Goal: Task Accomplishment & Management: Manage account settings

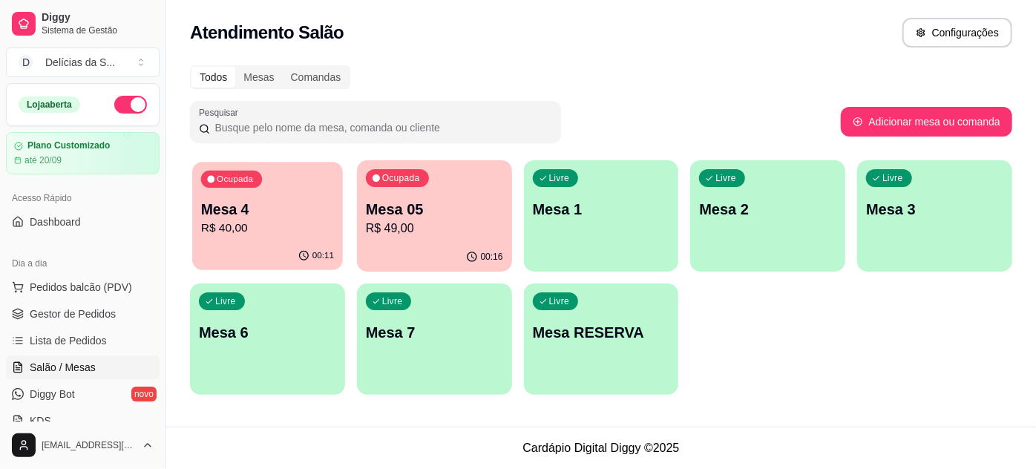
click at [246, 235] on p "R$ 40,00" at bounding box center [267, 228] width 133 height 17
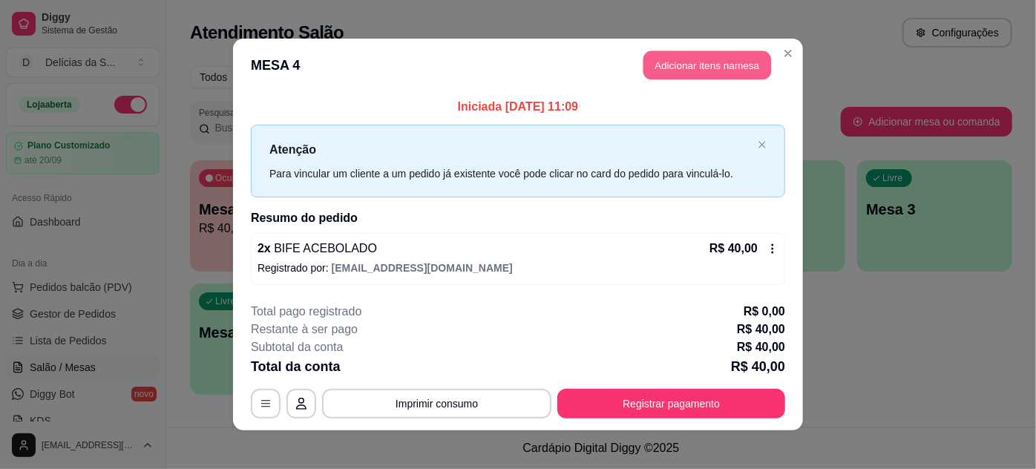
click at [656, 74] on button "Adicionar itens na mesa" at bounding box center [707, 65] width 128 height 29
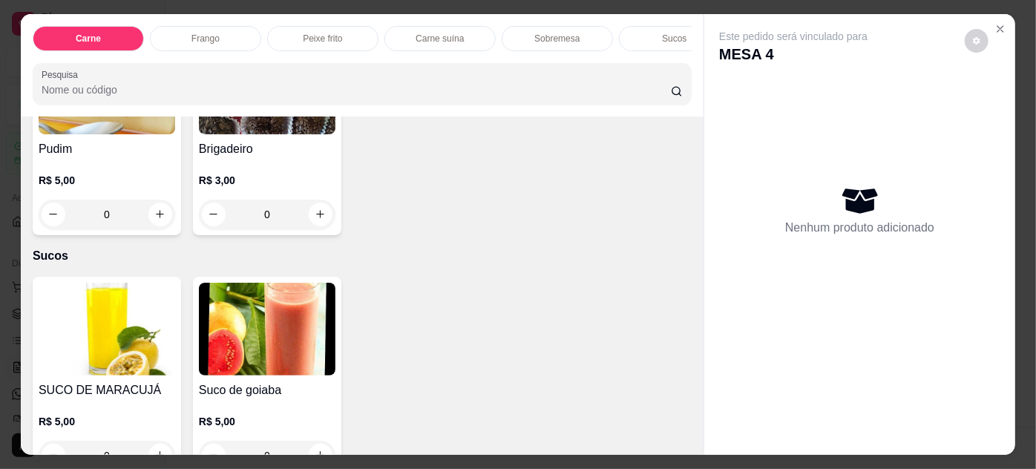
scroll to position [1889, 0]
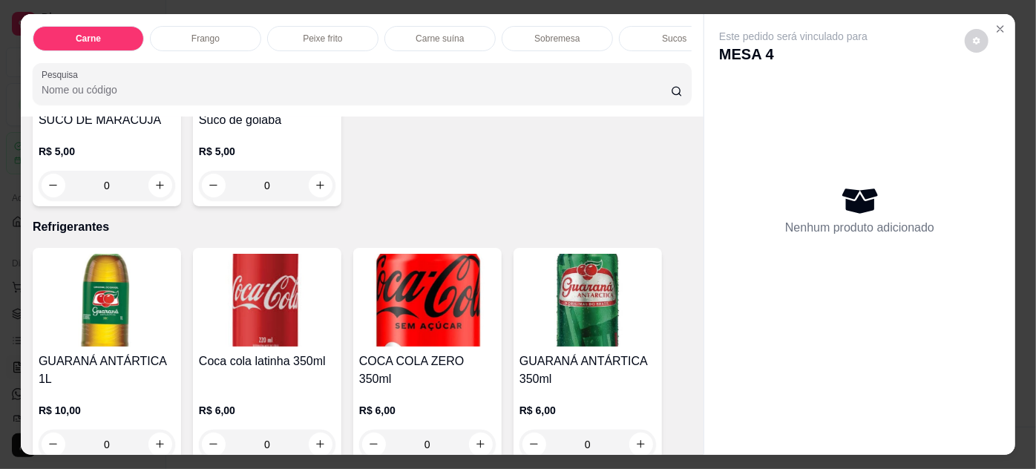
click at [160, 171] on div "0" at bounding box center [107, 186] width 137 height 30
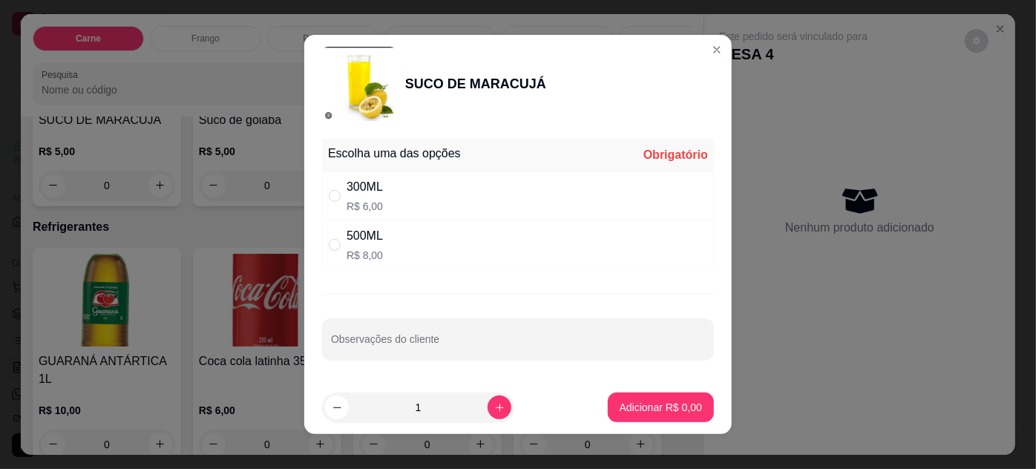
click at [482, 231] on div "500ML R$ 8,00" at bounding box center [518, 244] width 392 height 49
radio input "true"
click at [483, 209] on div "300ML R$ 6,00" at bounding box center [518, 195] width 392 height 49
radio input "true"
radio input "false"
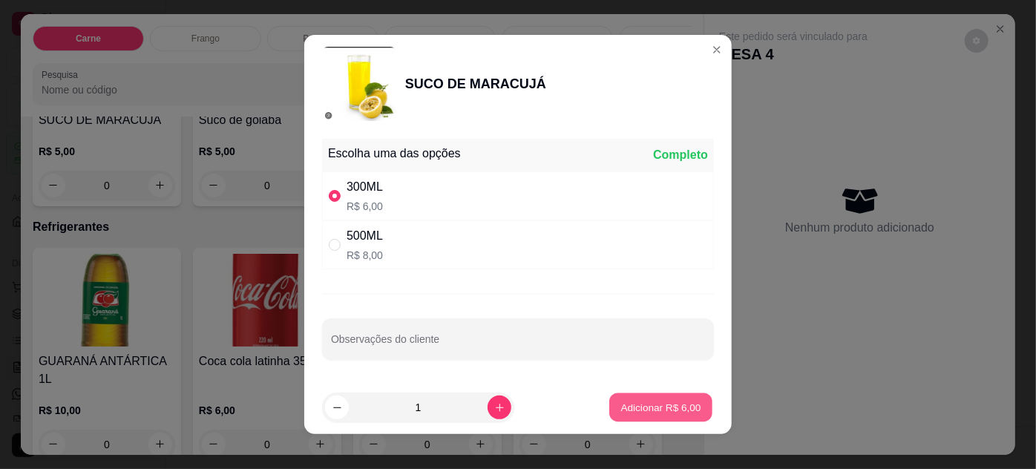
click at [639, 409] on p "Adicionar R$ 6,00" at bounding box center [660, 407] width 80 height 14
type input "1"
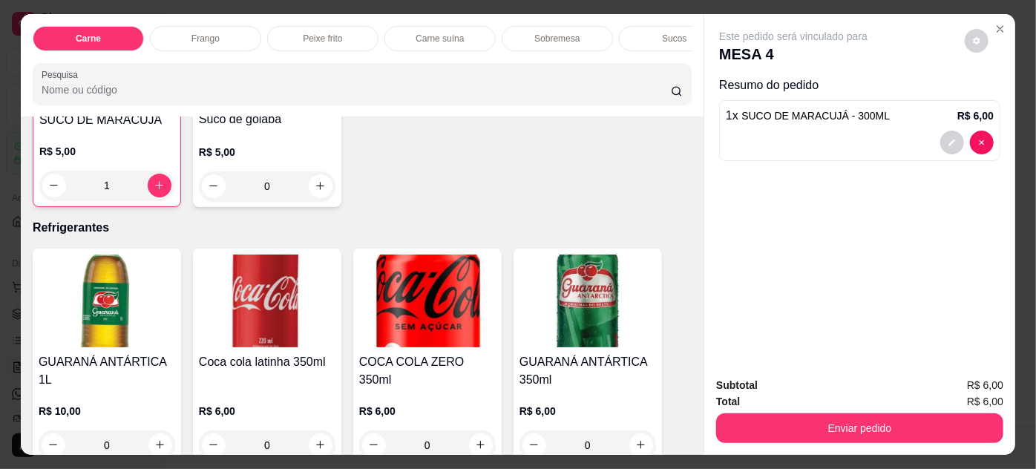
scroll to position [1754, 0]
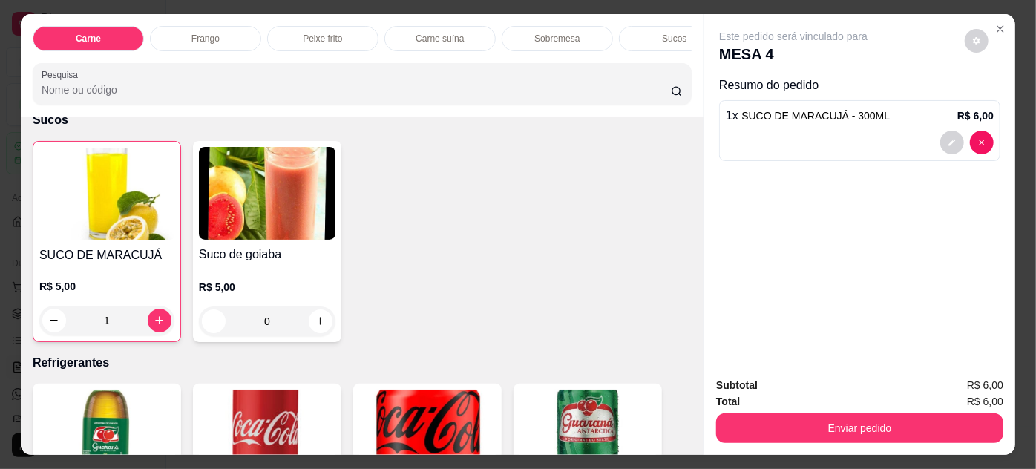
click at [321, 306] on div "0" at bounding box center [267, 321] width 137 height 30
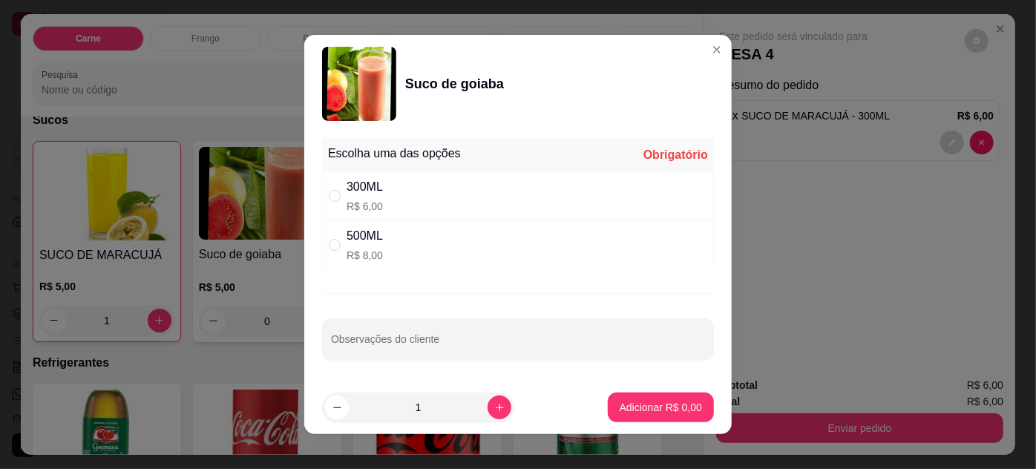
click at [491, 187] on div "300ML R$ 6,00" at bounding box center [518, 195] width 392 height 49
radio input "true"
click at [646, 411] on p "Adicionar R$ 6,00" at bounding box center [661, 407] width 82 height 15
type input "1"
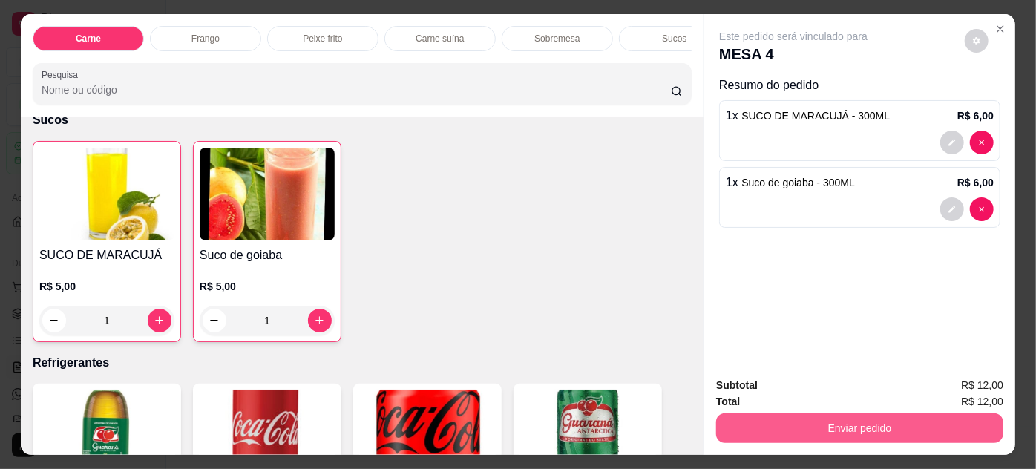
click at [755, 415] on button "Enviar pedido" at bounding box center [859, 428] width 287 height 30
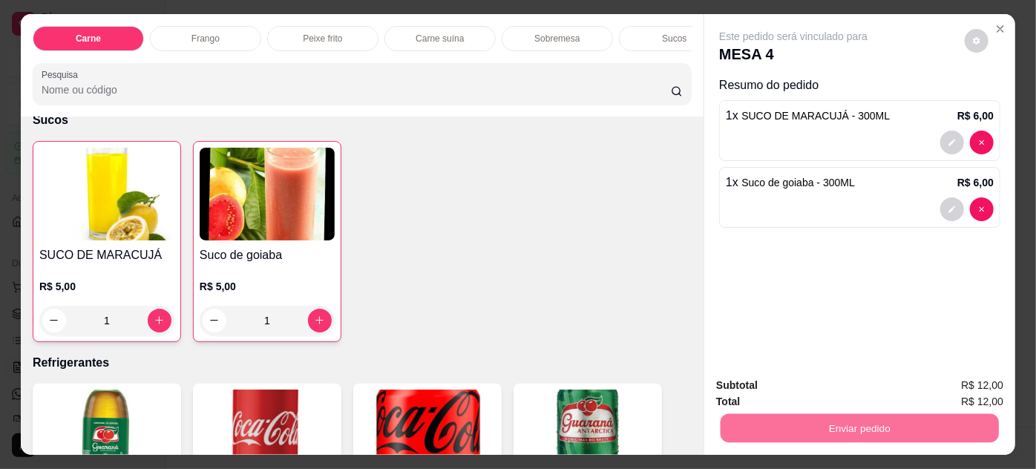
click at [821, 384] on button "Não registrar e enviar pedido" at bounding box center [811, 386] width 150 height 27
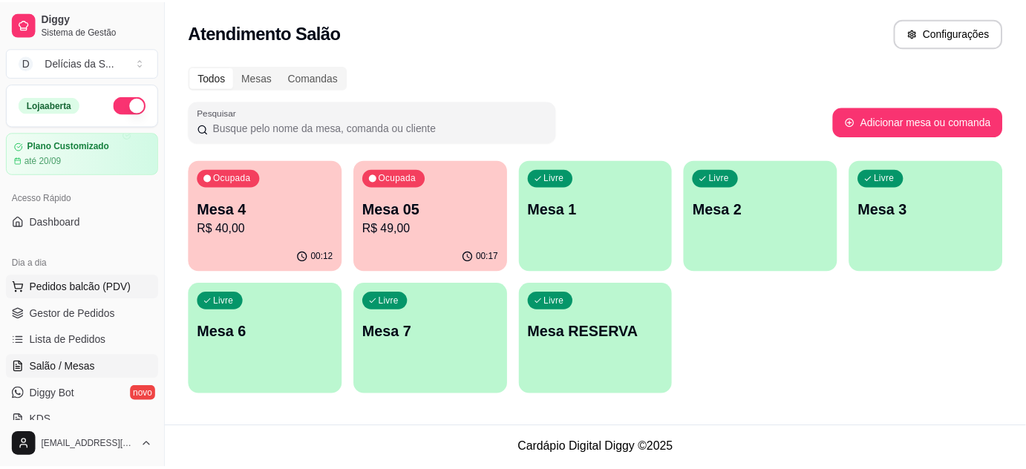
scroll to position [134, 0]
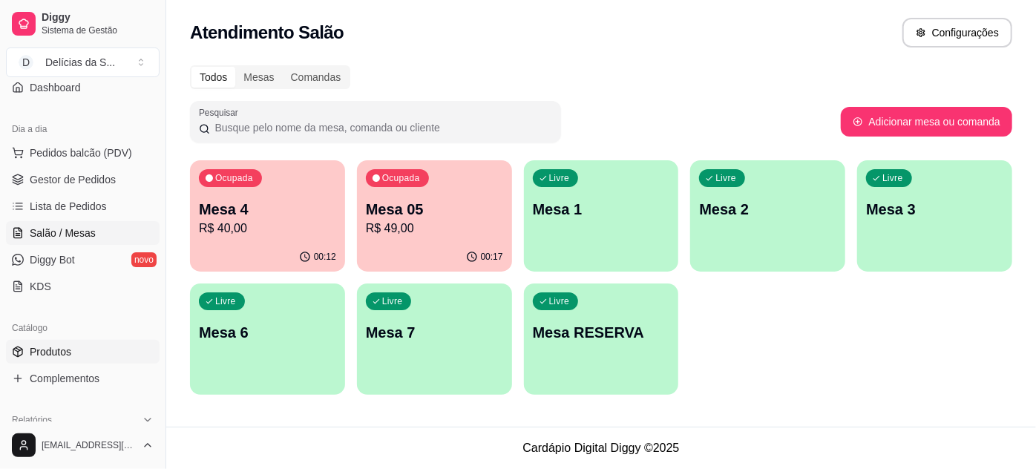
click at [82, 347] on link "Produtos" at bounding box center [83, 352] width 154 height 24
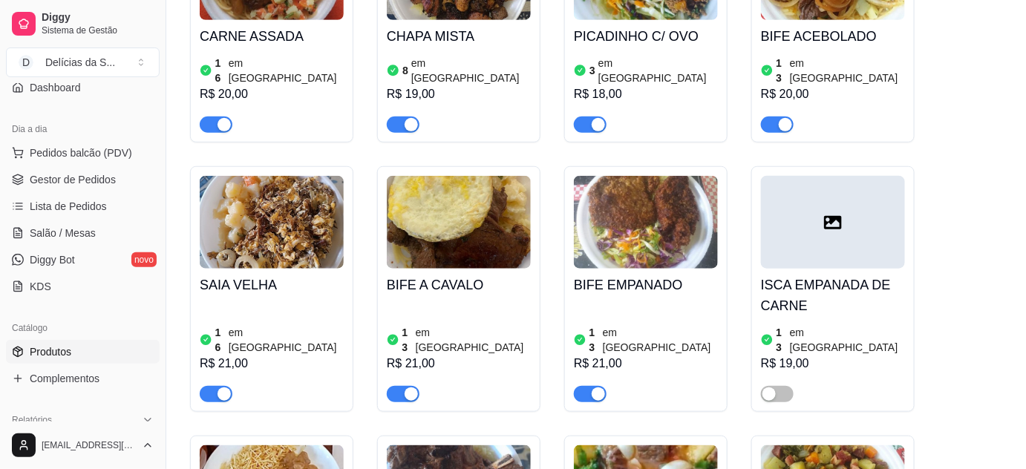
scroll to position [134, 0]
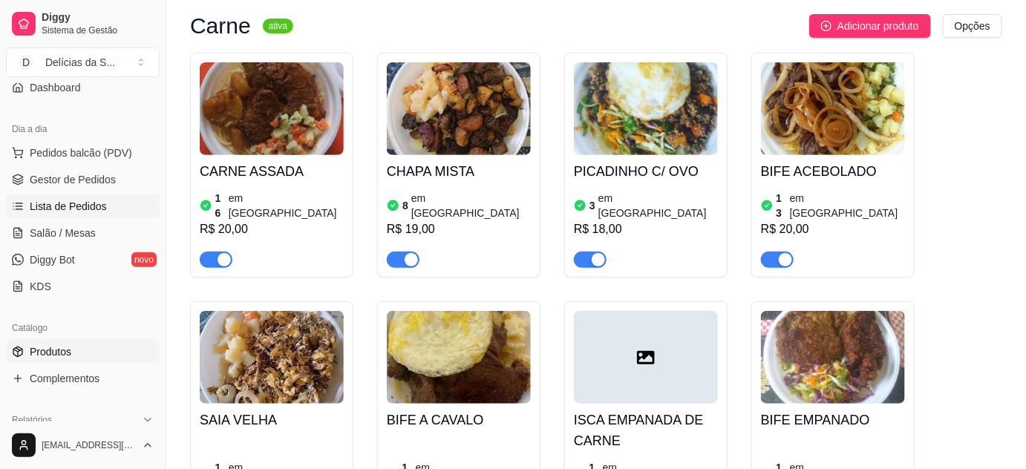
click at [86, 196] on link "Lista de Pedidos" at bounding box center [83, 206] width 154 height 24
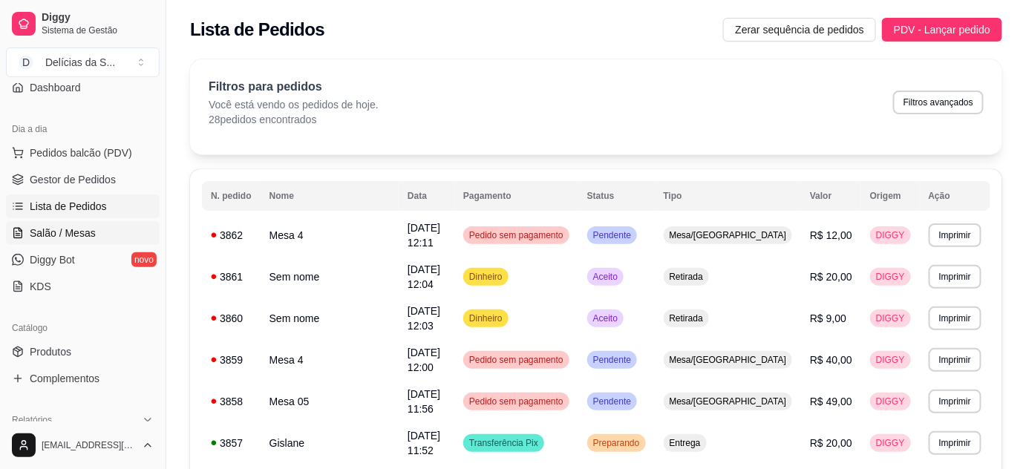
click at [94, 234] on link "Salão / Mesas" at bounding box center [83, 233] width 154 height 24
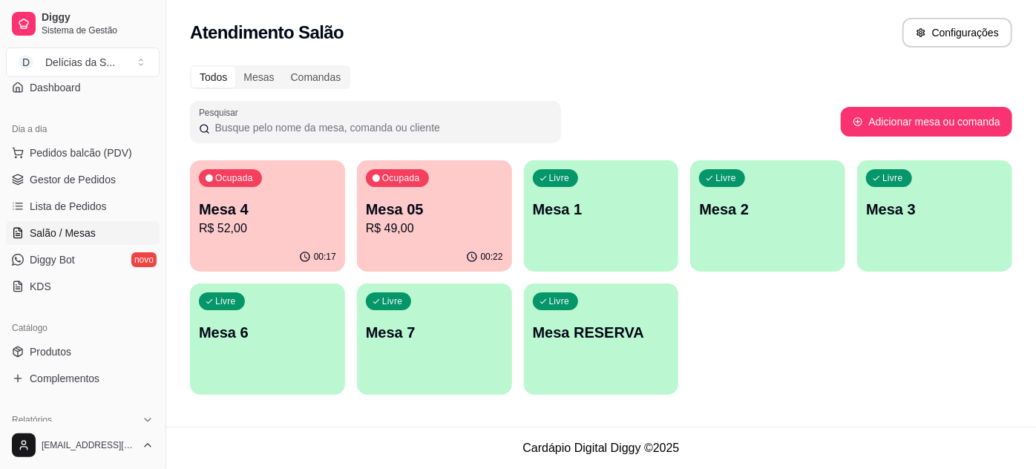
click at [728, 227] on div "Livre Mesa 2" at bounding box center [767, 207] width 155 height 94
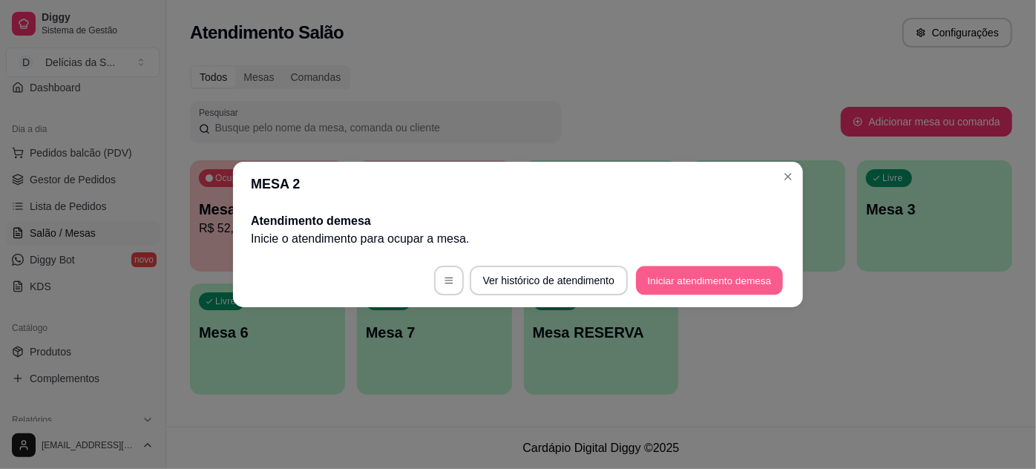
click at [686, 281] on button "Iniciar atendimento de mesa" at bounding box center [709, 280] width 147 height 29
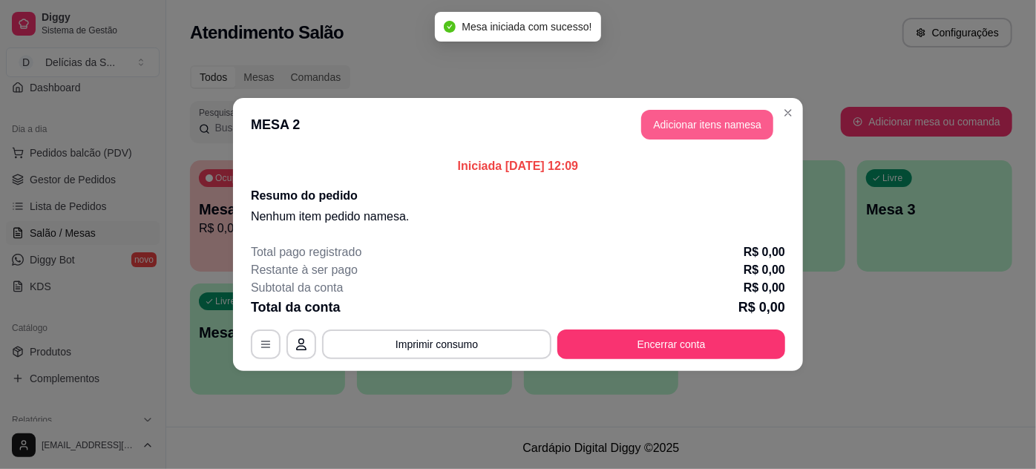
click at [707, 125] on button "Adicionar itens na mesa" at bounding box center [707, 125] width 132 height 30
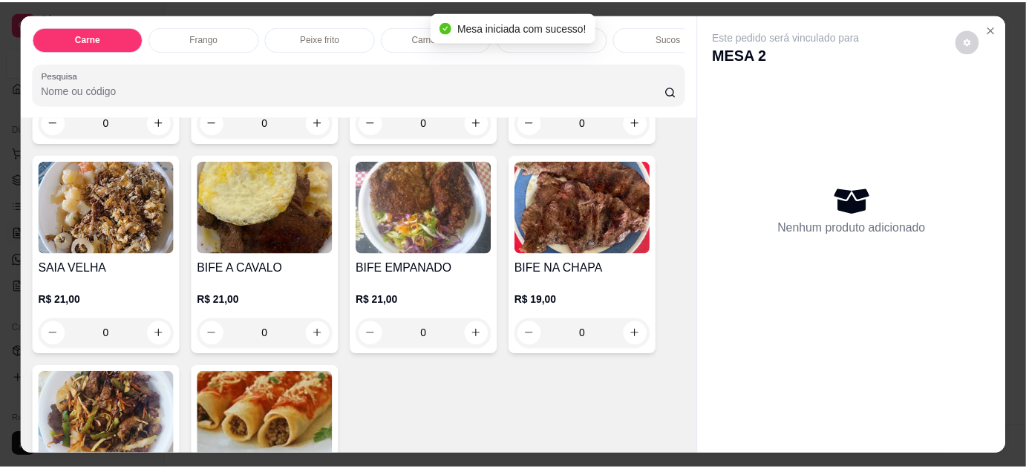
scroll to position [404, 0]
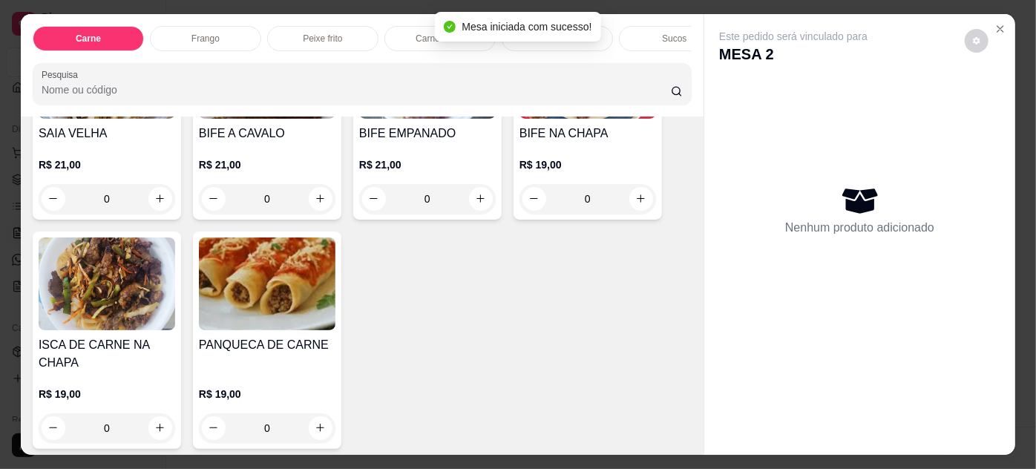
click at [289, 383] on div "R$ 19,00 0" at bounding box center [267, 407] width 137 height 71
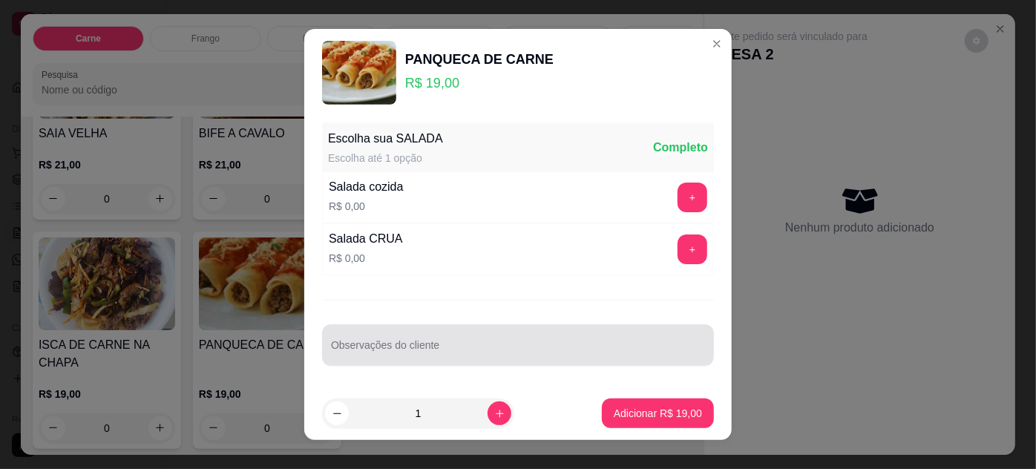
drag, startPoint x: 631, startPoint y: 338, endPoint x: 627, endPoint y: 328, distance: 11.0
click at [631, 338] on div at bounding box center [518, 345] width 374 height 30
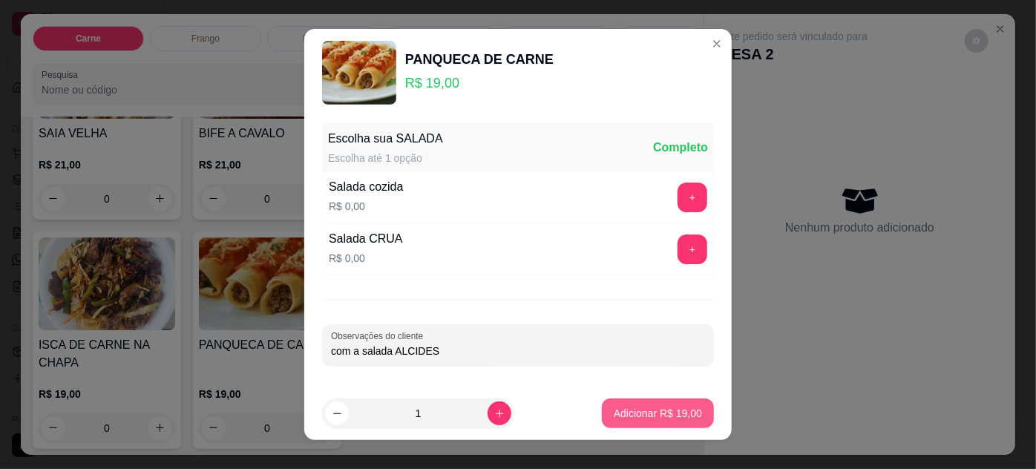
type input "com a salada ALCIDES"
click at [661, 408] on p "Adicionar R$ 19,00" at bounding box center [658, 413] width 88 height 15
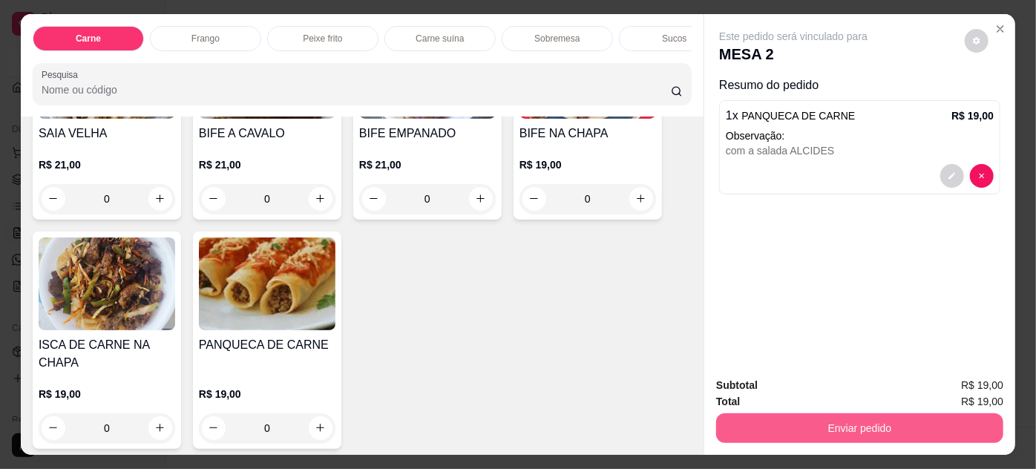
click at [752, 427] on button "Enviar pedido" at bounding box center [859, 428] width 287 height 30
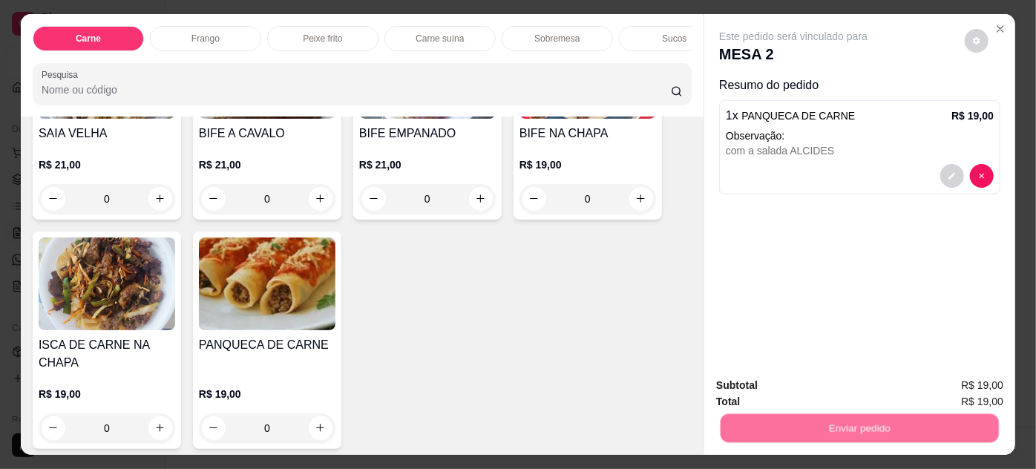
click at [785, 388] on button "Não registrar e enviar pedido" at bounding box center [811, 387] width 154 height 28
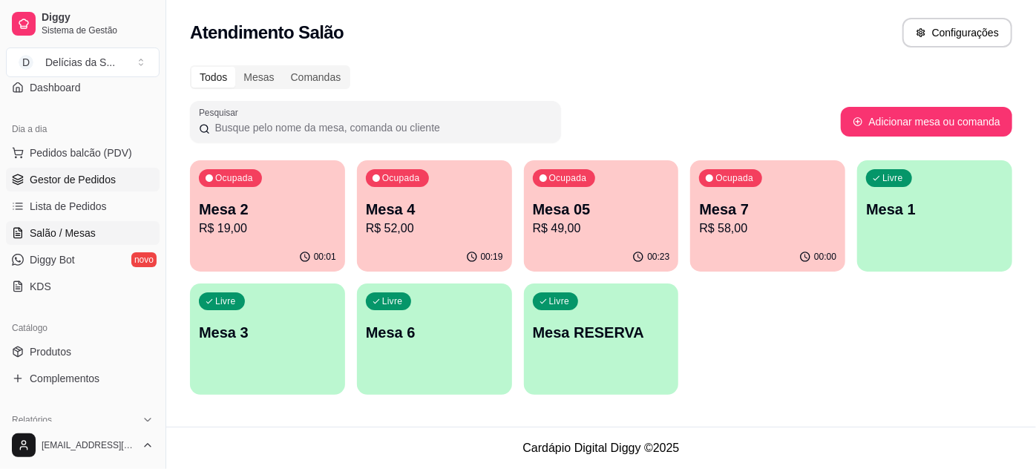
click at [75, 176] on span "Gestor de Pedidos" at bounding box center [73, 179] width 86 height 15
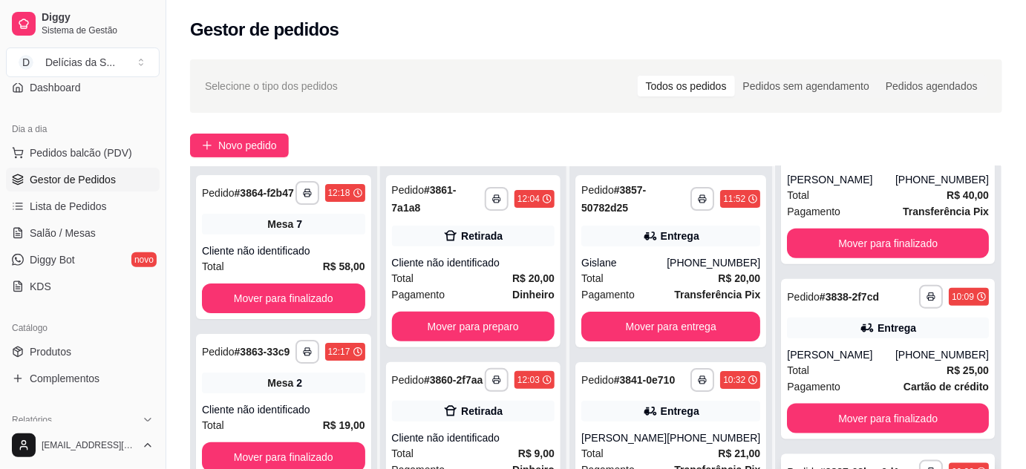
scroll to position [226, 0]
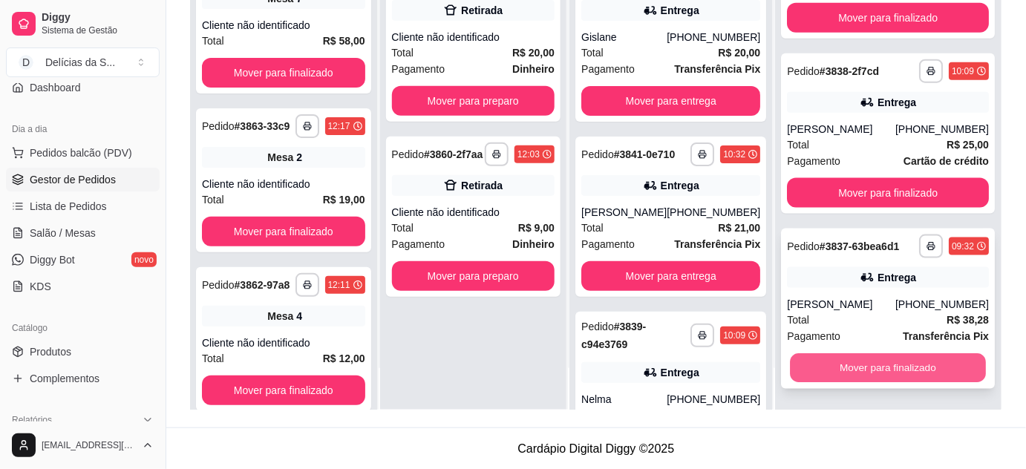
click at [891, 370] on button "Mover para finalizado" at bounding box center [888, 368] width 196 height 29
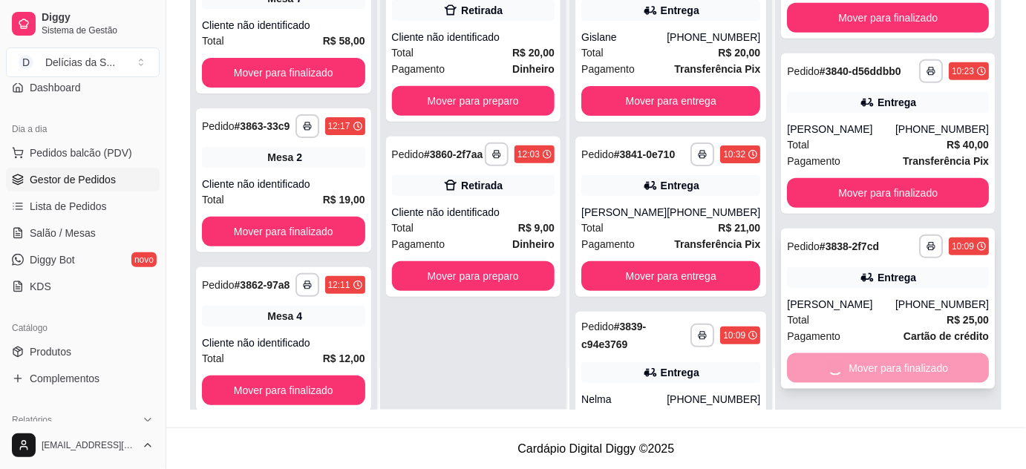
scroll to position [2176, 0]
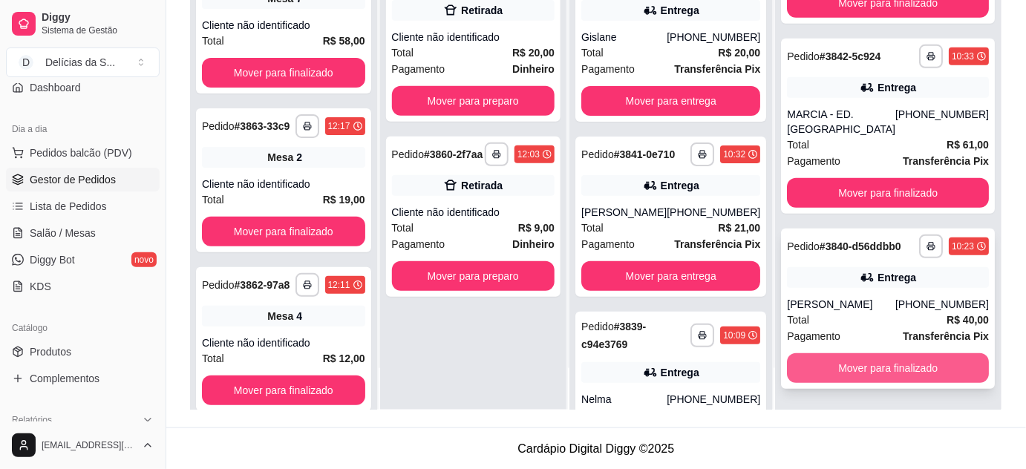
click at [891, 370] on button "Mover para finalizado" at bounding box center [888, 368] width 202 height 30
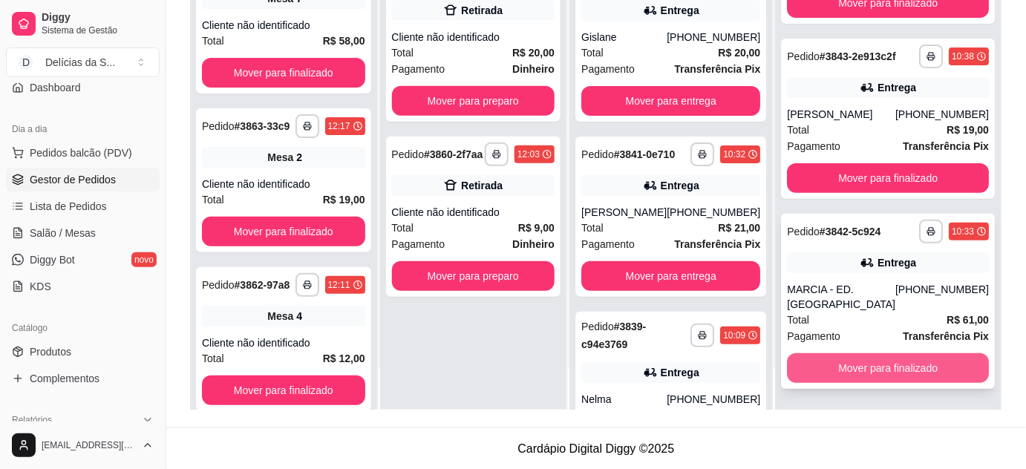
click at [890, 370] on button "Mover para finalizado" at bounding box center [888, 368] width 202 height 30
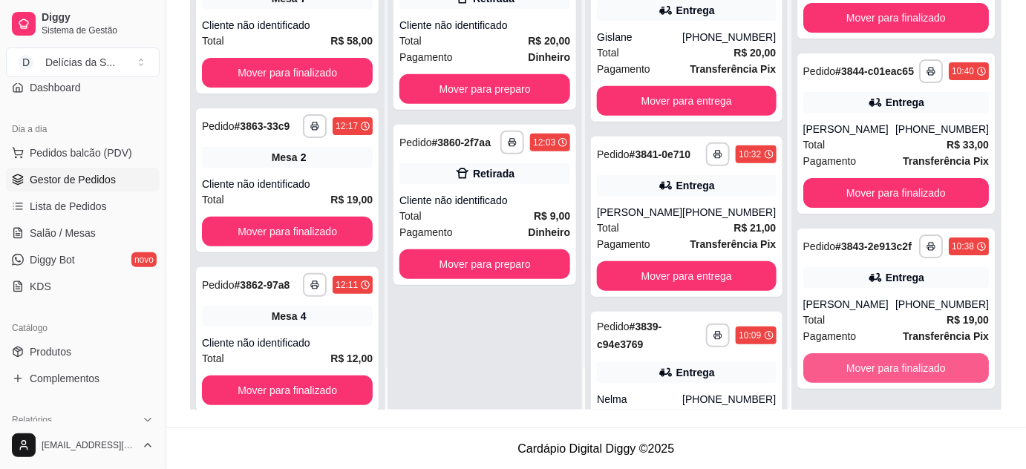
scroll to position [1786, 0]
click at [890, 370] on button "Mover para finalizado" at bounding box center [895, 368] width 180 height 29
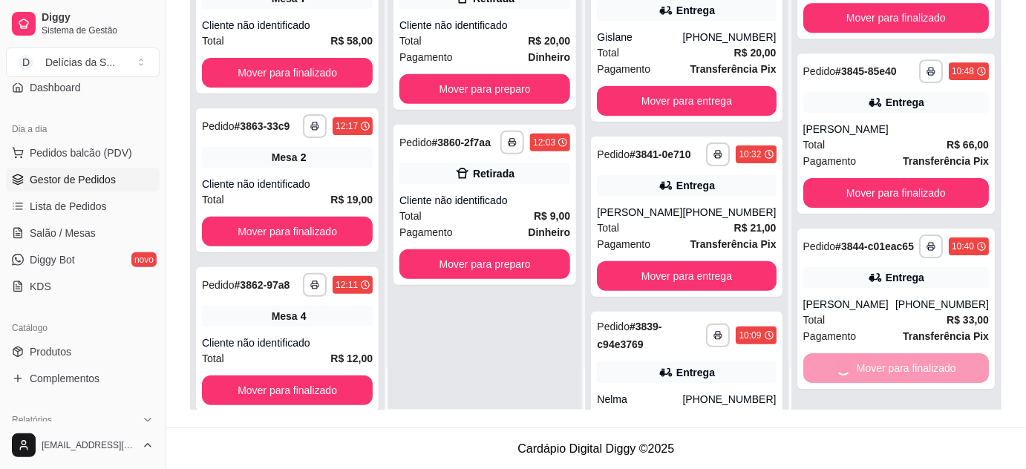
scroll to position [1411, 0]
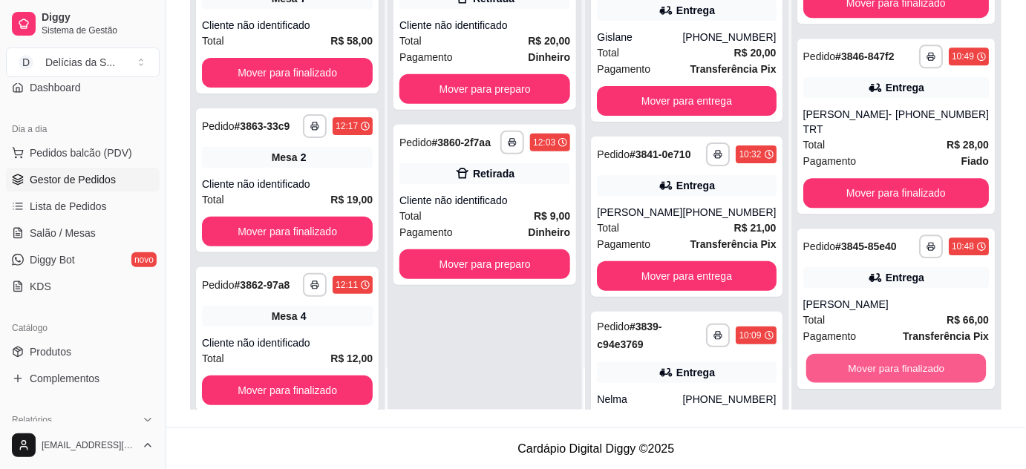
click at [890, 370] on button "Mover para finalizado" at bounding box center [895, 368] width 180 height 29
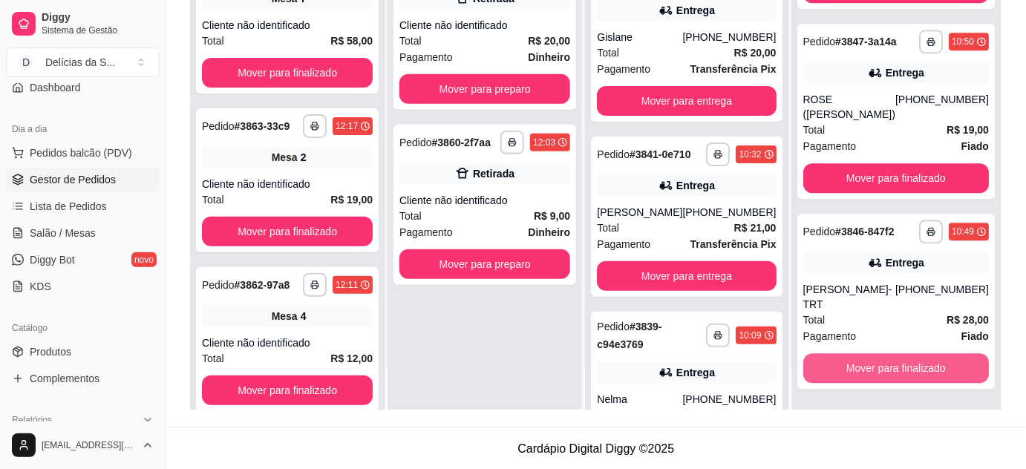
scroll to position [1224, 0]
click at [890, 370] on button "Mover para finalizado" at bounding box center [895, 368] width 180 height 29
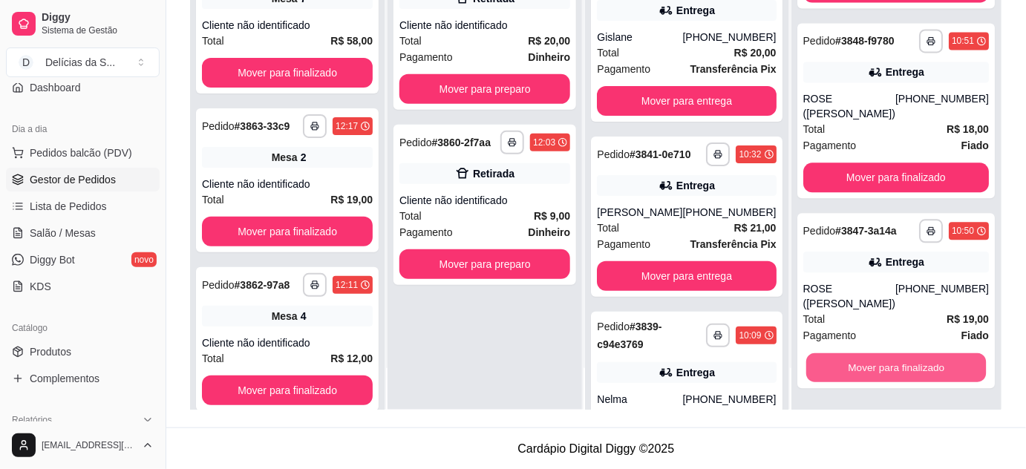
click at [890, 370] on button "Mover para finalizado" at bounding box center [895, 368] width 180 height 29
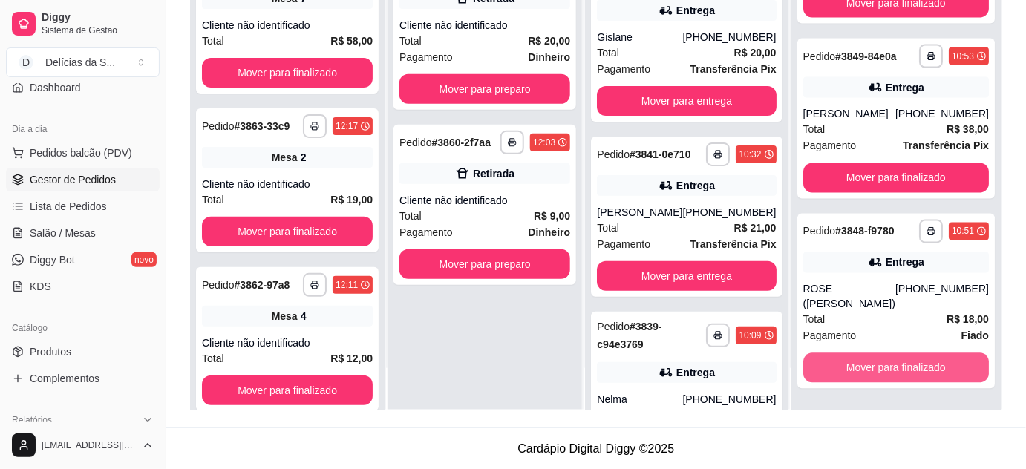
click at [890, 370] on button "Mover para finalizado" at bounding box center [896, 368] width 186 height 30
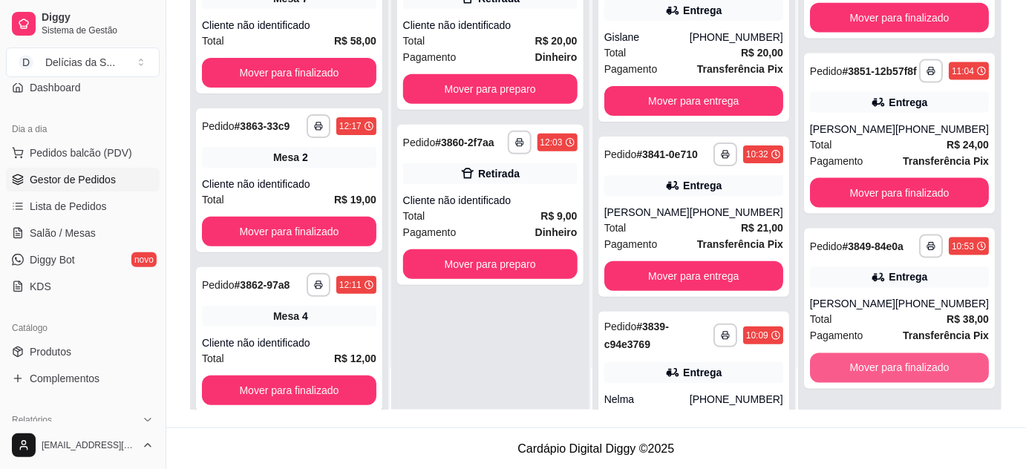
scroll to position [699, 0]
click at [890, 370] on button "Mover para finalizado" at bounding box center [899, 368] width 174 height 29
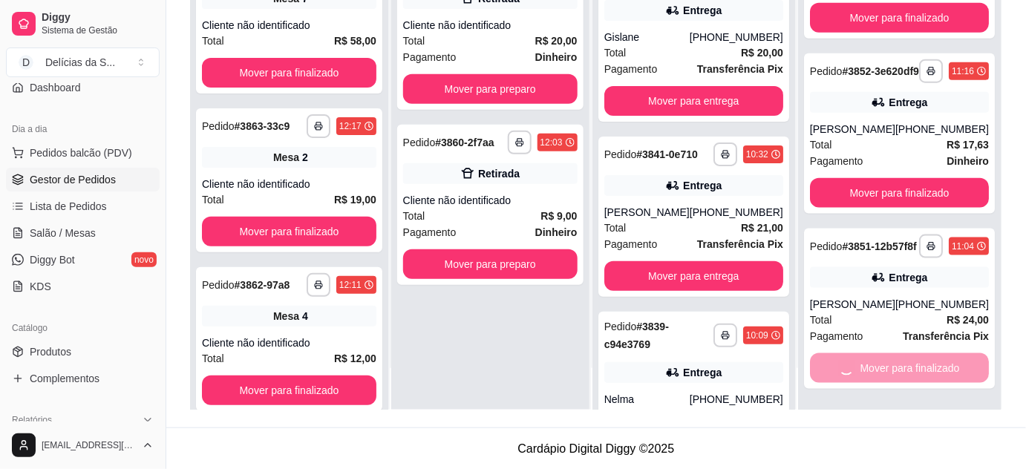
scroll to position [324, 0]
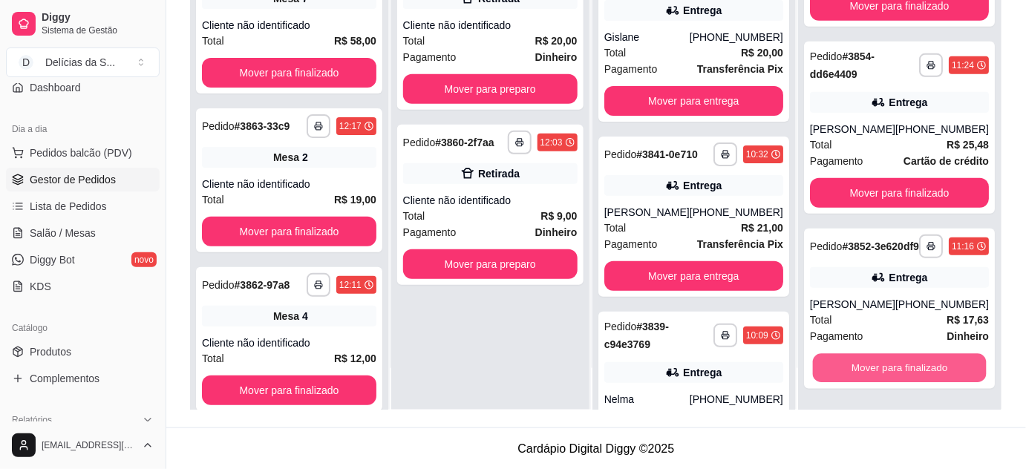
click at [890, 370] on button "Mover para finalizado" at bounding box center [899, 368] width 174 height 29
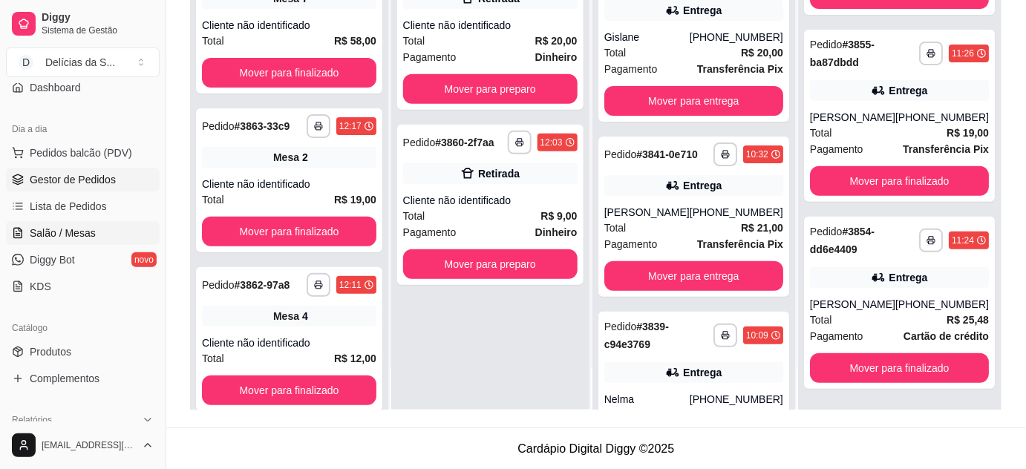
click at [91, 237] on span "Salão / Mesas" at bounding box center [63, 233] width 66 height 15
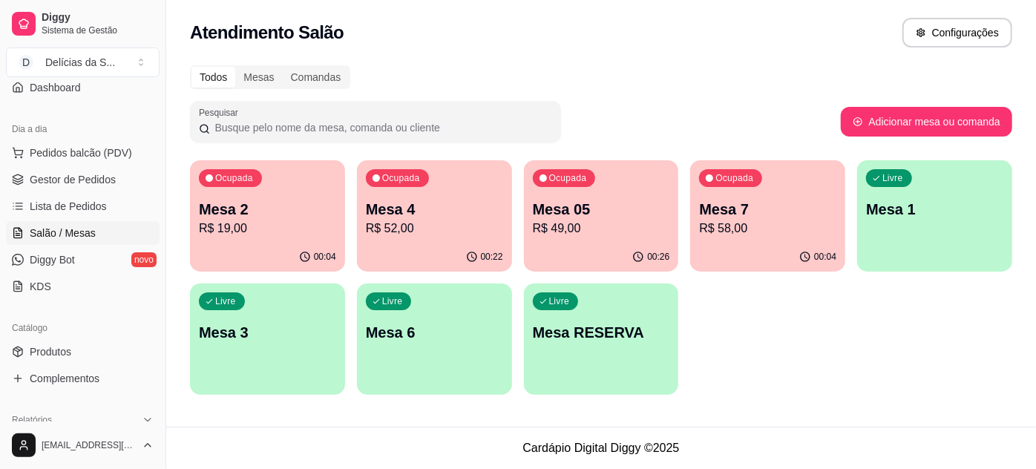
click at [407, 223] on p "R$ 52,00" at bounding box center [434, 229] width 137 height 18
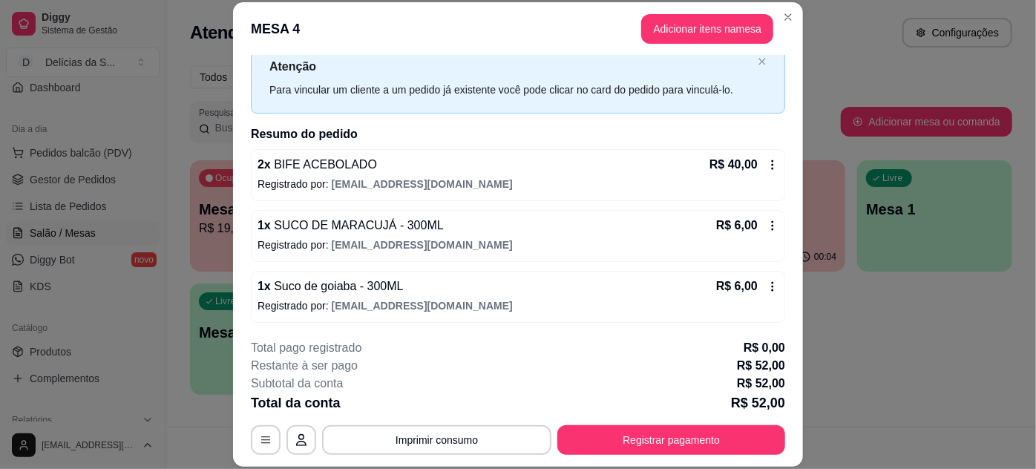
scroll to position [45, 0]
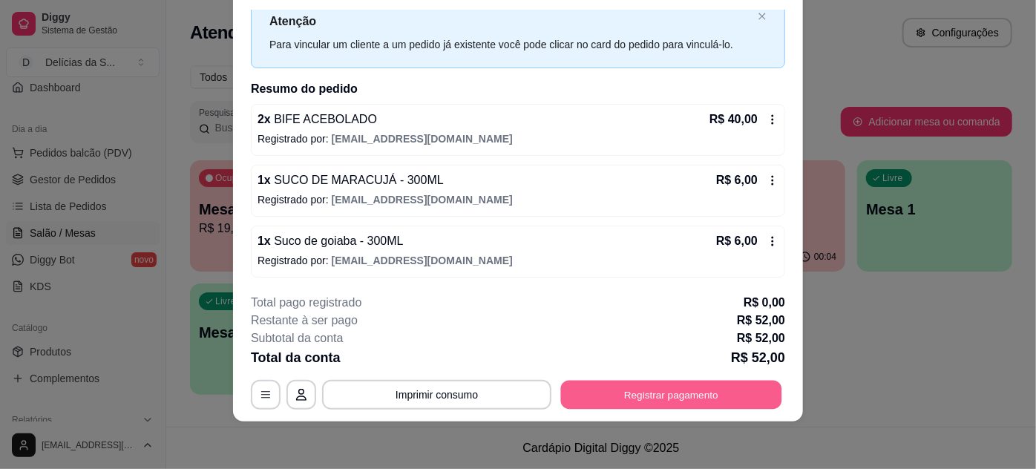
click at [651, 389] on button "Registrar pagamento" at bounding box center [671, 394] width 221 height 29
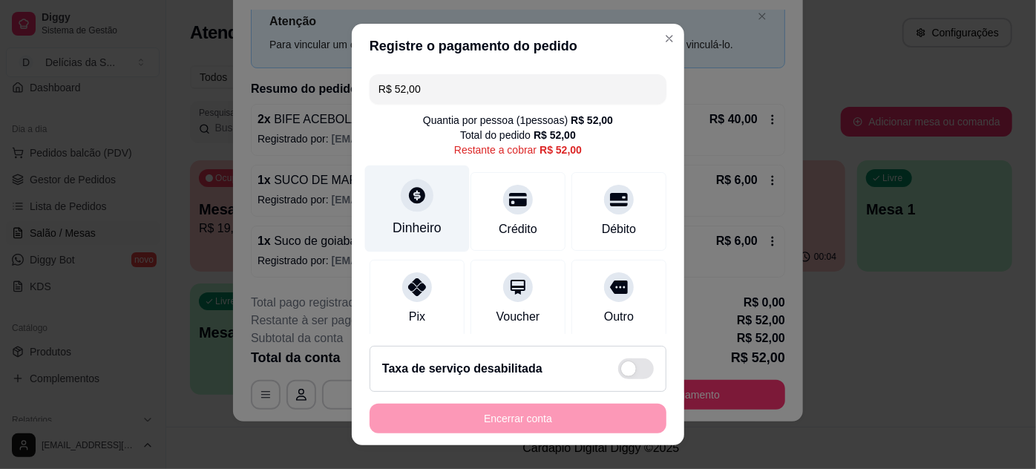
click at [415, 211] on div "Dinheiro" at bounding box center [417, 208] width 105 height 87
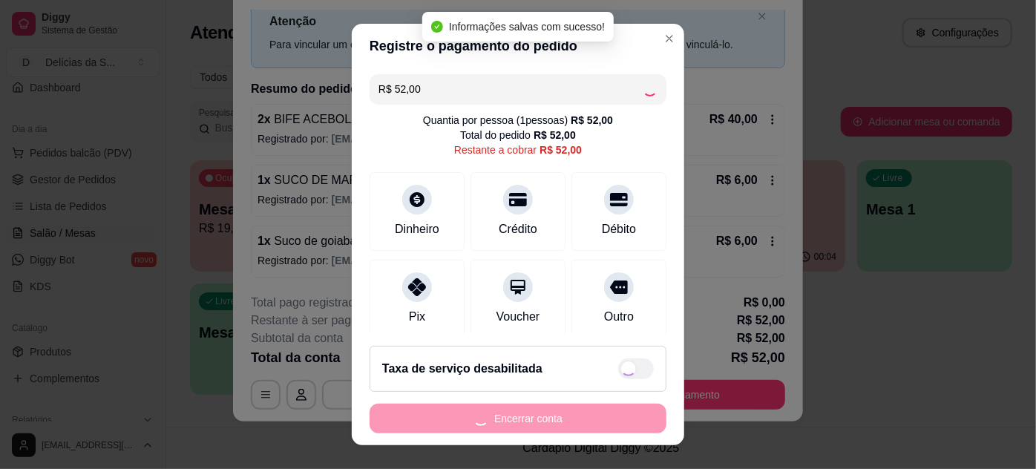
type input "R$ 0,00"
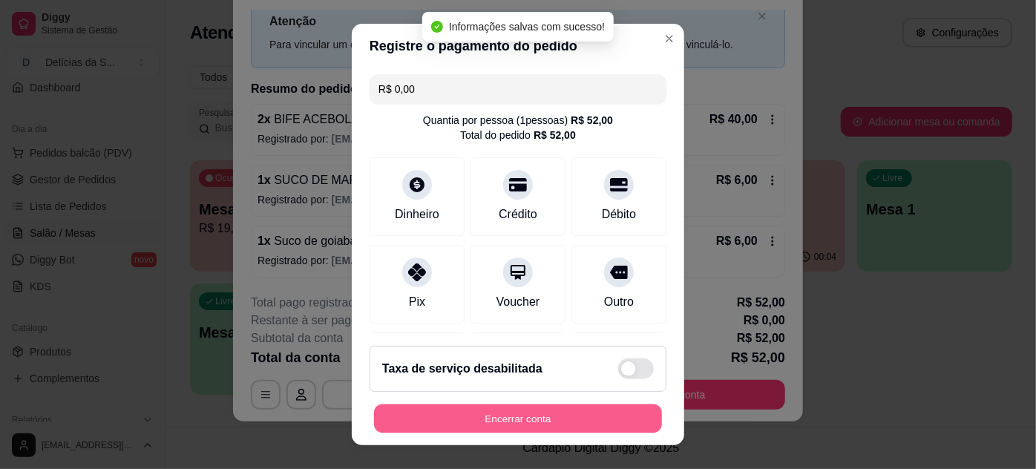
click at [589, 413] on button "Encerrar conta" at bounding box center [518, 418] width 288 height 29
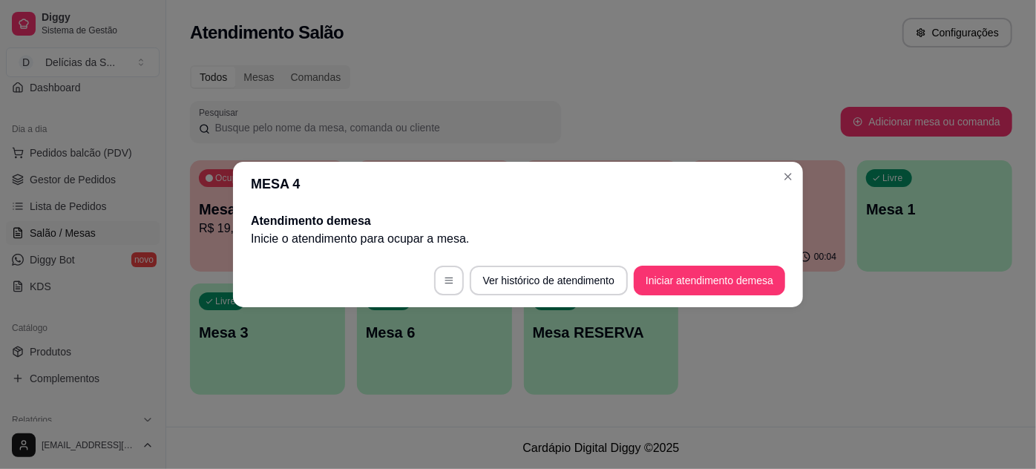
scroll to position [0, 0]
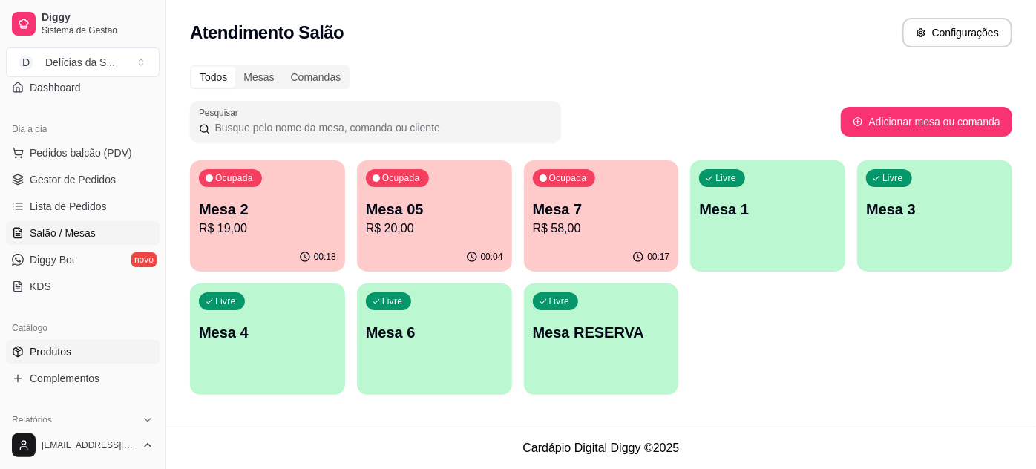
click at [65, 349] on span "Produtos" at bounding box center [51, 351] width 42 height 15
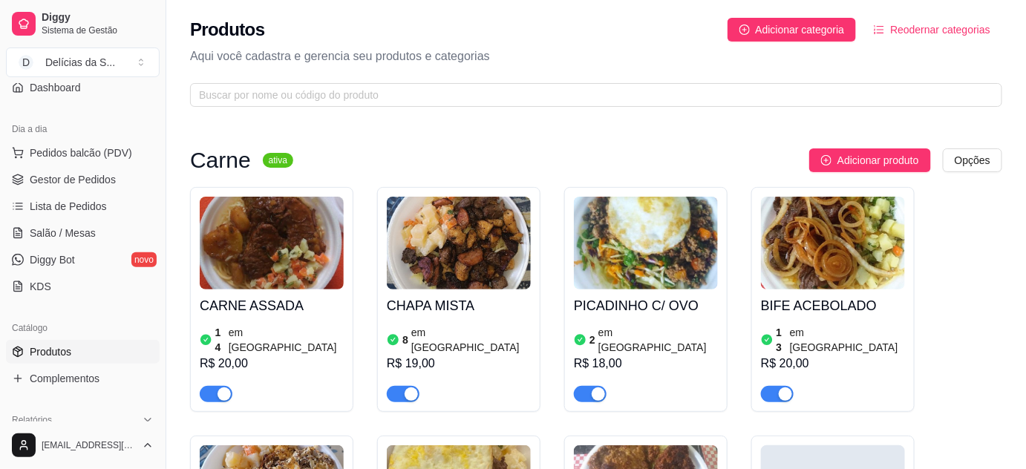
click at [625, 289] on div "PICADINHO C/ OVO 2 em estoque R$ 18,00" at bounding box center [646, 345] width 144 height 113
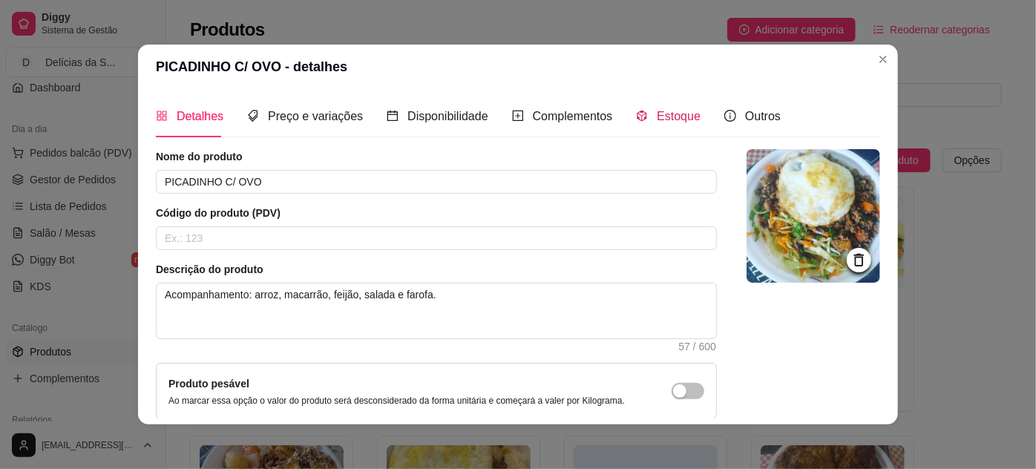
click at [657, 122] on span "Estoque" at bounding box center [679, 116] width 44 height 13
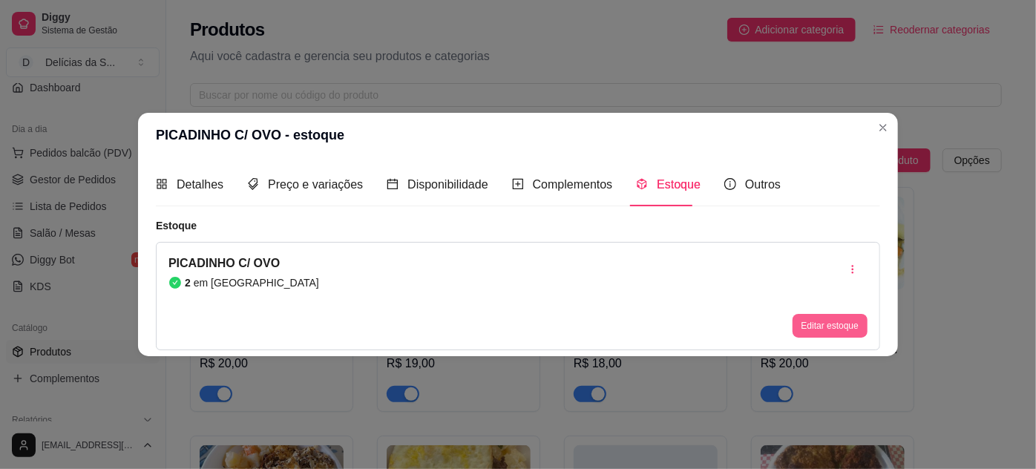
click at [821, 326] on button "Editar estoque" at bounding box center [830, 326] width 75 height 24
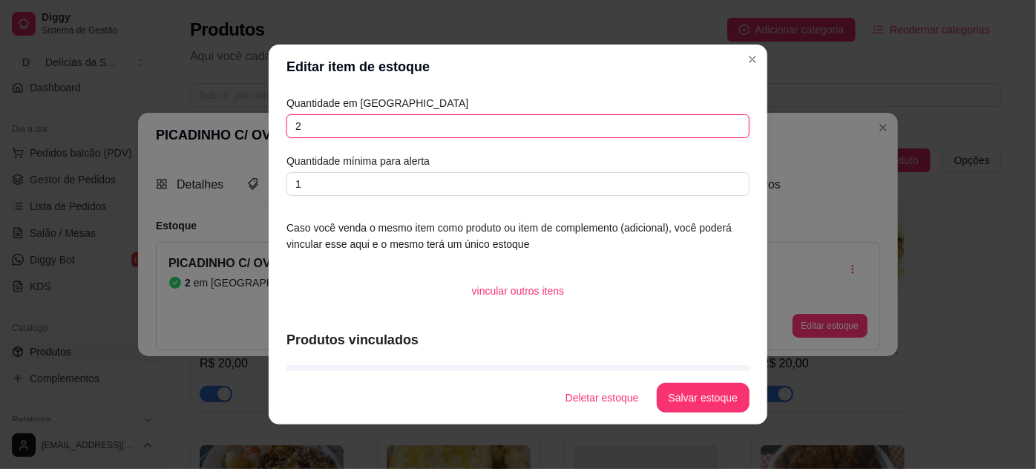
click at [686, 132] on input "2" at bounding box center [517, 126] width 463 height 24
type input "1"
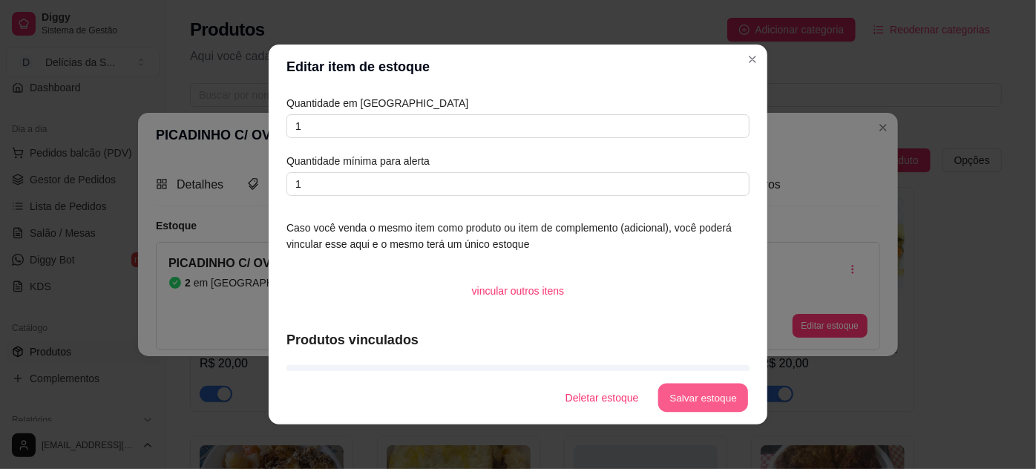
click at [715, 396] on button "Salvar estoque" at bounding box center [702, 398] width 91 height 29
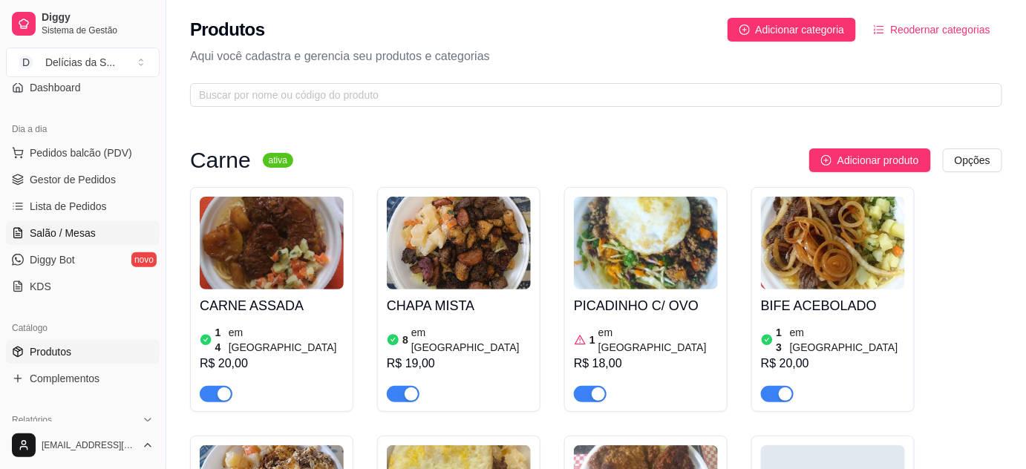
click at [93, 239] on link "Salão / Mesas" at bounding box center [83, 233] width 154 height 24
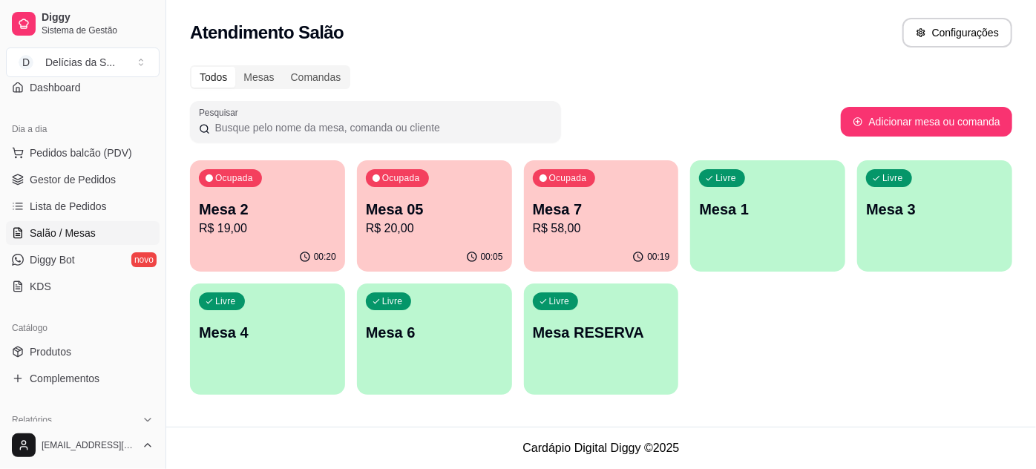
click at [260, 226] on p "R$ 19,00" at bounding box center [267, 229] width 137 height 18
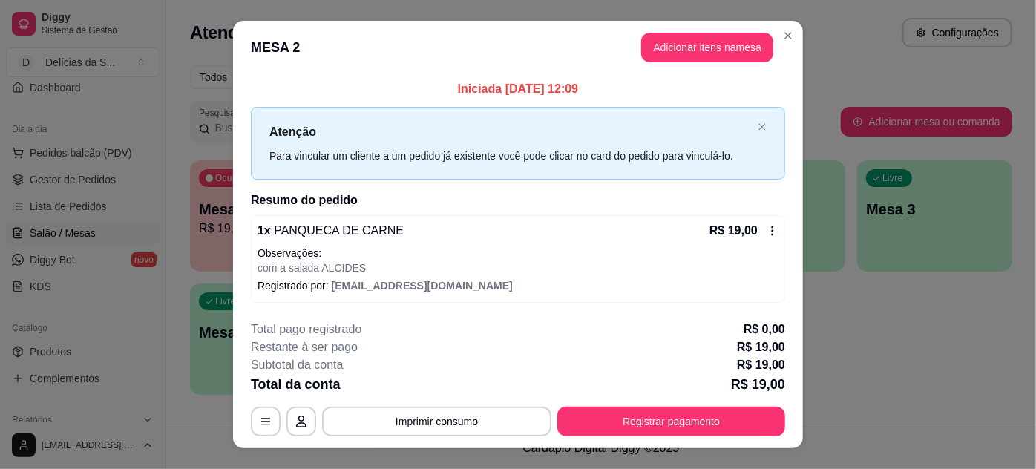
scroll to position [25, 0]
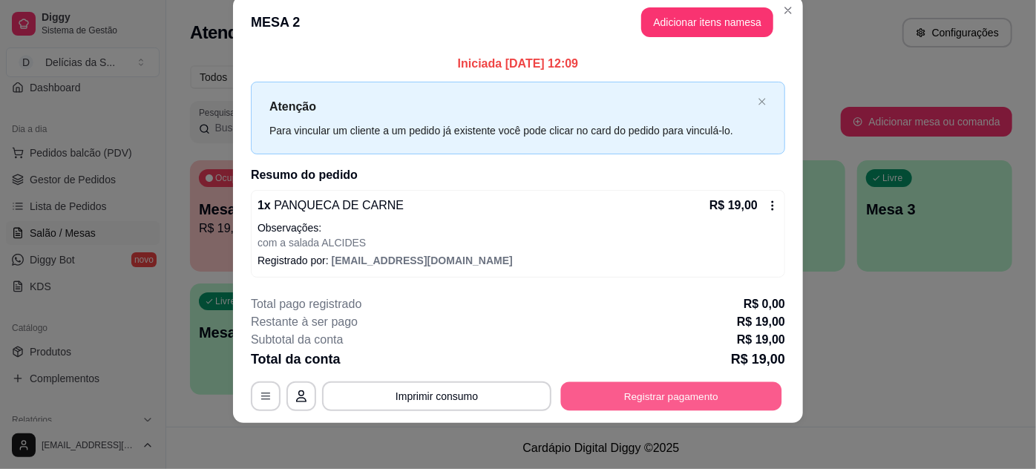
click at [609, 391] on button "Registrar pagamento" at bounding box center [671, 395] width 221 height 29
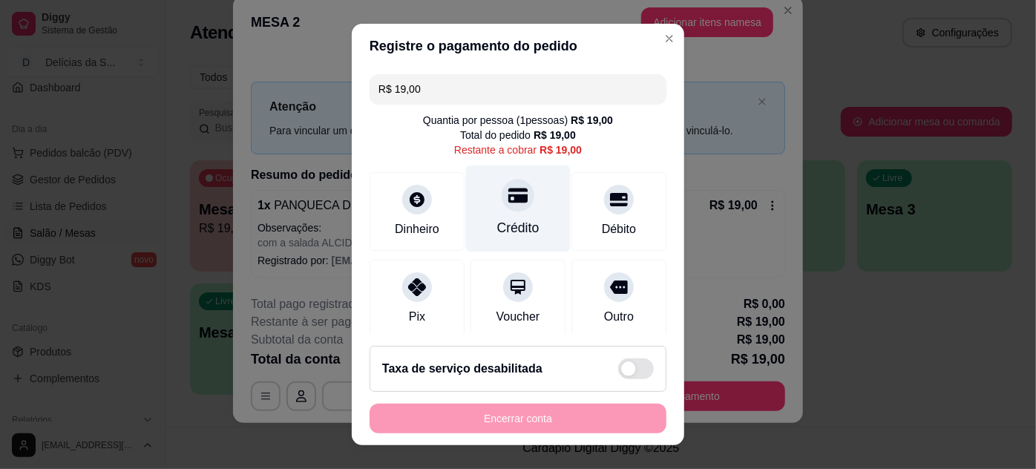
click at [514, 220] on div "Crédito" at bounding box center [518, 227] width 42 height 19
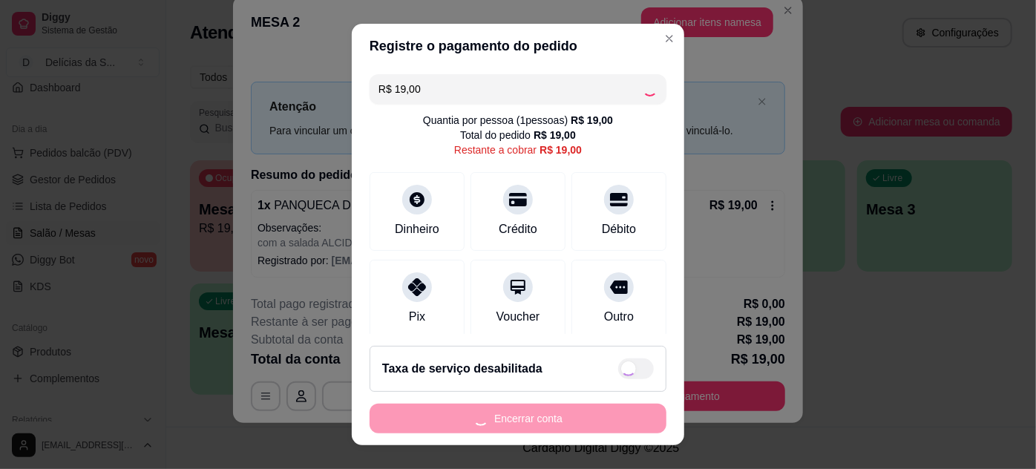
type input "R$ 0,00"
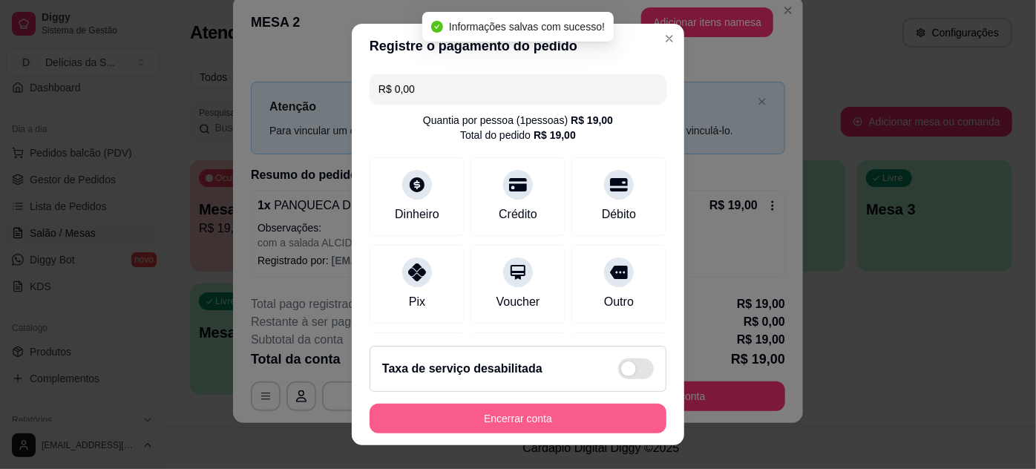
click at [577, 413] on button "Encerrar conta" at bounding box center [518, 419] width 297 height 30
click at [577, 413] on div "Encerrar conta" at bounding box center [518, 419] width 297 height 30
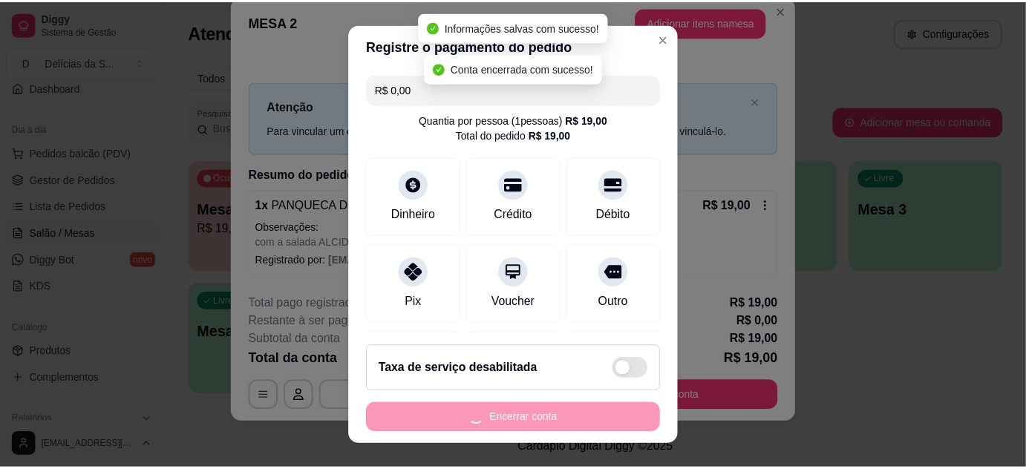
scroll to position [0, 0]
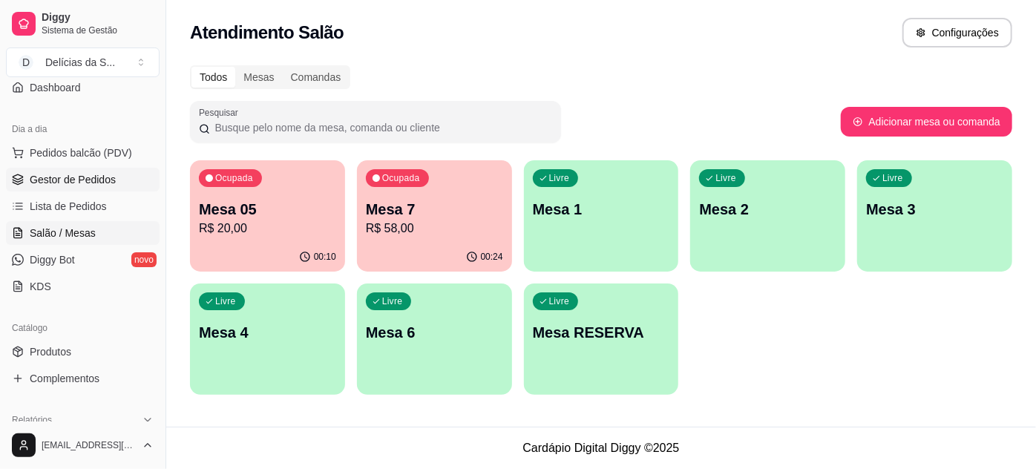
click at [101, 180] on span "Gestor de Pedidos" at bounding box center [73, 179] width 86 height 15
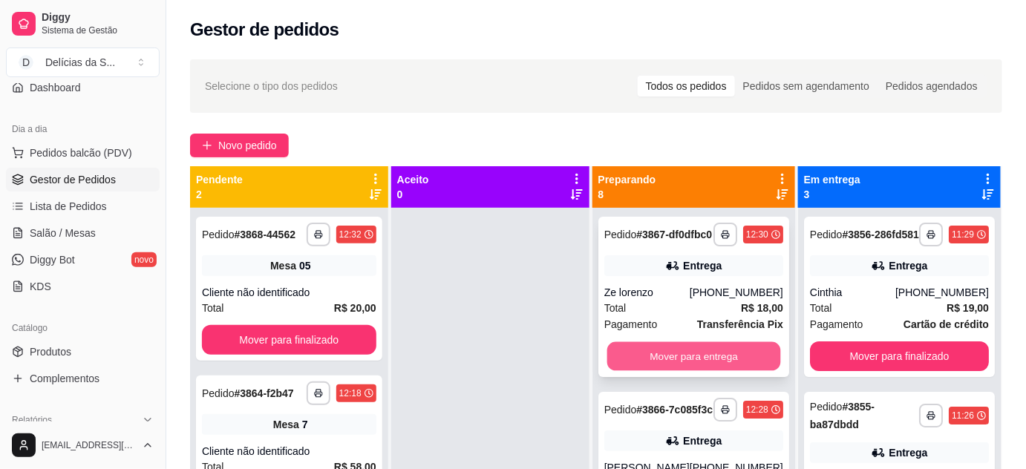
click at [689, 364] on button "Mover para entrega" at bounding box center [693, 356] width 174 height 29
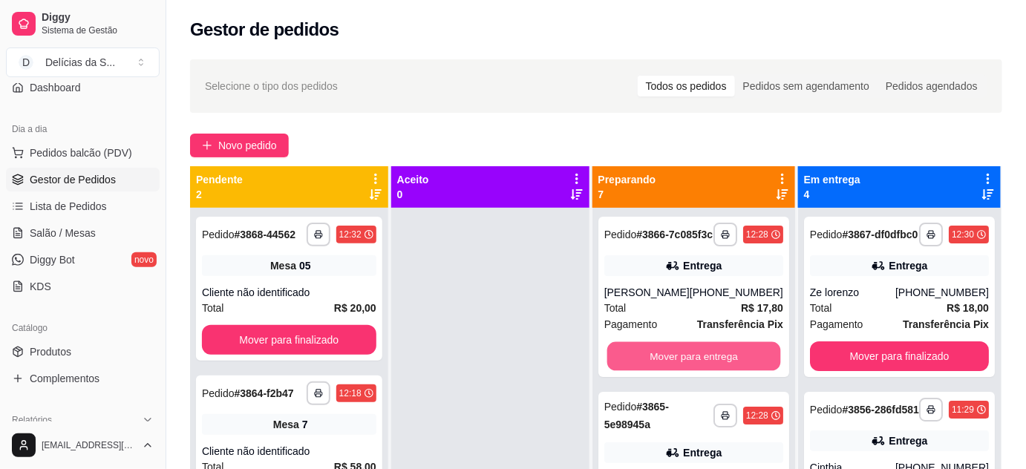
click at [689, 364] on button "Mover para entrega" at bounding box center [693, 356] width 174 height 29
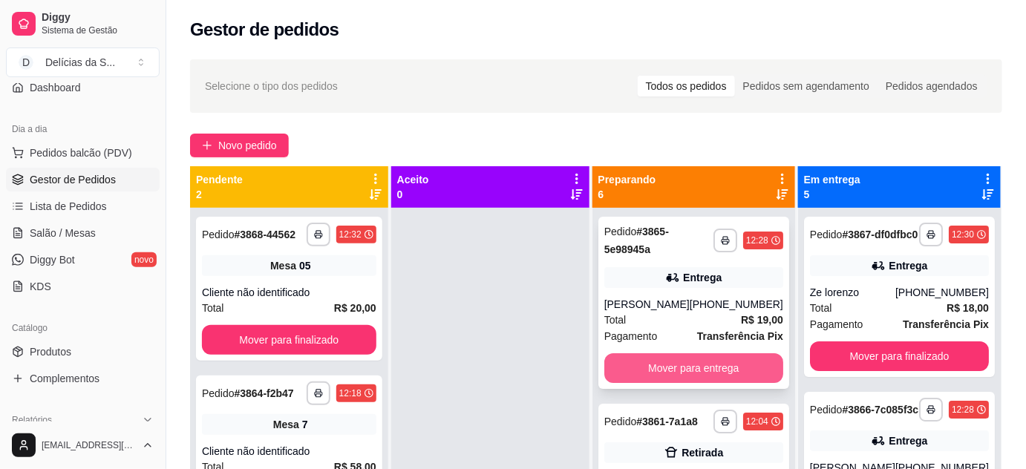
click at [706, 375] on button "Mover para entrega" at bounding box center [693, 368] width 179 height 30
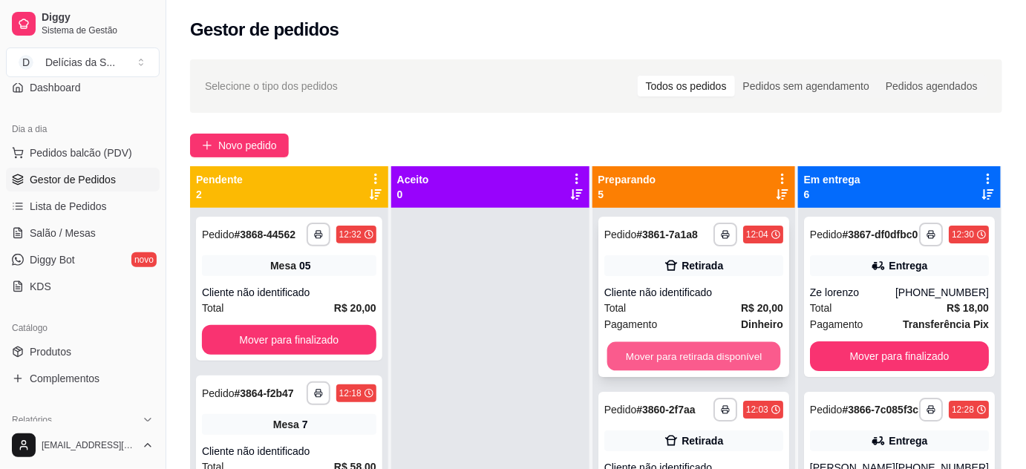
click at [704, 358] on button "Mover para retirada disponível" at bounding box center [693, 356] width 174 height 29
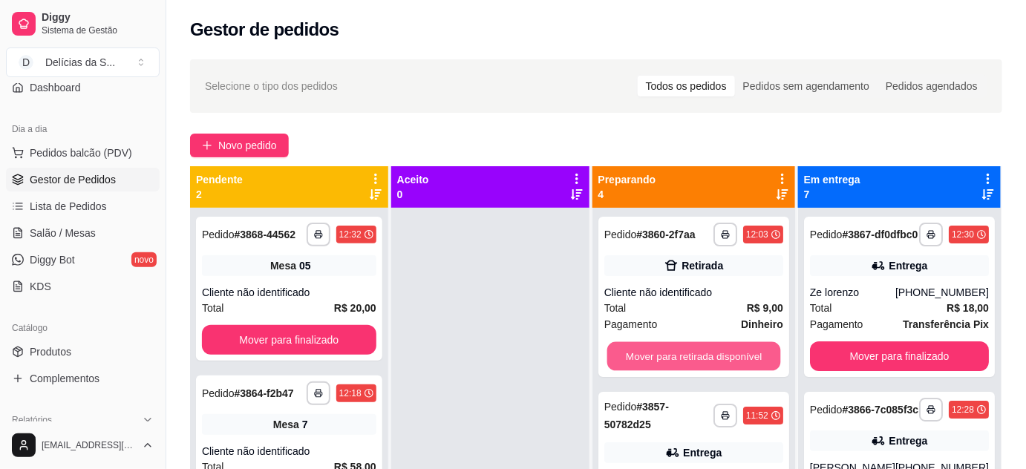
click at [704, 358] on button "Mover para retirada disponível" at bounding box center [693, 356] width 174 height 29
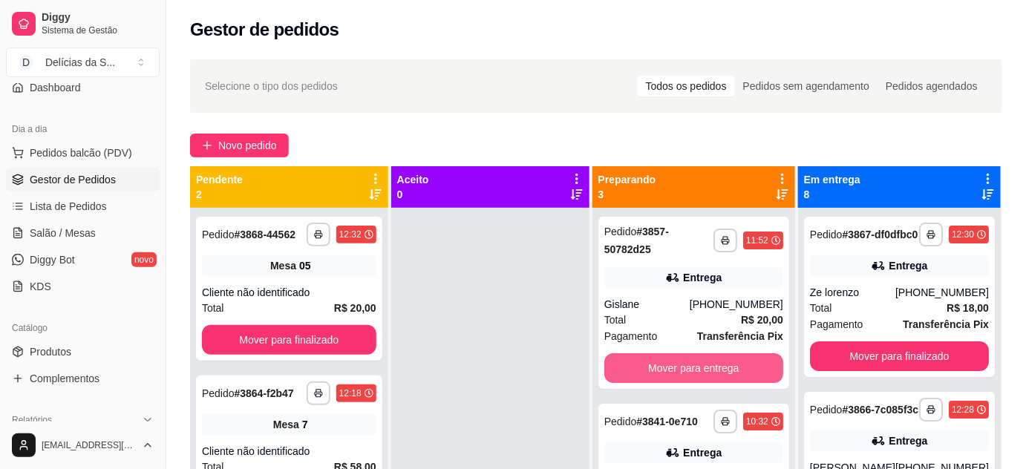
click at [704, 358] on button "Mover para entrega" at bounding box center [693, 368] width 179 height 30
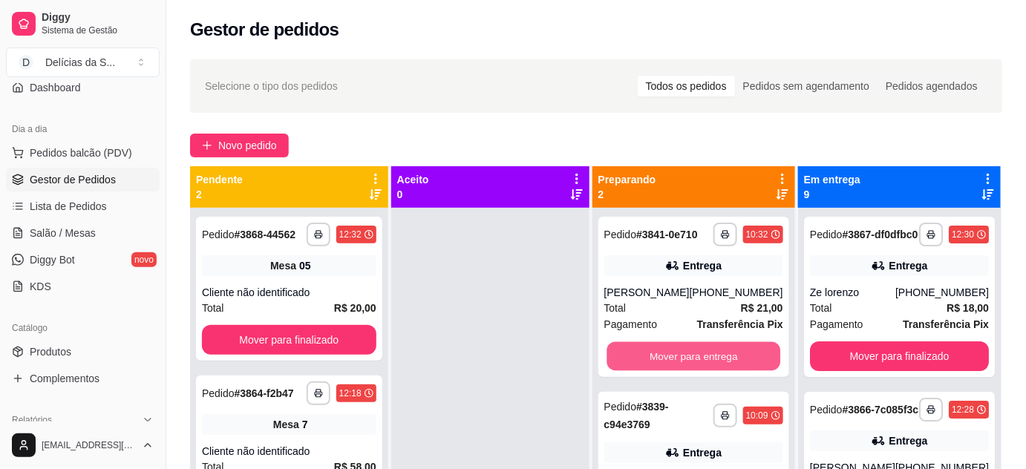
click at [704, 358] on button "Mover para entrega" at bounding box center [693, 356] width 174 height 29
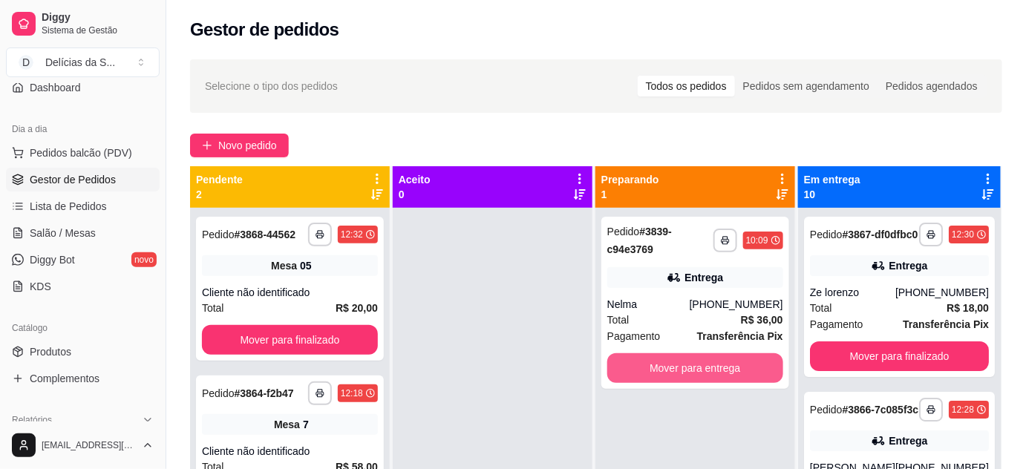
click at [704, 358] on button "Mover para entrega" at bounding box center [695, 368] width 176 height 30
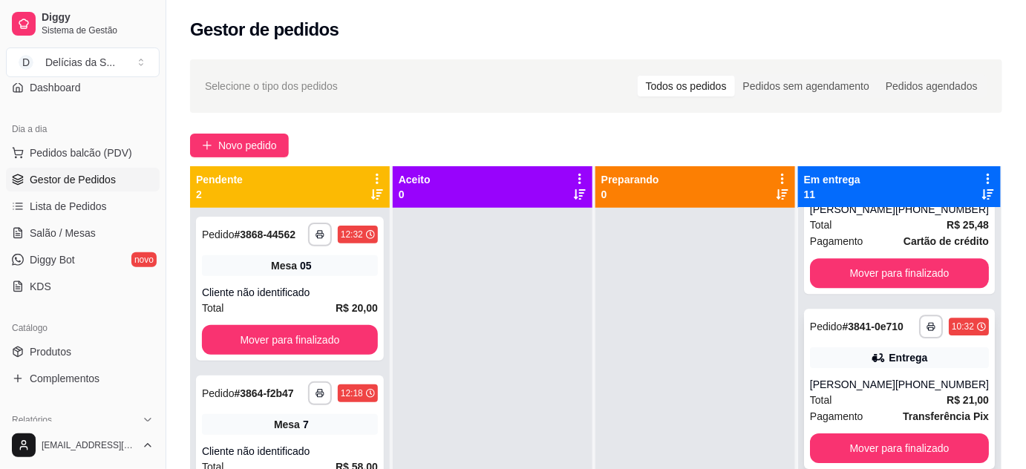
scroll to position [42, 0]
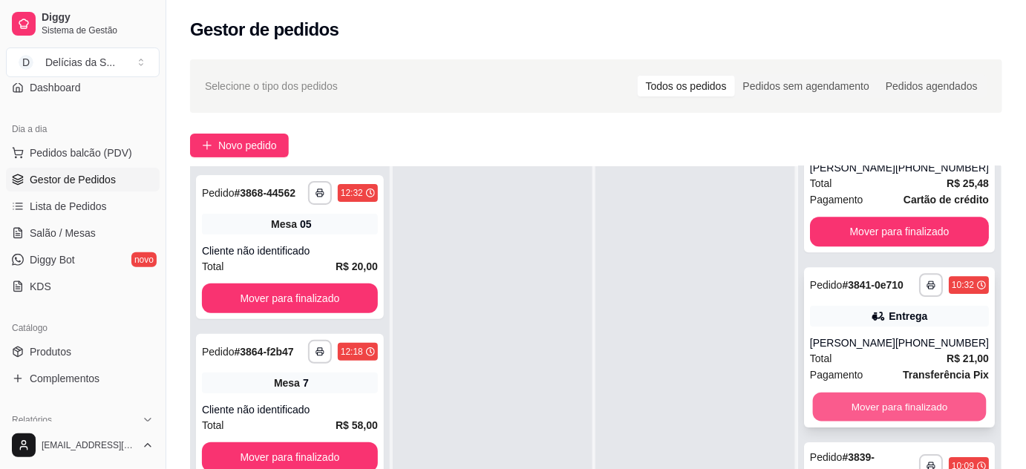
click at [898, 403] on button "Mover para finalizado" at bounding box center [899, 407] width 174 height 29
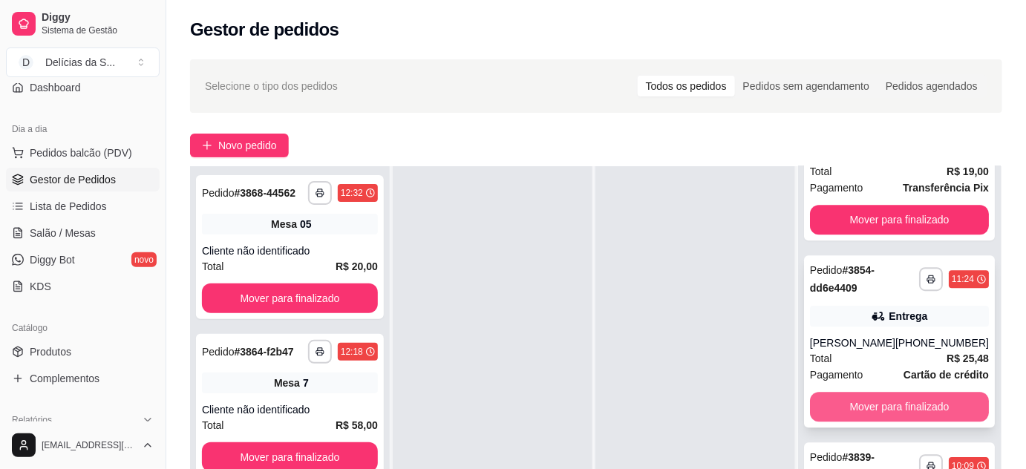
click at [902, 401] on button "Mover para finalizado" at bounding box center [899, 407] width 179 height 30
click at [903, 402] on button "Mover para finalizado" at bounding box center [899, 407] width 174 height 29
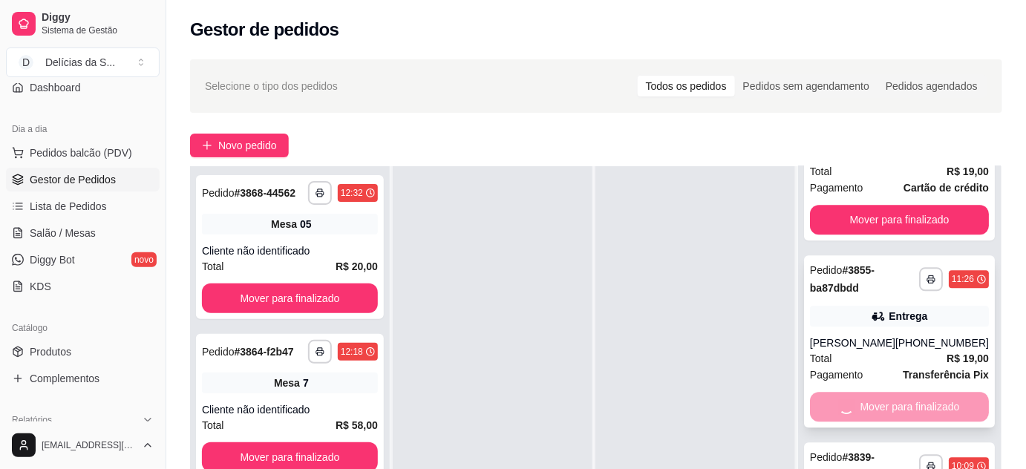
scroll to position [1034, 0]
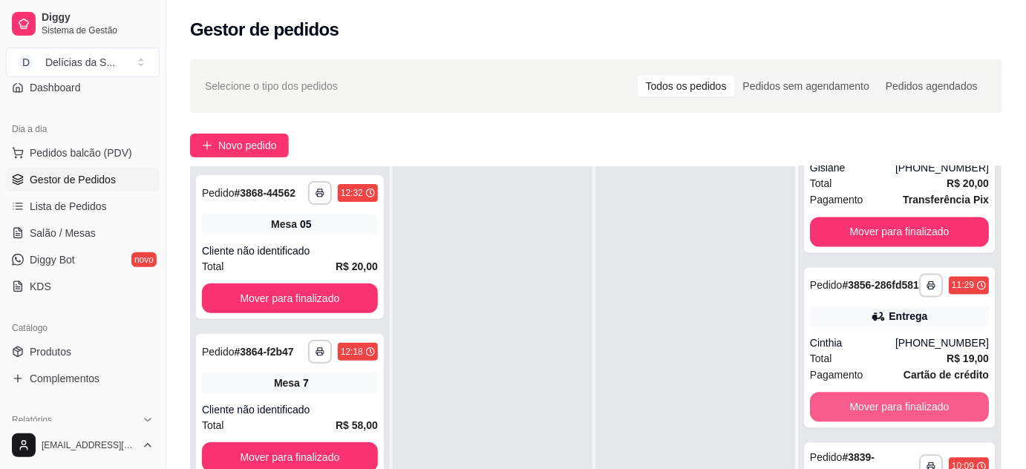
click at [903, 402] on button "Mover para finalizado" at bounding box center [899, 407] width 179 height 30
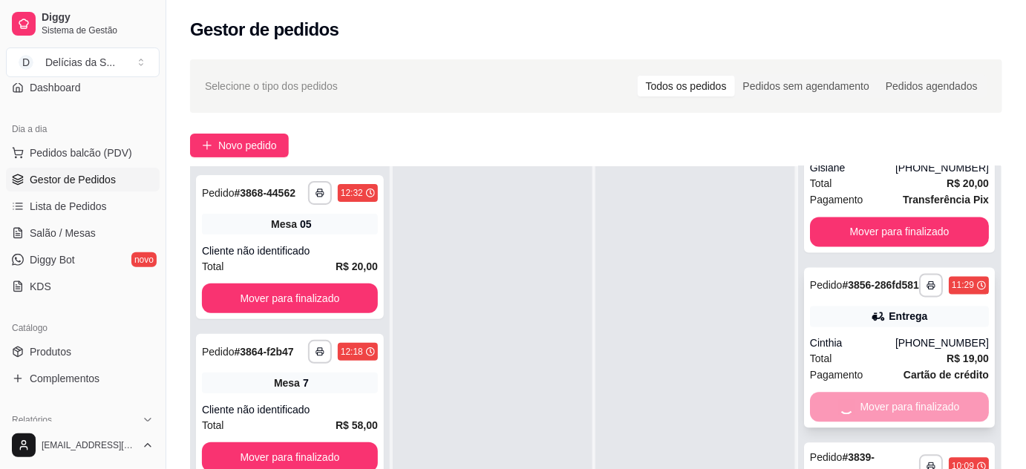
scroll to position [847, 0]
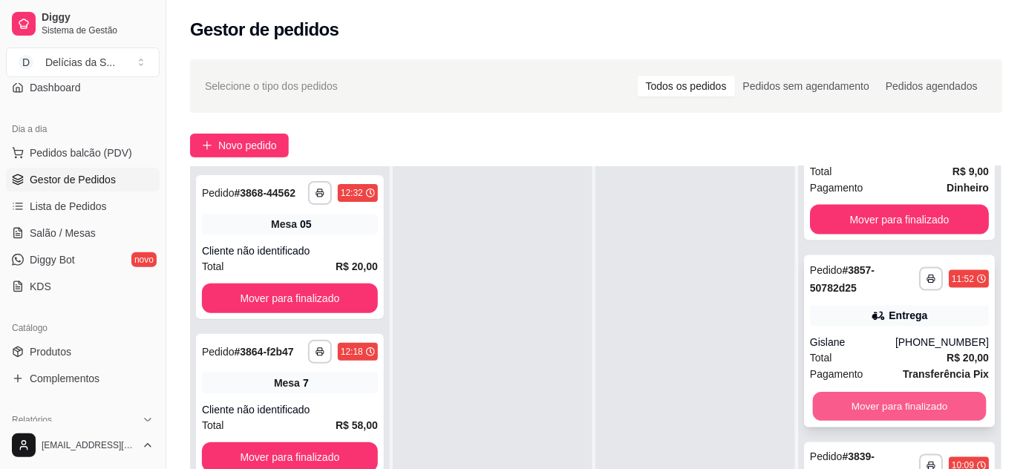
click at [905, 404] on button "Mover para finalizado" at bounding box center [899, 407] width 174 height 29
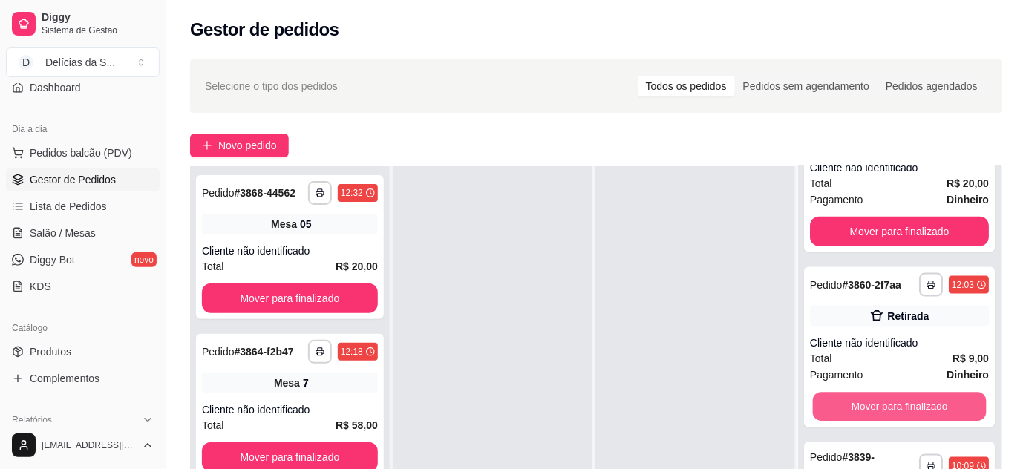
click at [905, 403] on button "Mover para finalizado" at bounding box center [899, 407] width 174 height 29
click at [905, 403] on button "Mover para finalizado" at bounding box center [899, 407] width 179 height 30
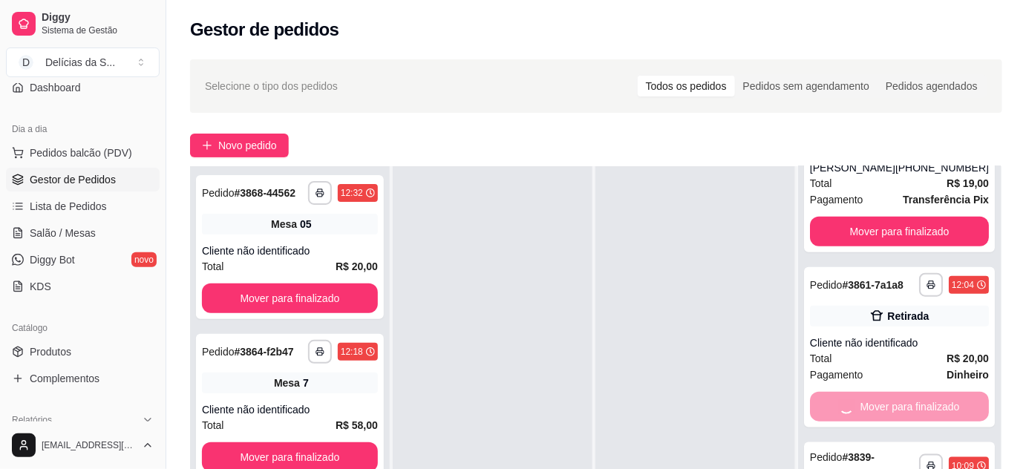
scroll to position [309, 0]
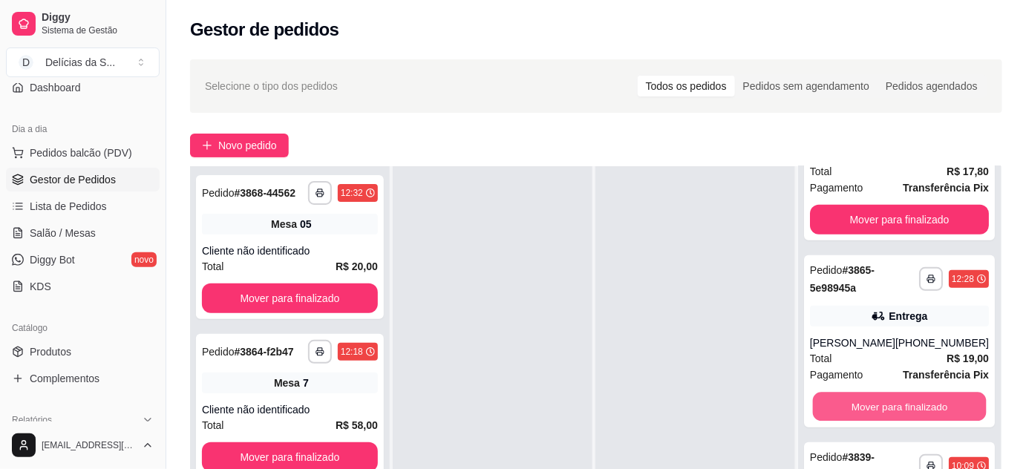
click at [905, 403] on button "Mover para finalizado" at bounding box center [899, 407] width 174 height 29
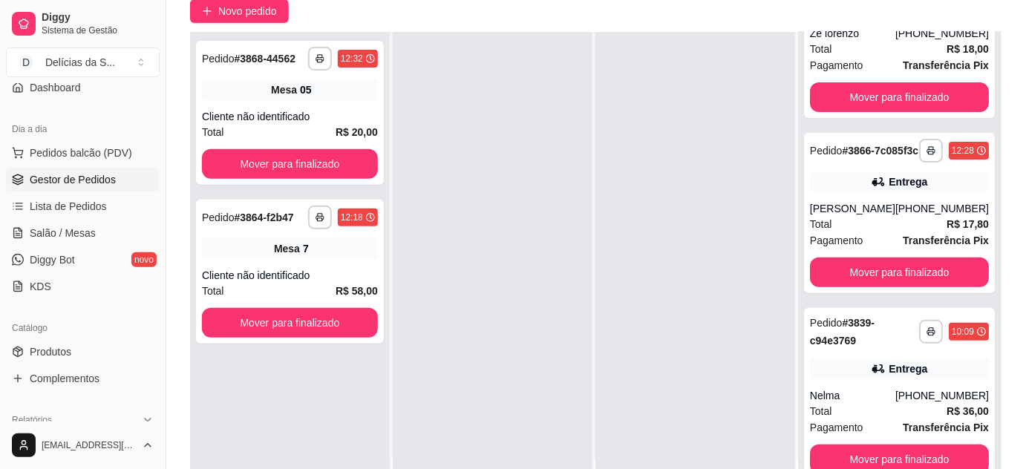
scroll to position [226, 0]
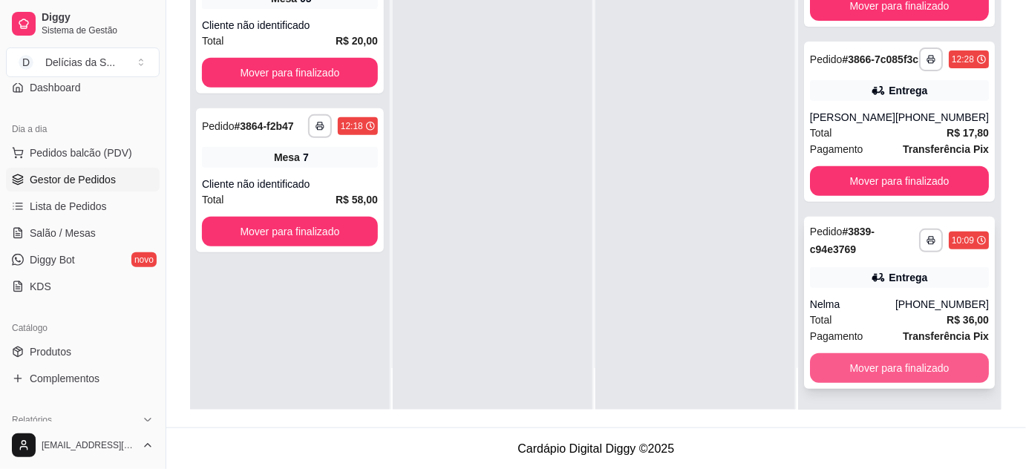
click at [891, 373] on button "Mover para finalizado" at bounding box center [899, 368] width 179 height 30
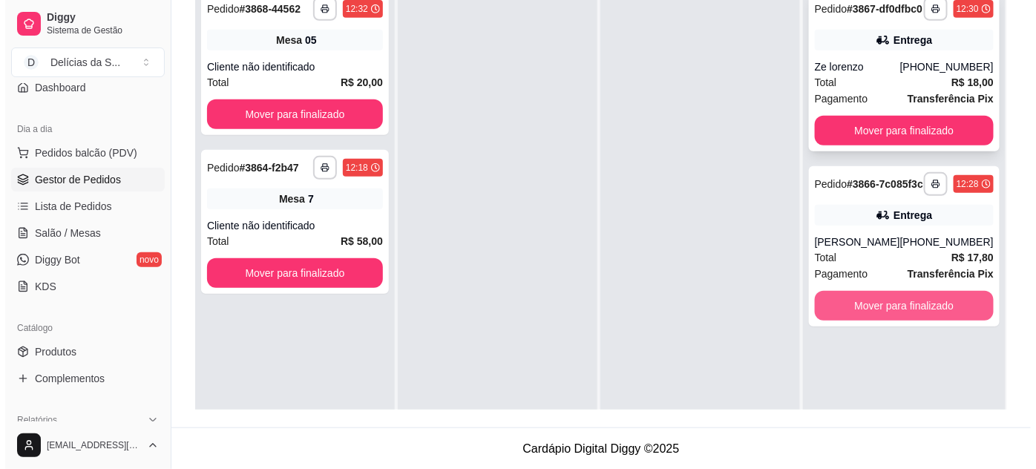
scroll to position [0, 0]
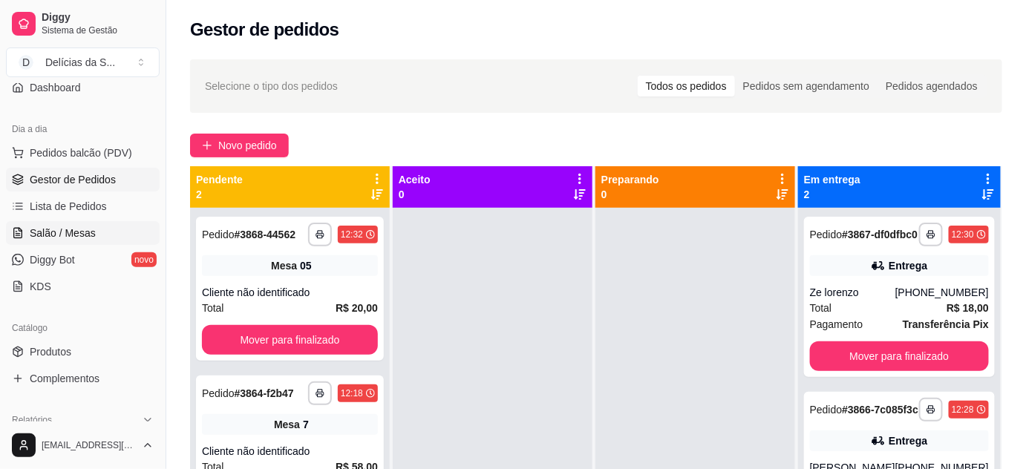
click at [73, 229] on span "Salão / Mesas" at bounding box center [63, 233] width 66 height 15
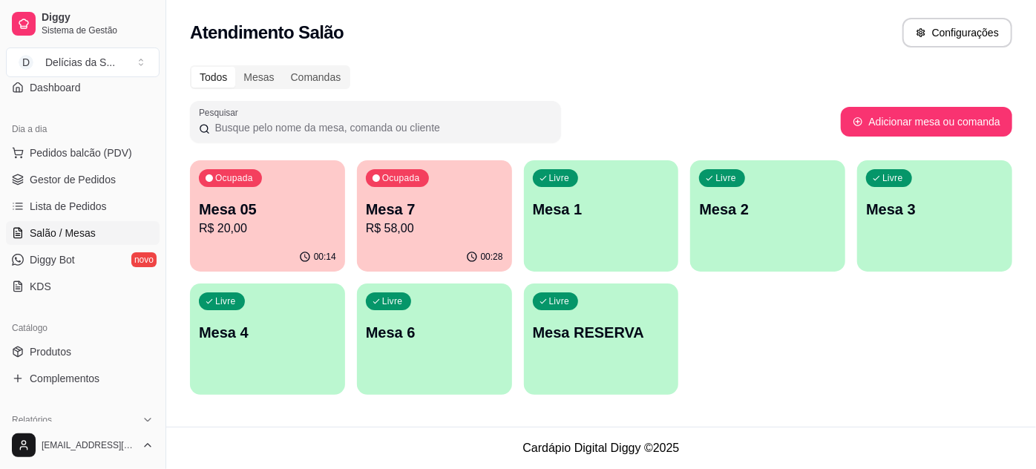
click at [297, 223] on p "R$ 20,00" at bounding box center [267, 229] width 137 height 18
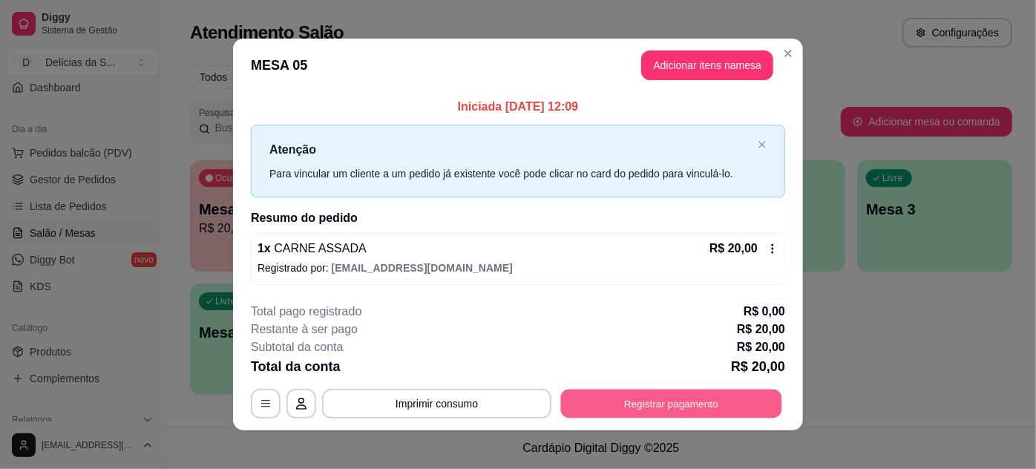
click at [672, 403] on button "Registrar pagamento" at bounding box center [671, 403] width 221 height 29
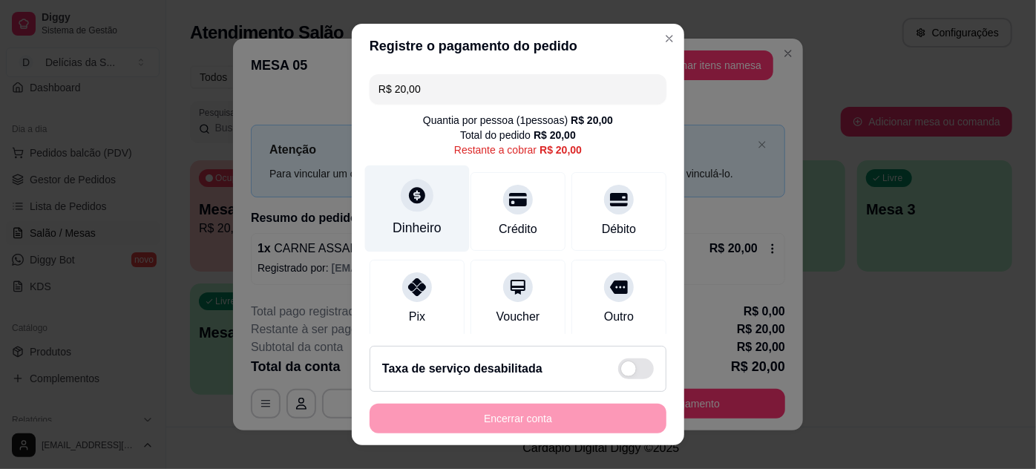
click at [408, 215] on div "Dinheiro" at bounding box center [417, 208] width 105 height 87
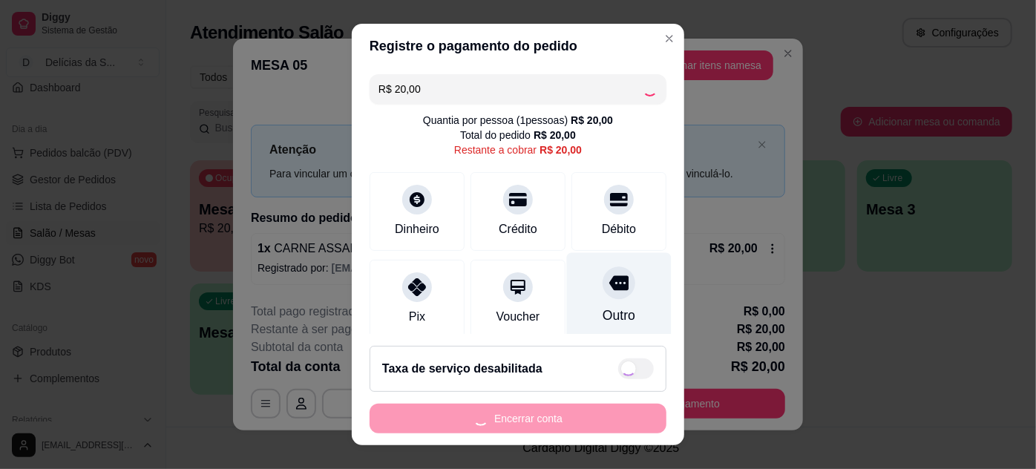
type input "R$ 0,00"
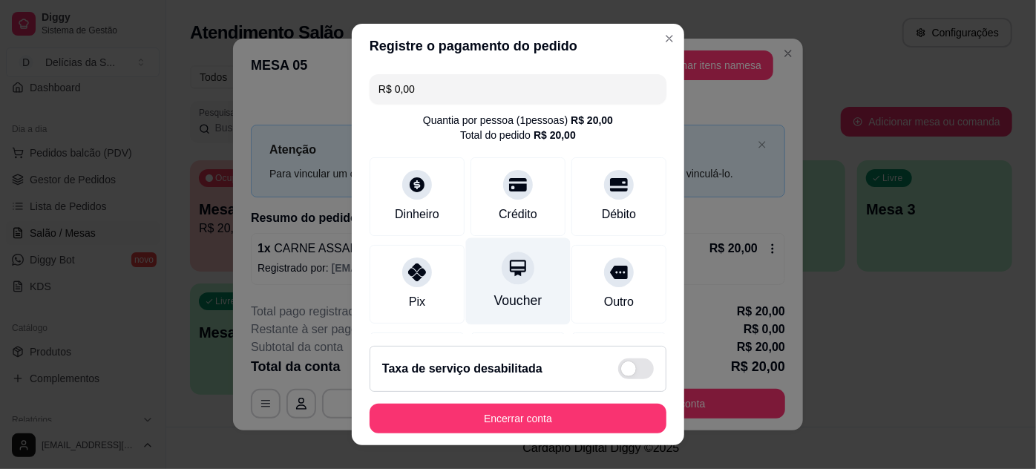
scroll to position [176, 0]
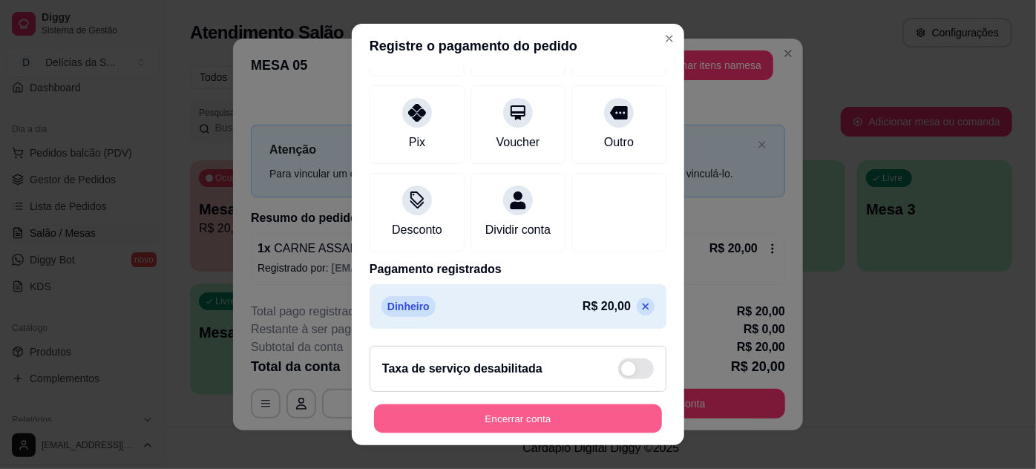
click at [578, 415] on button "Encerrar conta" at bounding box center [518, 418] width 288 height 29
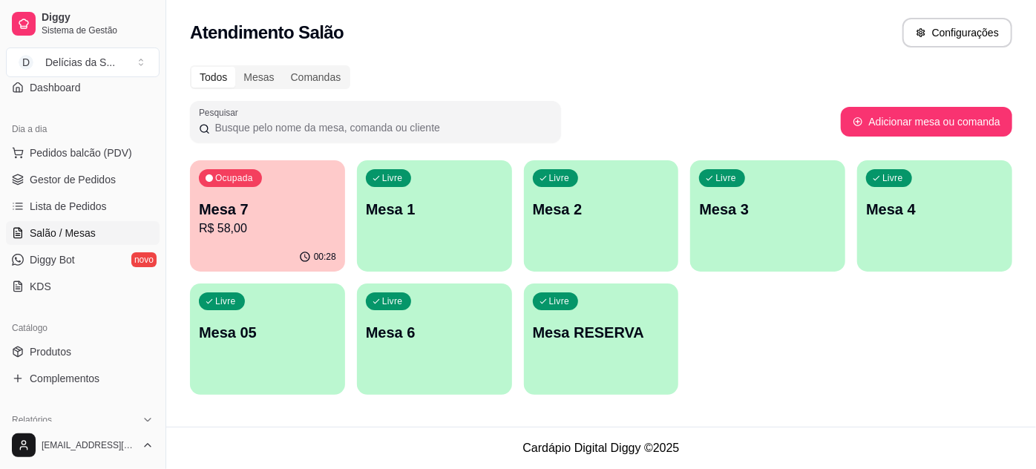
click at [614, 217] on p "Mesa 2" at bounding box center [601, 209] width 137 height 21
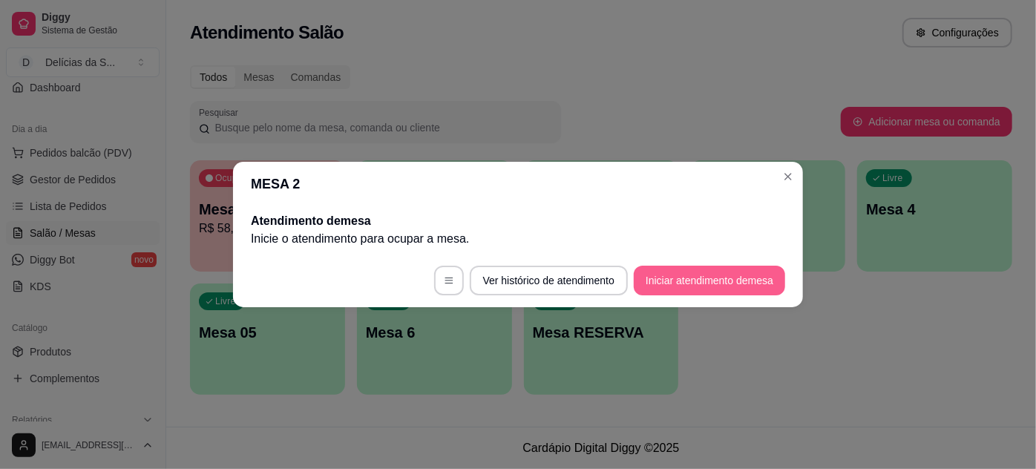
click at [657, 278] on button "Iniciar atendimento de mesa" at bounding box center [709, 281] width 151 height 30
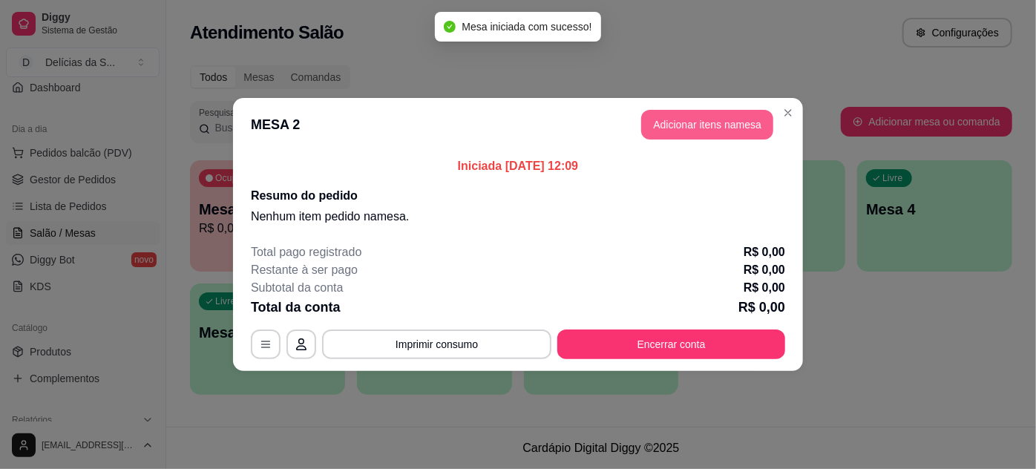
click at [726, 135] on button "Adicionar itens na mesa" at bounding box center [707, 125] width 132 height 30
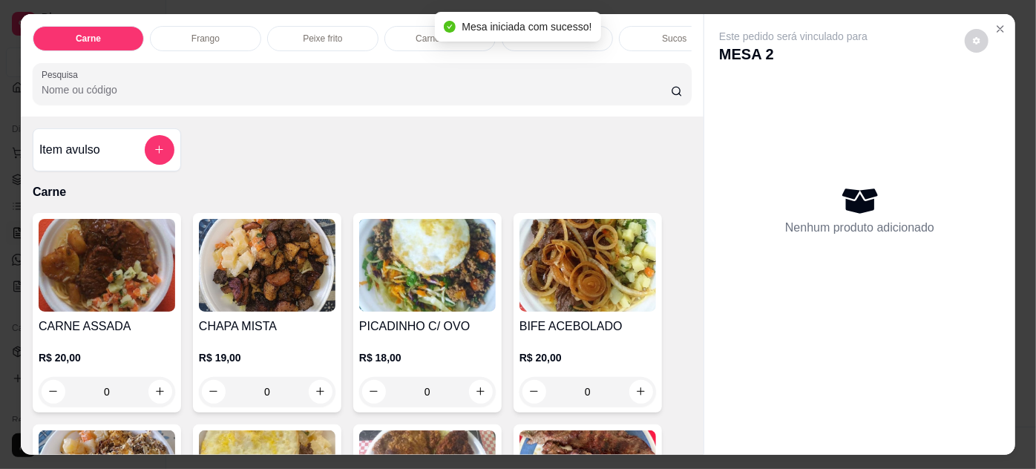
click at [131, 240] on img at bounding box center [107, 265] width 137 height 93
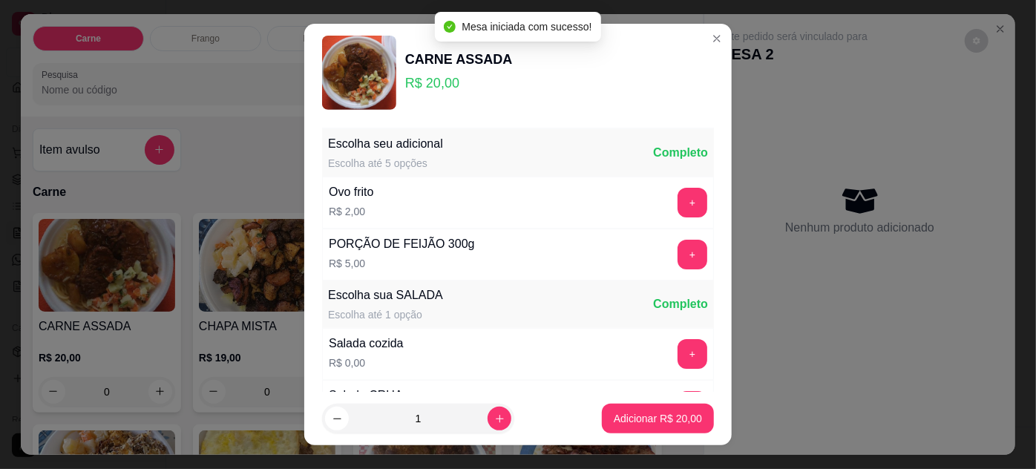
scroll to position [148, 0]
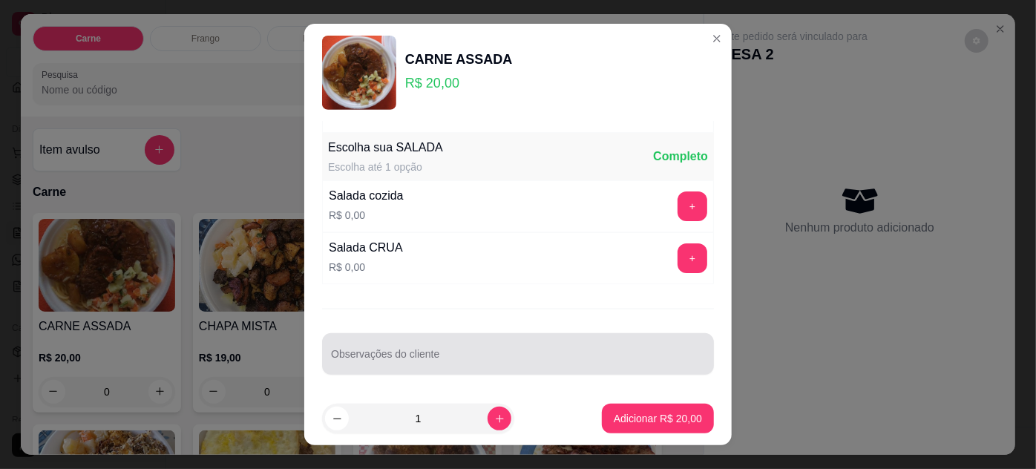
click at [463, 357] on input "Observações do cliente" at bounding box center [518, 359] width 374 height 15
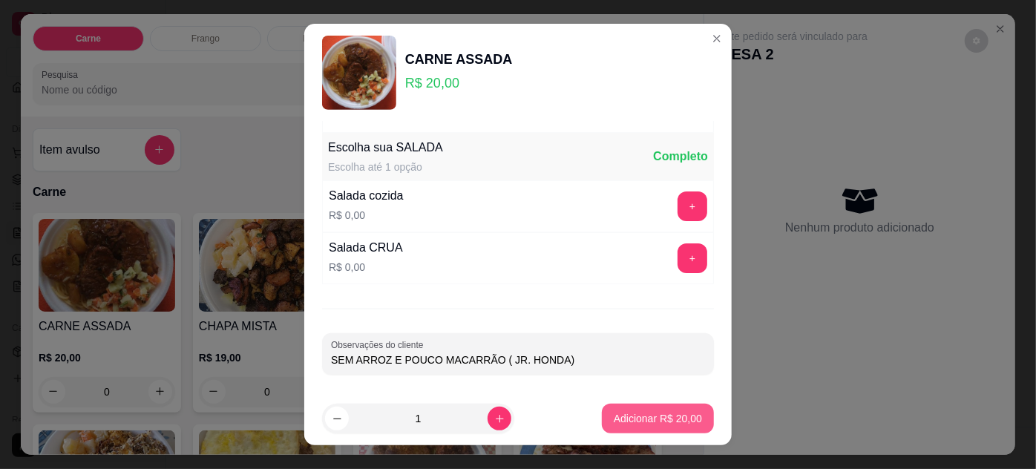
type input "SEM ARROZ E POUCO MACARRÃO ( JR. HONDA)"
click at [660, 413] on p "Adicionar R$ 20,00" at bounding box center [658, 418] width 88 height 15
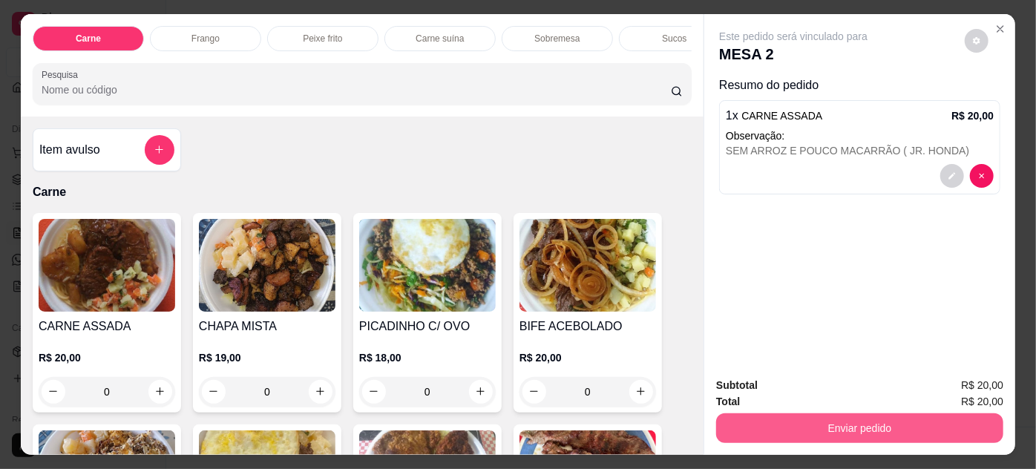
click at [775, 419] on button "Enviar pedido" at bounding box center [859, 428] width 287 height 30
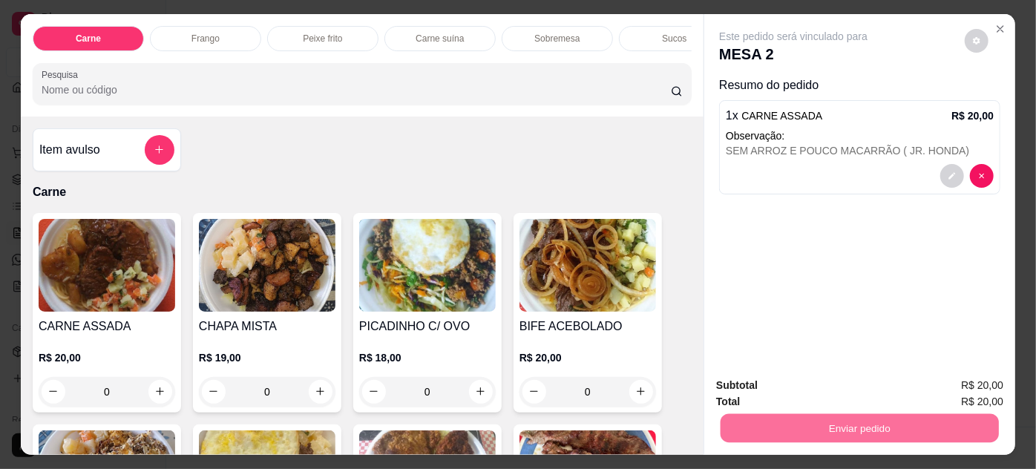
click at [760, 380] on button "Não registrar e enviar pedido" at bounding box center [811, 387] width 154 height 28
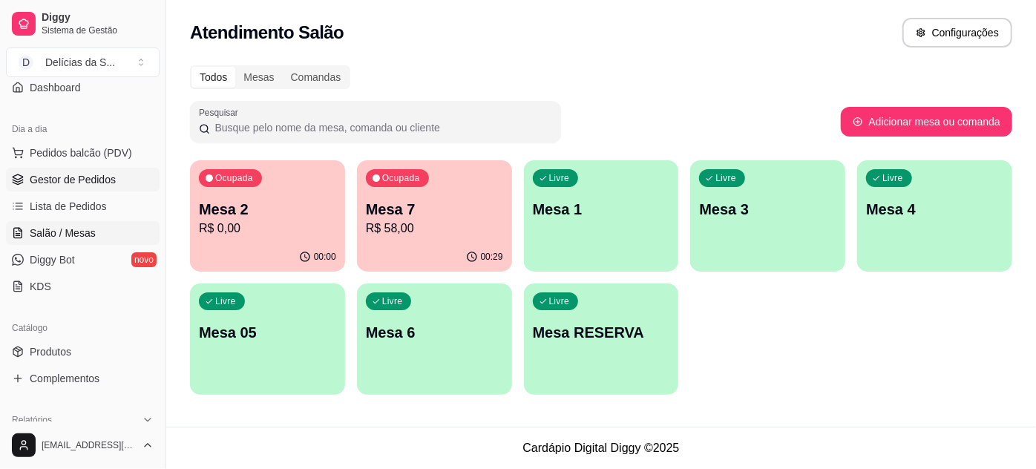
click at [105, 179] on span "Gestor de Pedidos" at bounding box center [73, 179] width 86 height 15
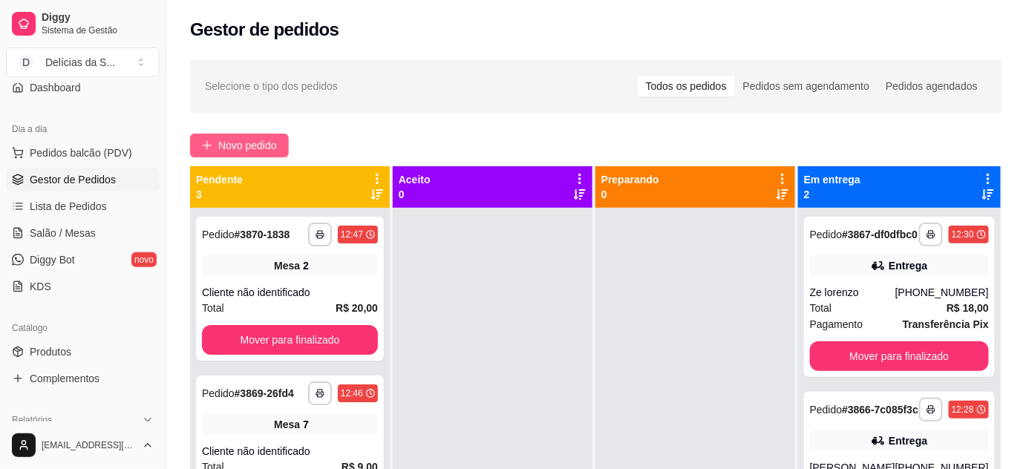
click at [229, 150] on span "Novo pedido" at bounding box center [247, 145] width 59 height 16
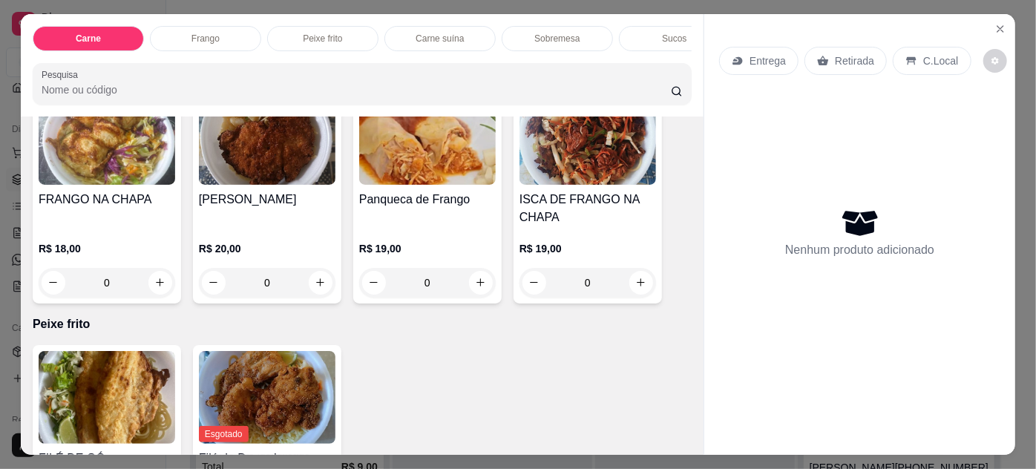
scroll to position [944, 0]
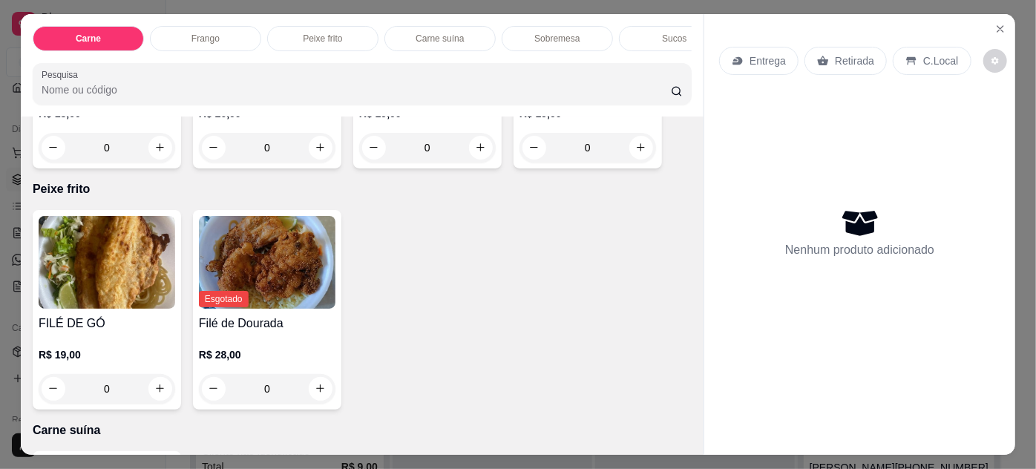
click at [107, 266] on img at bounding box center [107, 262] width 137 height 93
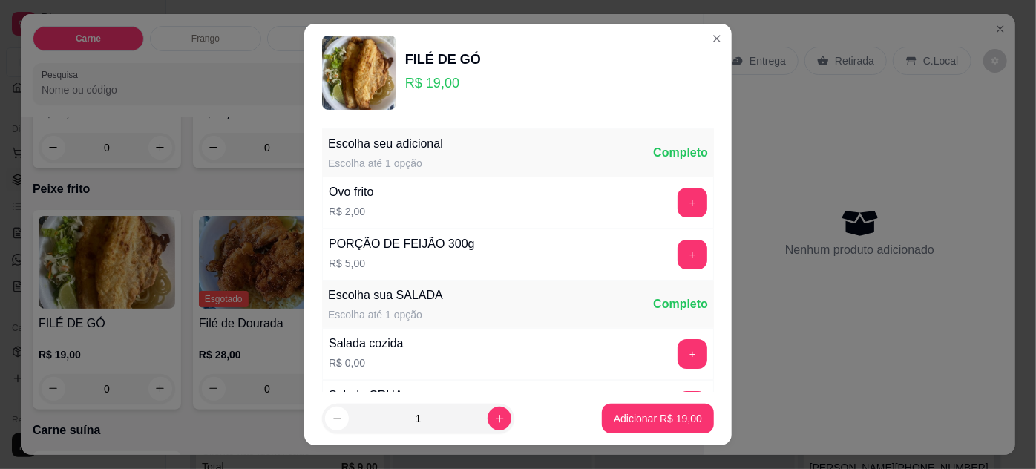
scroll to position [148, 0]
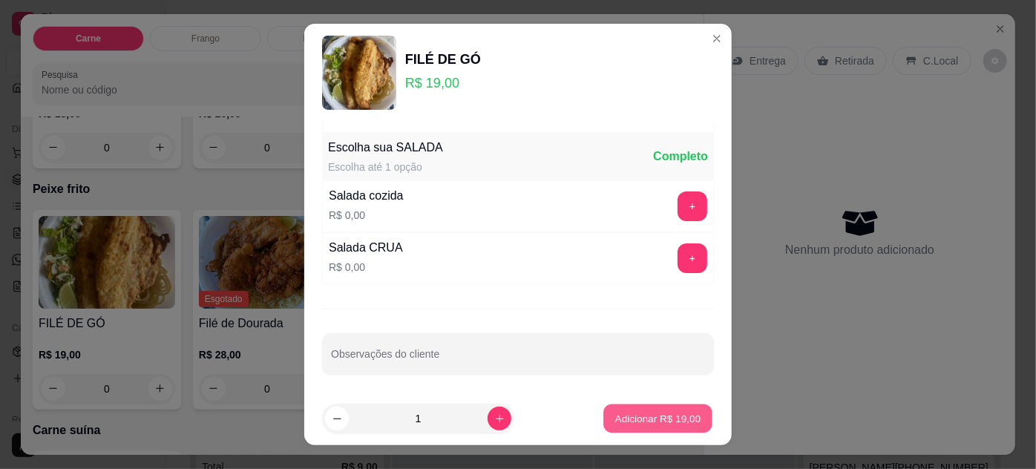
click at [666, 416] on p "Adicionar R$ 19,00" at bounding box center [658, 419] width 86 height 14
type input "1"
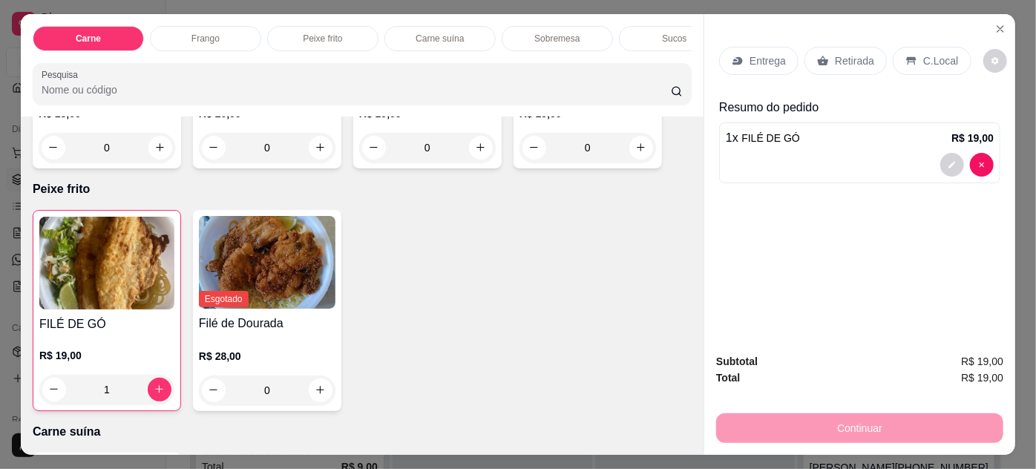
click at [905, 57] on icon at bounding box center [911, 61] width 12 height 12
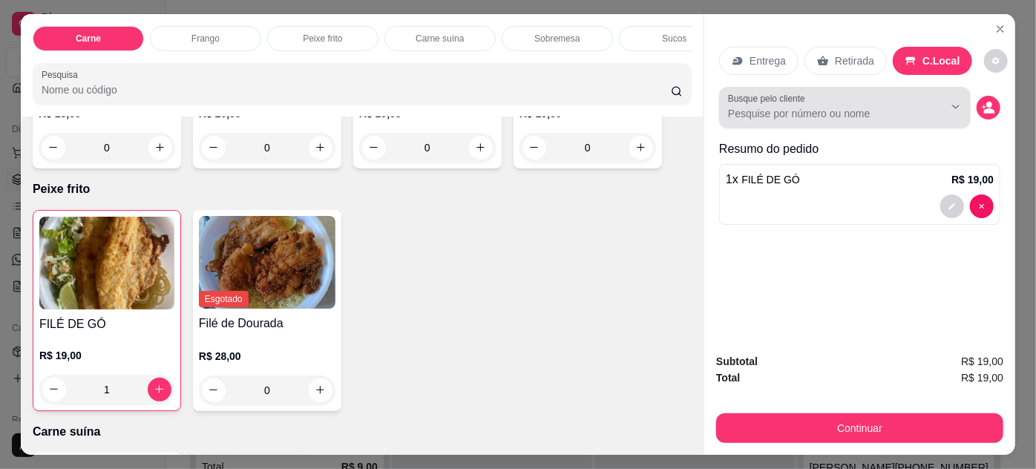
click at [882, 106] on input "Busque pelo cliente" at bounding box center [824, 113] width 192 height 15
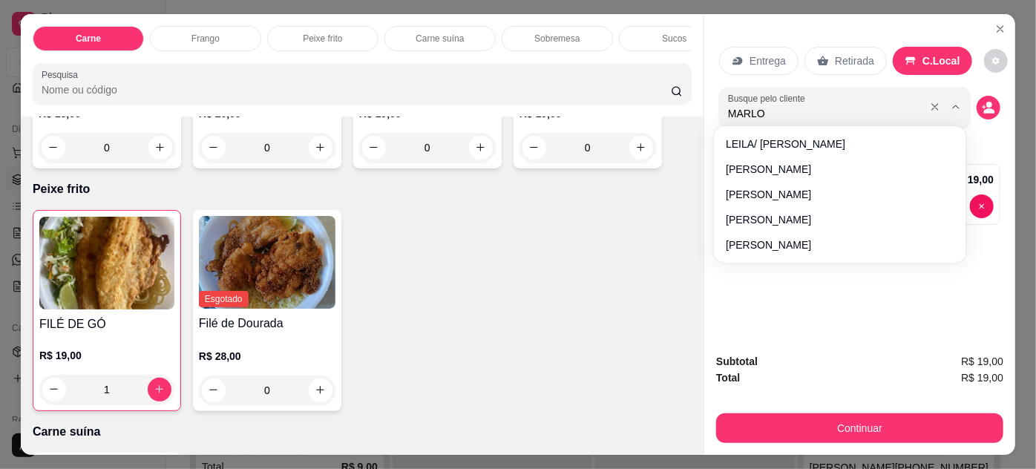
type input "MARLON"
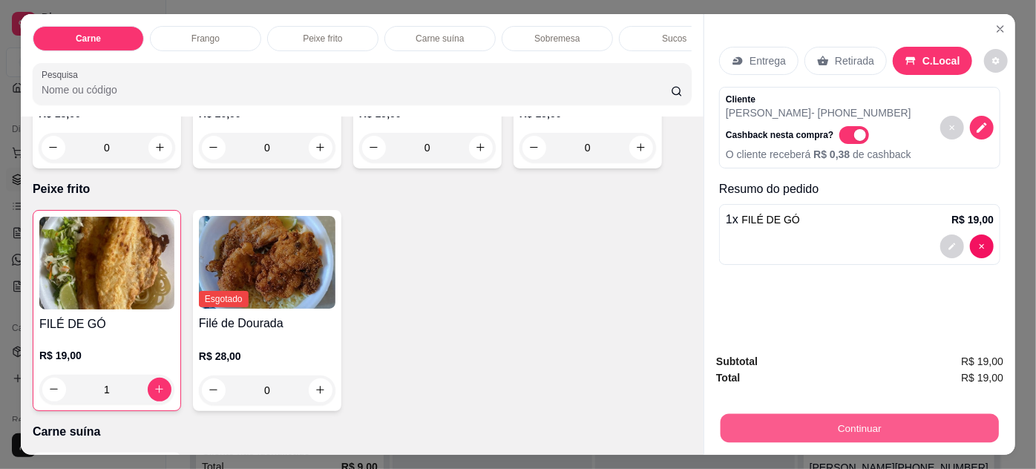
click at [877, 419] on button "Continuar" at bounding box center [860, 428] width 278 height 29
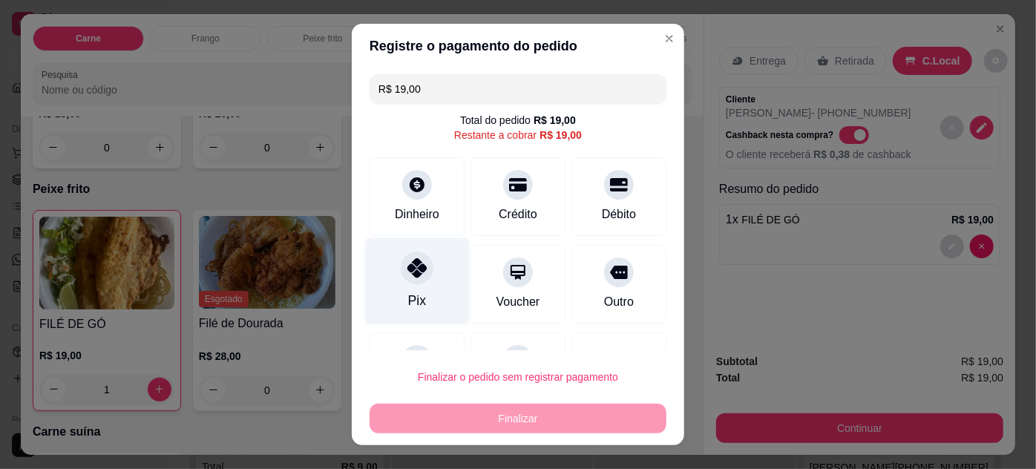
scroll to position [65, 0]
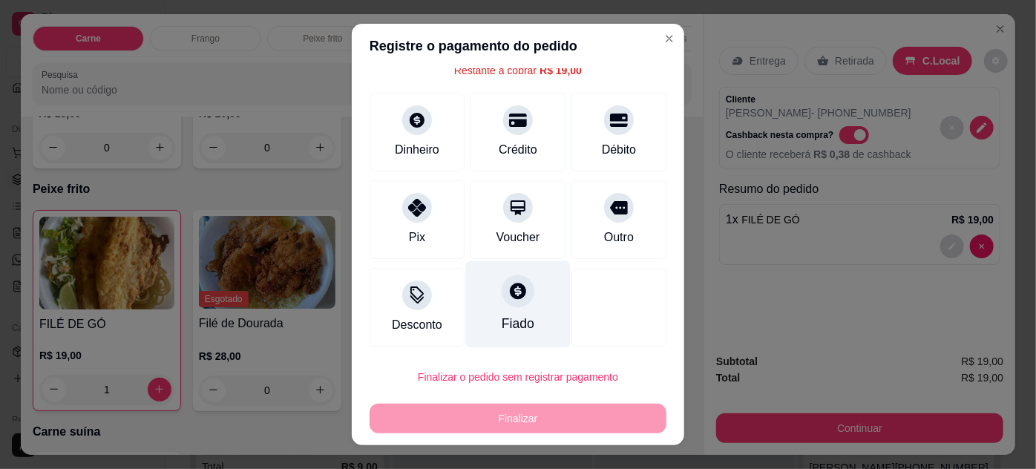
click at [502, 301] on div at bounding box center [518, 291] width 33 height 33
type input "R$ 0,00"
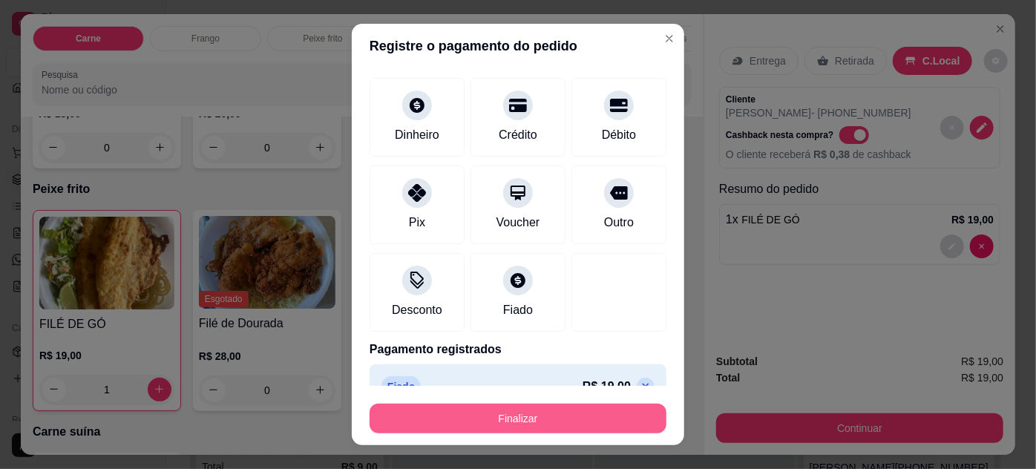
click at [557, 415] on button "Finalizar" at bounding box center [518, 419] width 297 height 30
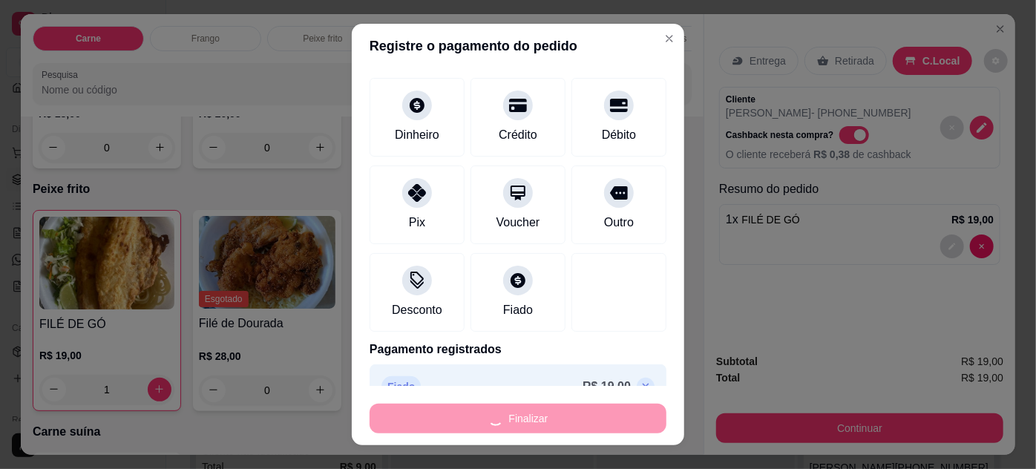
type input "0"
type input "-R$ 19,00"
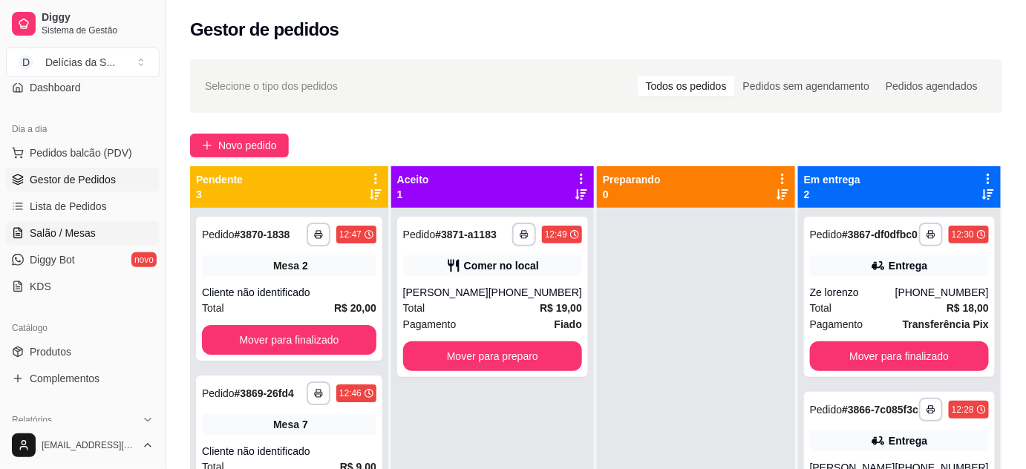
click at [85, 226] on span "Salão / Mesas" at bounding box center [63, 233] width 66 height 15
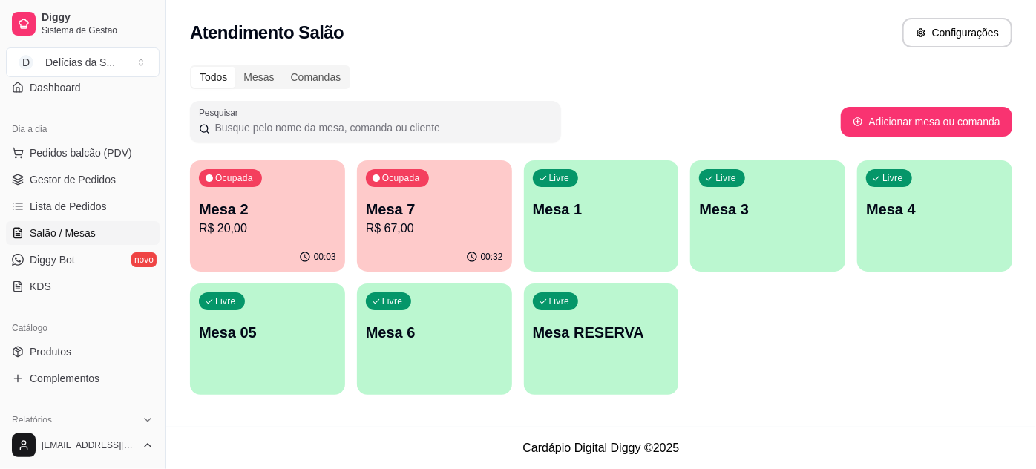
click at [609, 243] on div "Livre Mesa 1" at bounding box center [601, 207] width 155 height 94
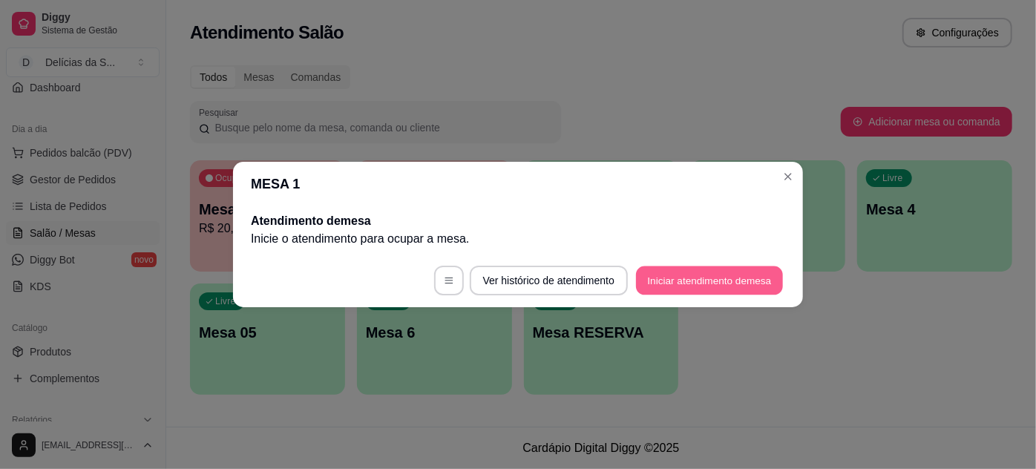
click at [678, 284] on button "Iniciar atendimento de mesa" at bounding box center [709, 280] width 147 height 29
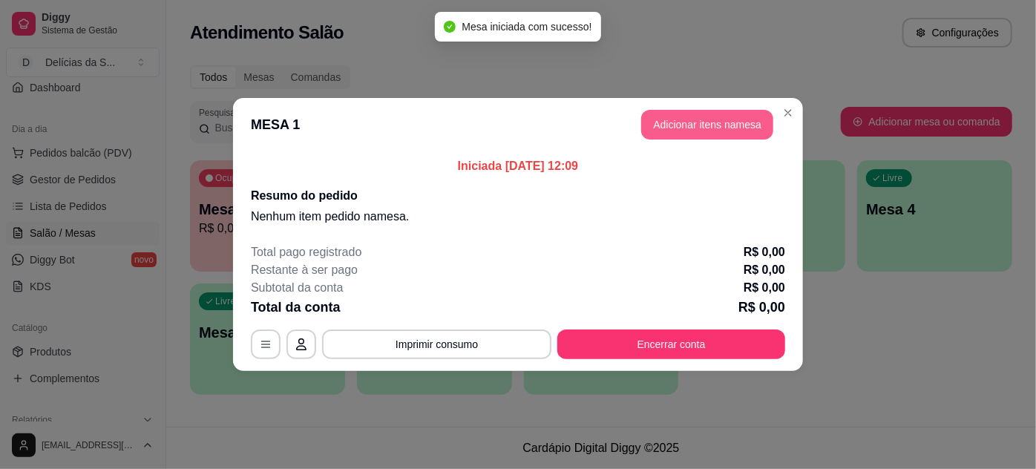
click at [689, 124] on button "Adicionar itens na mesa" at bounding box center [707, 125] width 132 height 30
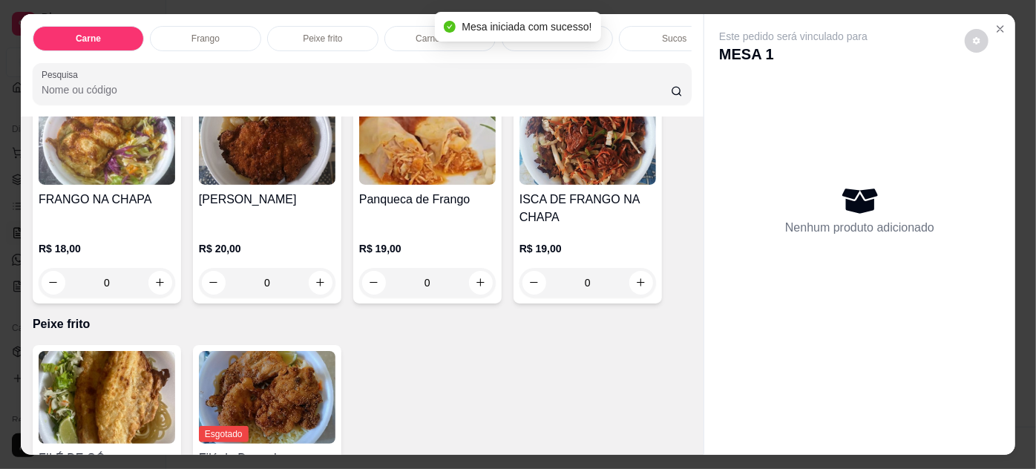
scroll to position [944, 0]
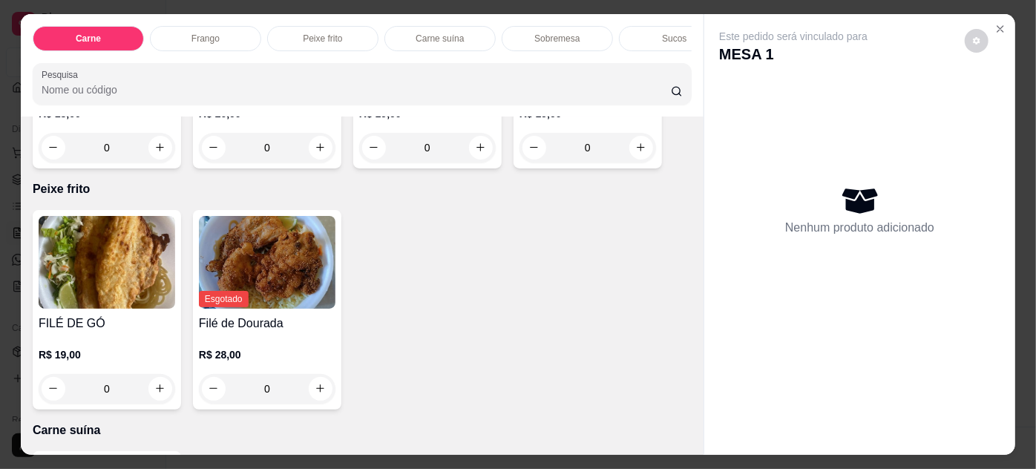
click at [103, 281] on img at bounding box center [107, 262] width 137 height 93
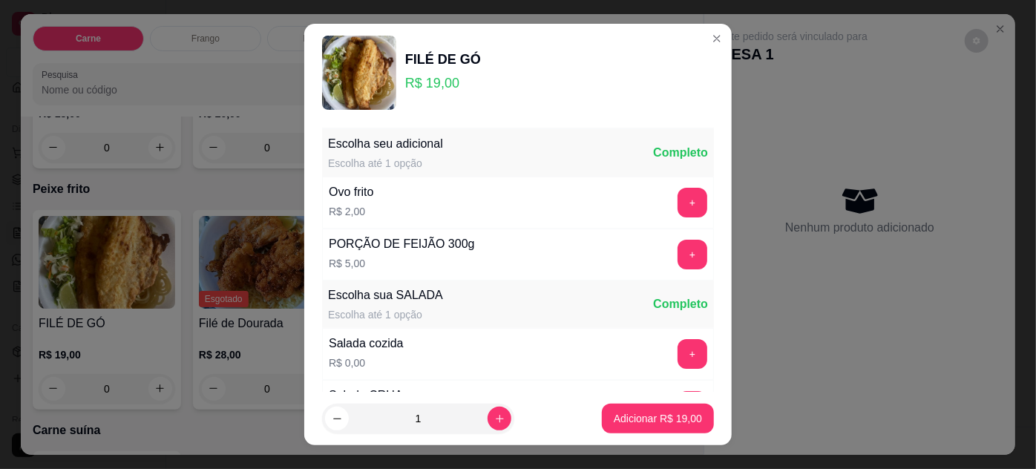
scroll to position [148, 0]
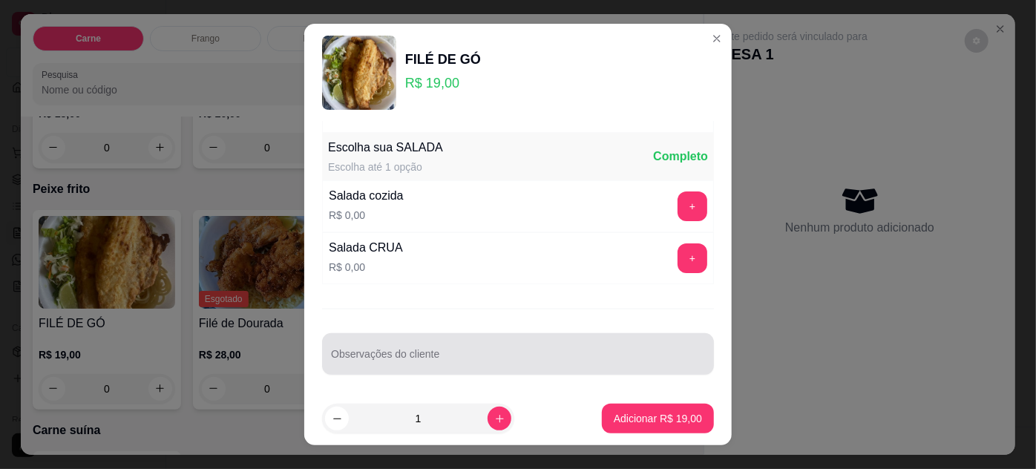
click at [536, 363] on input "Observações do cliente" at bounding box center [518, 359] width 374 height 15
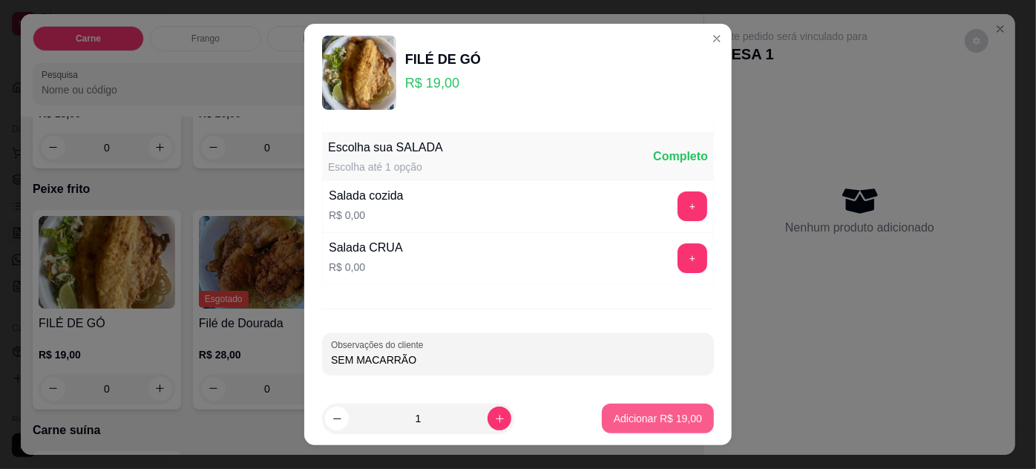
type input "SEM MACARRÃO"
click at [631, 419] on p "Adicionar R$ 19,00" at bounding box center [658, 418] width 88 height 15
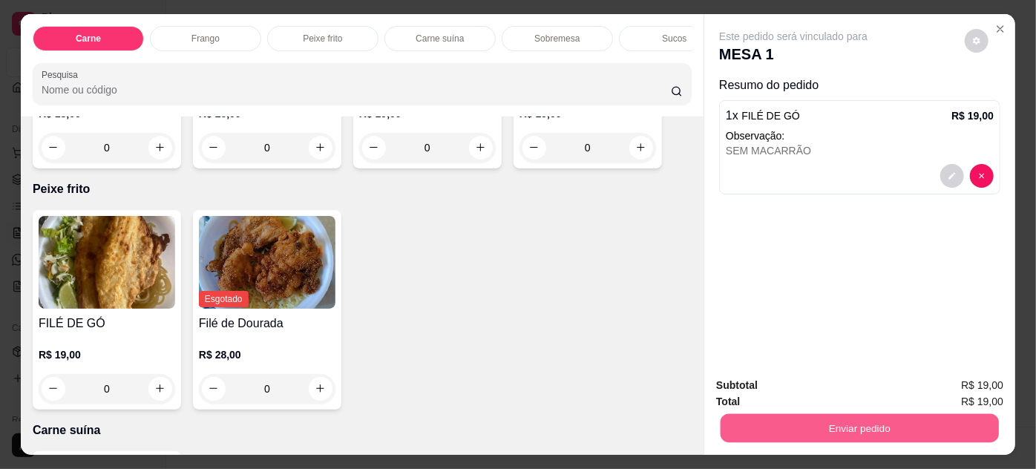
click at [773, 424] on button "Enviar pedido" at bounding box center [860, 428] width 278 height 29
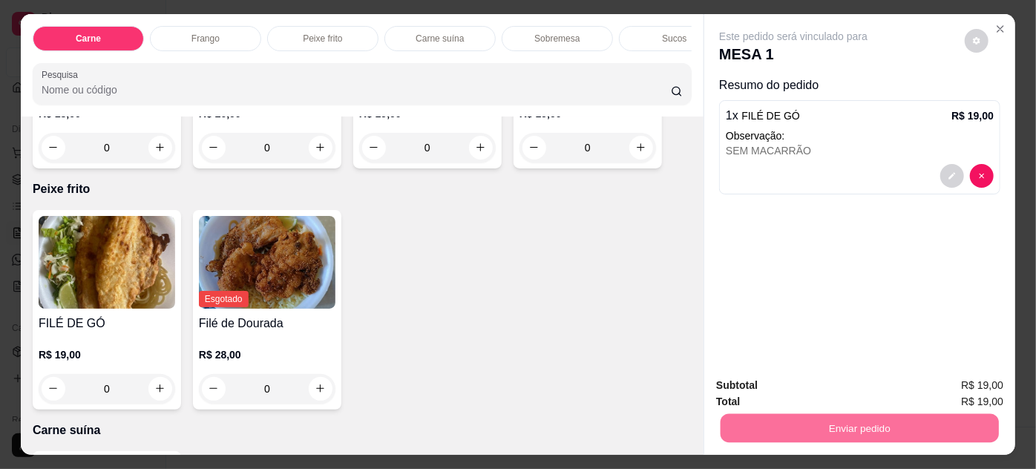
click at [787, 387] on button "Não registrar e enviar pedido" at bounding box center [811, 387] width 154 height 28
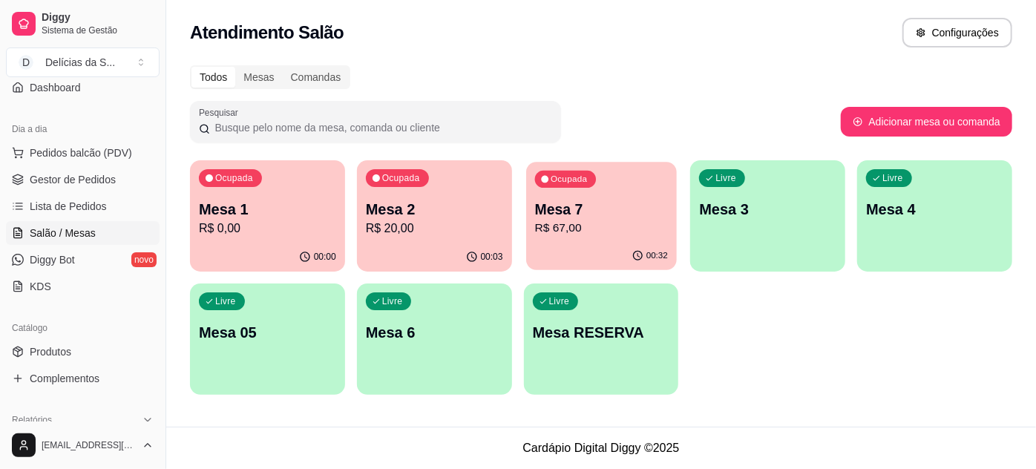
click at [550, 246] on div "00:32" at bounding box center [601, 256] width 151 height 28
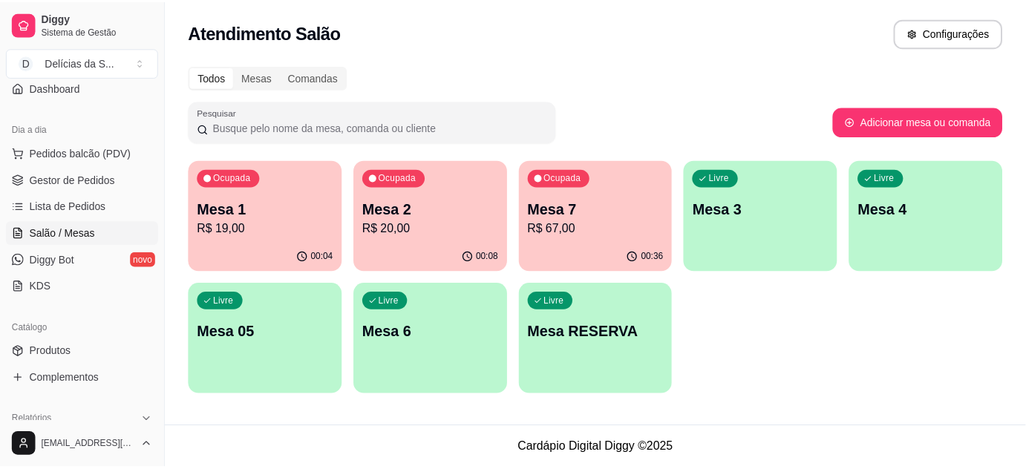
scroll to position [269, 0]
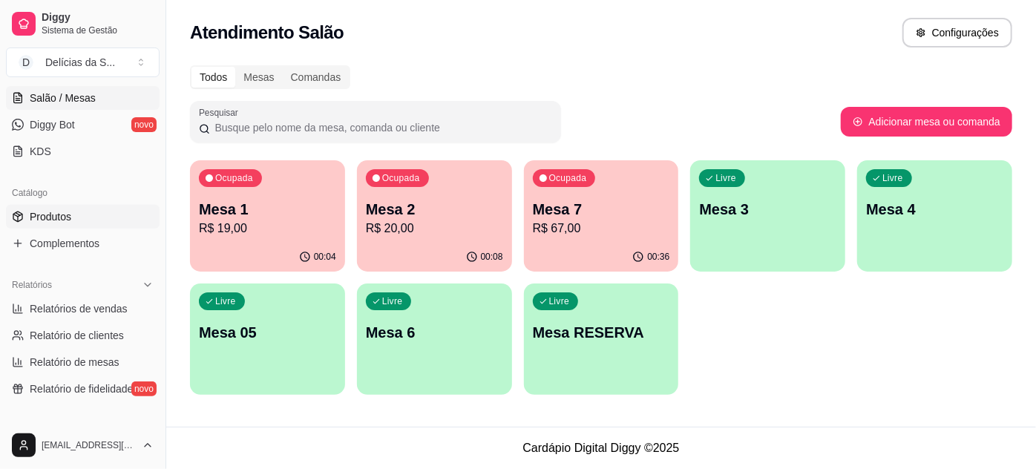
click at [57, 217] on span "Produtos" at bounding box center [51, 216] width 42 height 15
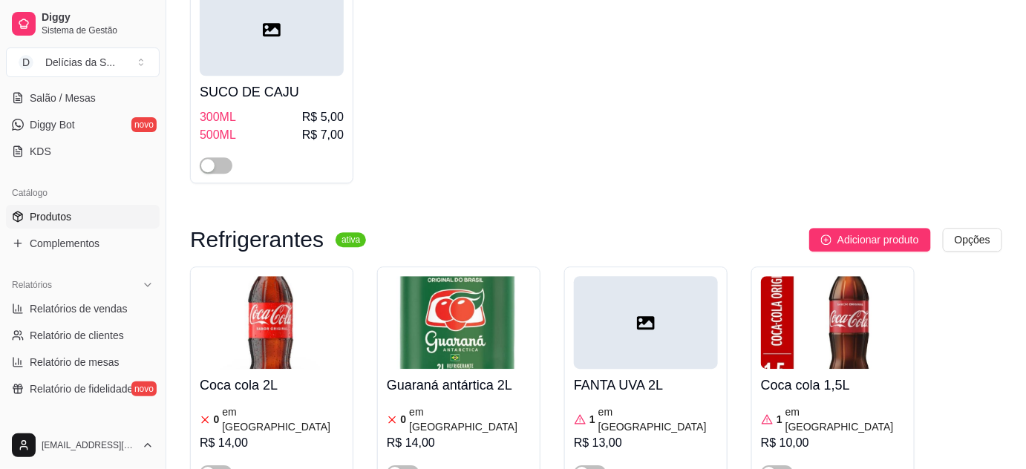
scroll to position [5127, 0]
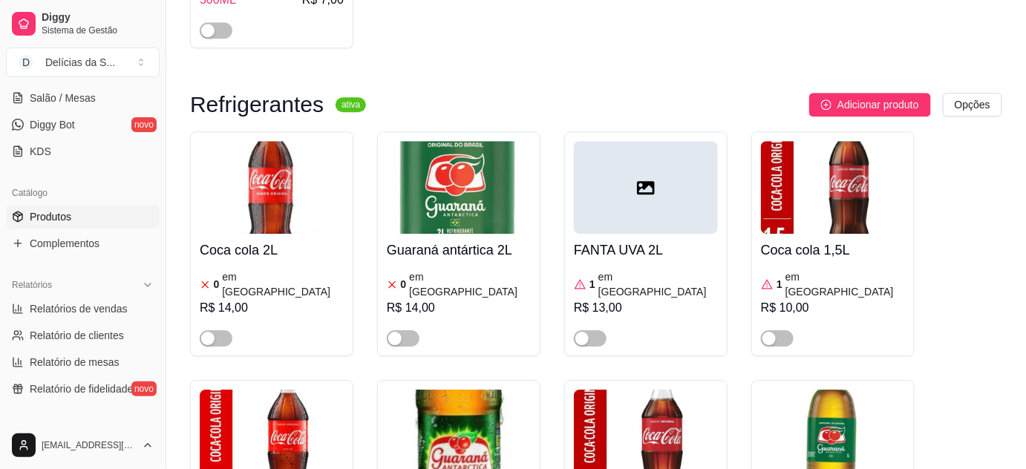
click at [269, 390] on img at bounding box center [272, 436] width 144 height 93
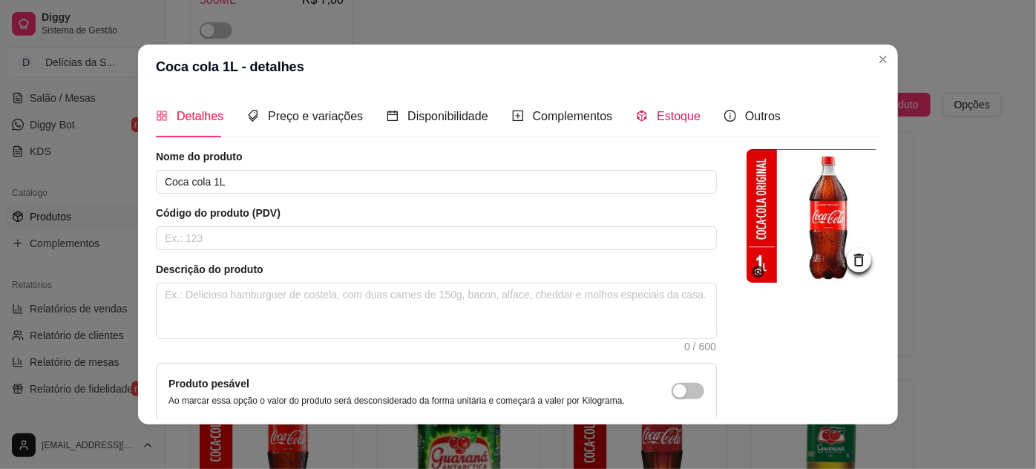
click at [666, 121] on span "Estoque" at bounding box center [679, 116] width 44 height 13
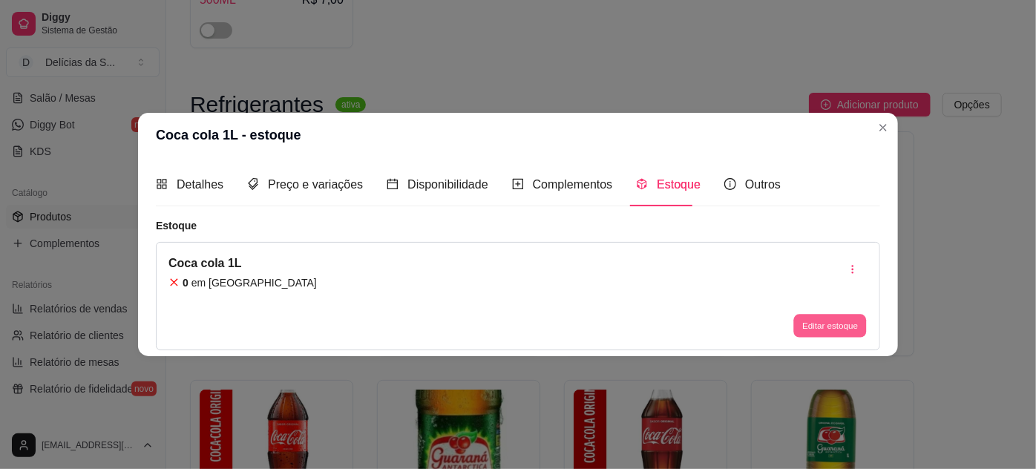
click at [816, 316] on button "Editar estoque" at bounding box center [829, 325] width 73 height 23
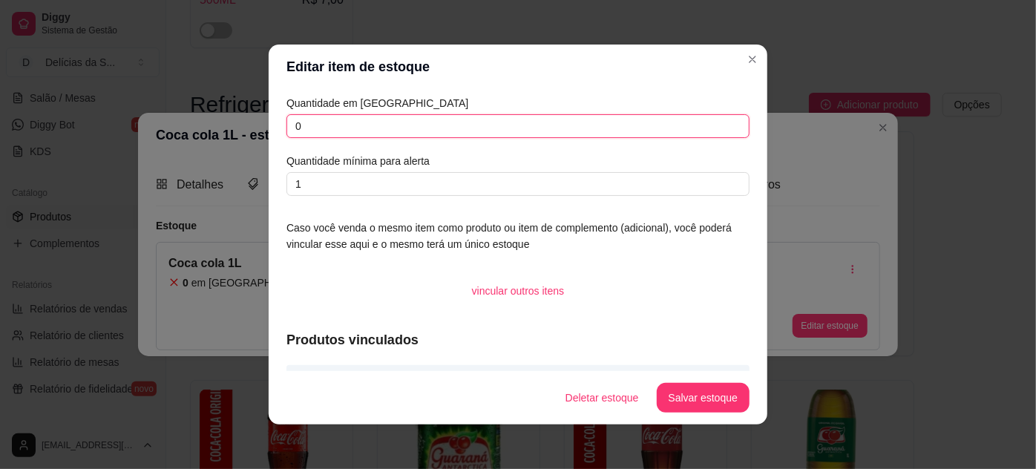
click at [657, 119] on input "0" at bounding box center [517, 126] width 463 height 24
type input "01"
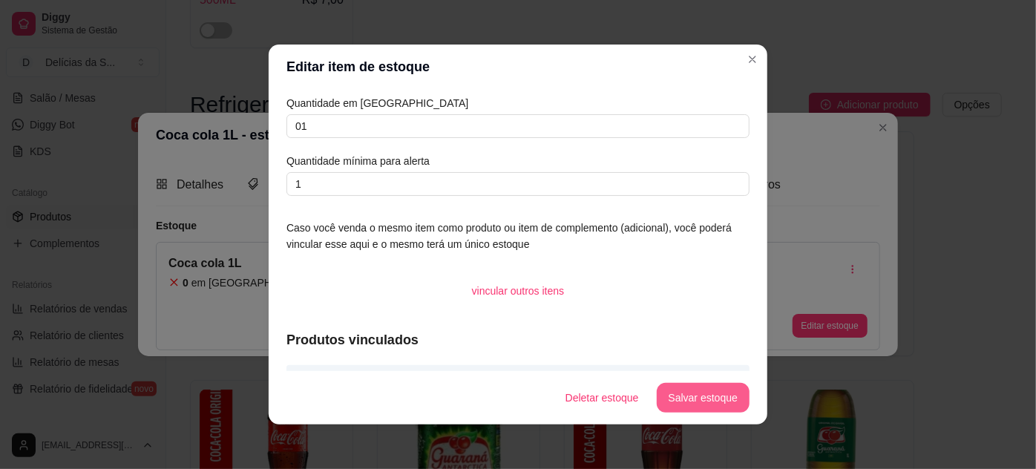
click at [705, 397] on button "Salvar estoque" at bounding box center [703, 398] width 93 height 30
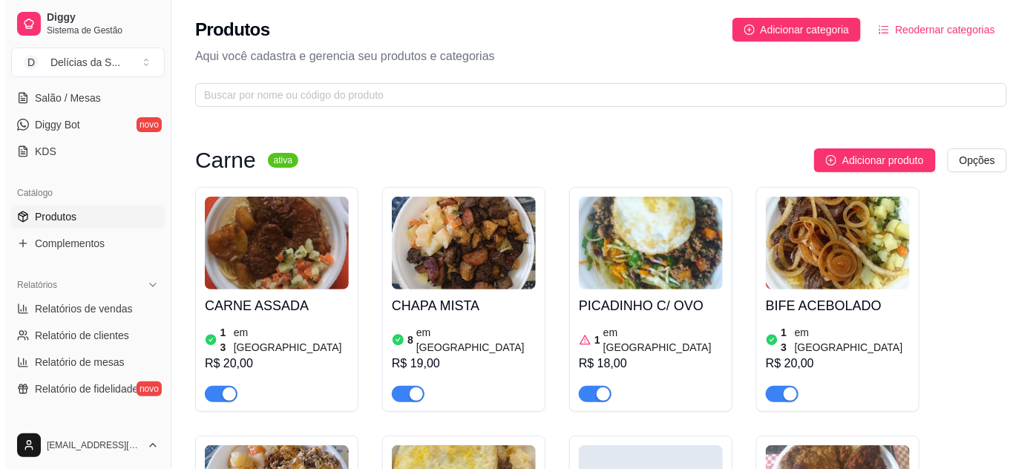
scroll to position [0, 0]
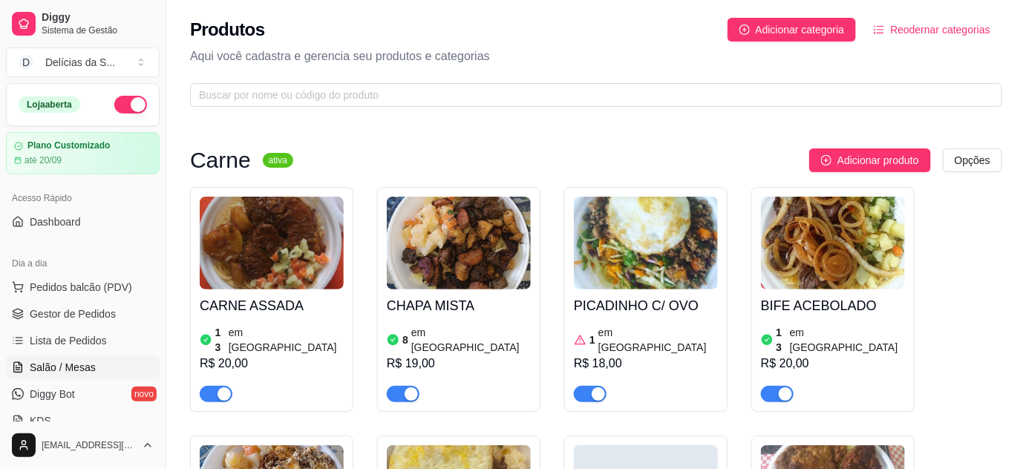
click at [83, 365] on span "Salão / Mesas" at bounding box center [63, 367] width 66 height 15
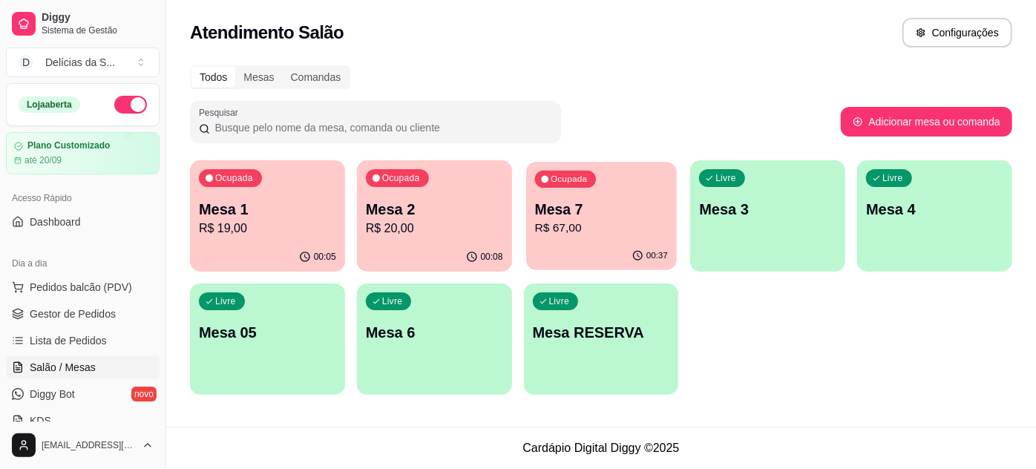
click at [621, 234] on p "R$ 67,00" at bounding box center [600, 228] width 133 height 17
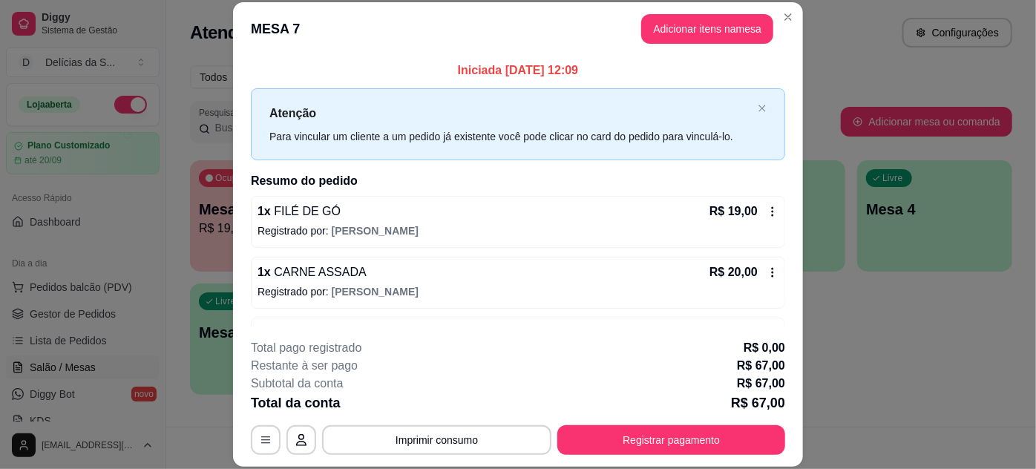
scroll to position [142, 0]
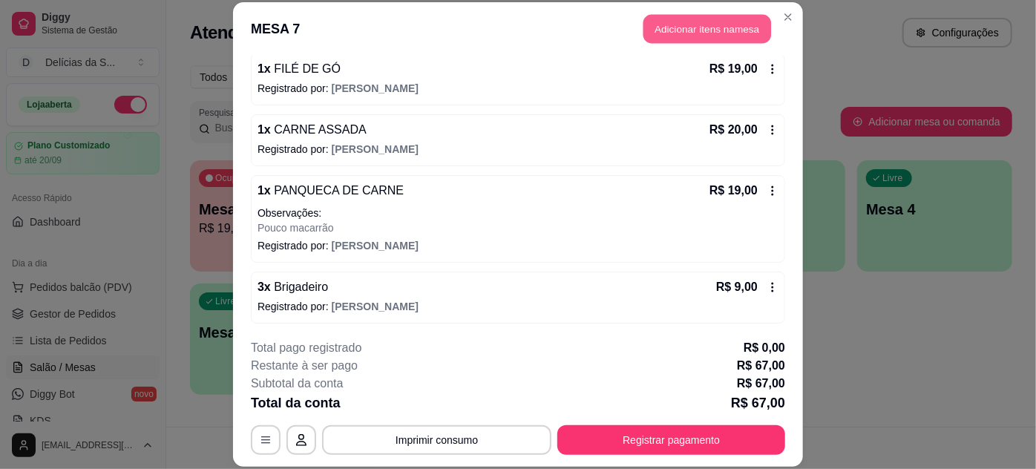
click at [684, 33] on button "Adicionar itens na mesa" at bounding box center [707, 29] width 128 height 29
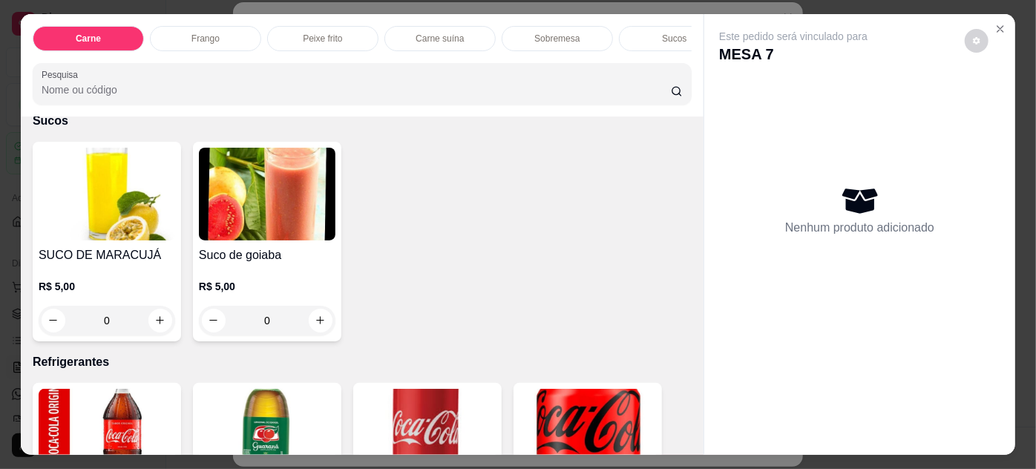
scroll to position [1889, 0]
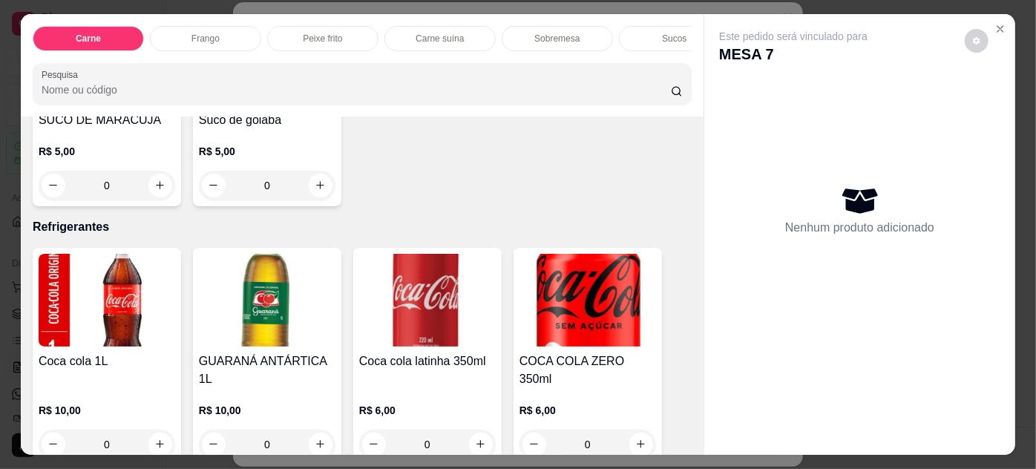
click at [132, 315] on img at bounding box center [107, 300] width 137 height 93
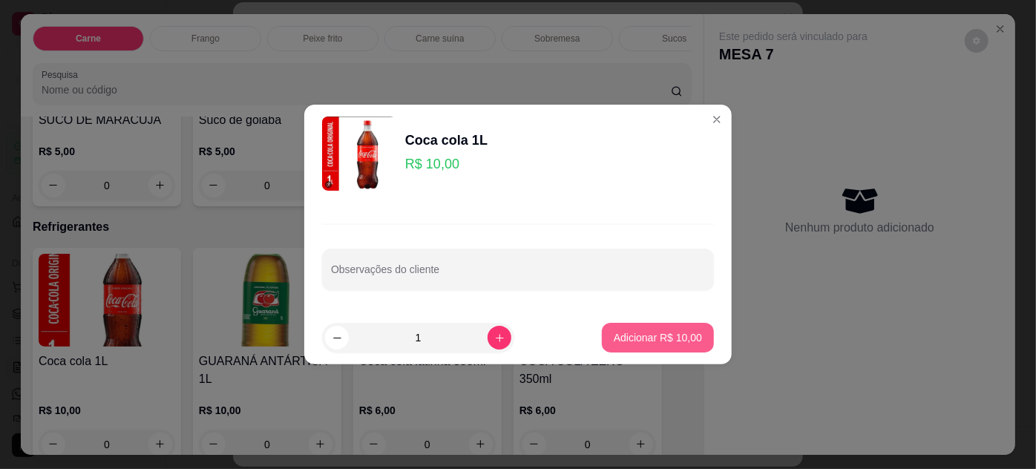
click at [678, 337] on p "Adicionar R$ 10,00" at bounding box center [658, 337] width 88 height 15
type input "1"
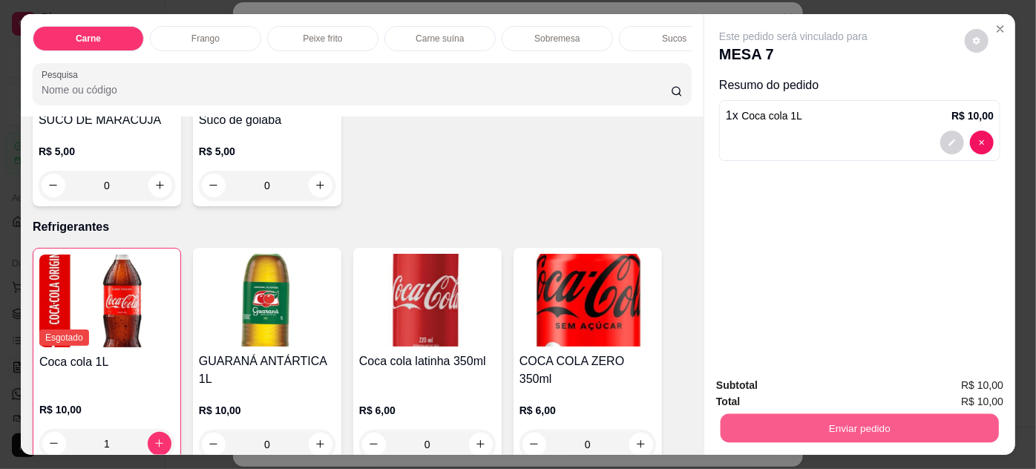
click at [831, 421] on button "Enviar pedido" at bounding box center [860, 428] width 278 height 29
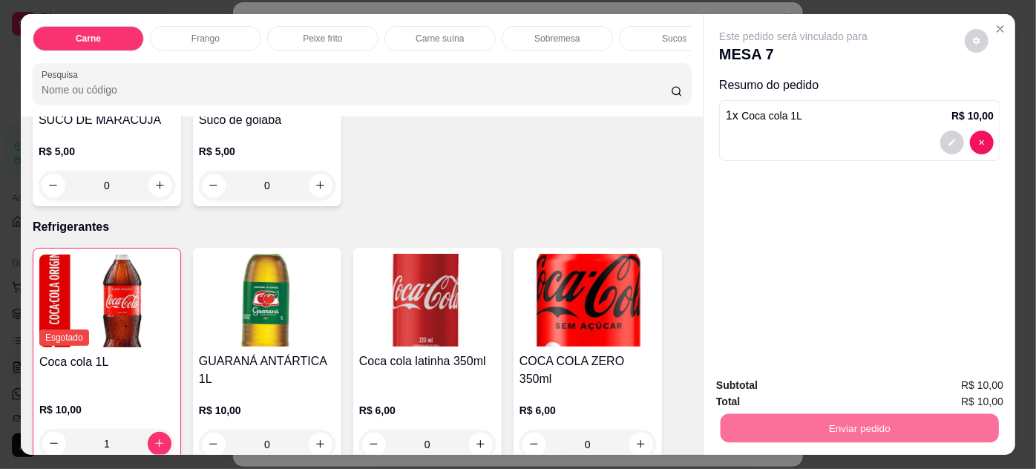
click at [784, 381] on button "Não registrar e enviar pedido" at bounding box center [811, 387] width 154 height 28
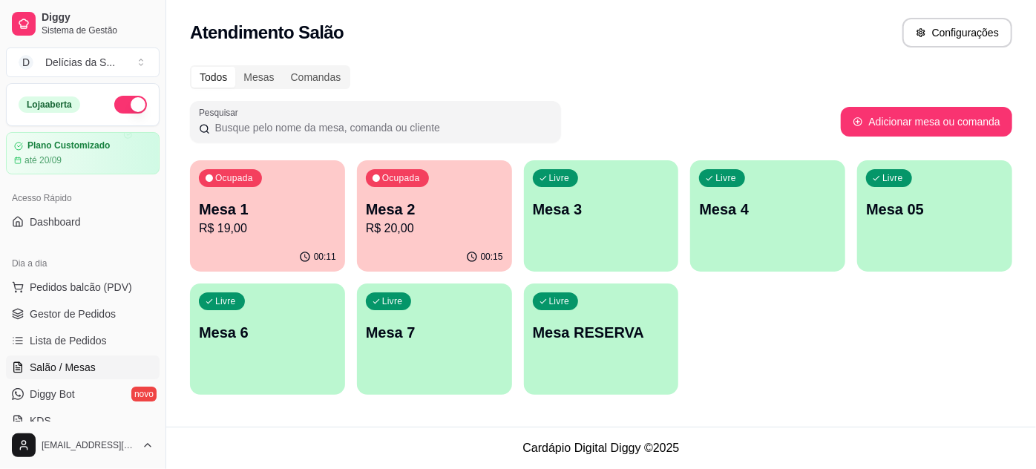
click at [400, 234] on p "R$ 20,00" at bounding box center [434, 229] width 137 height 18
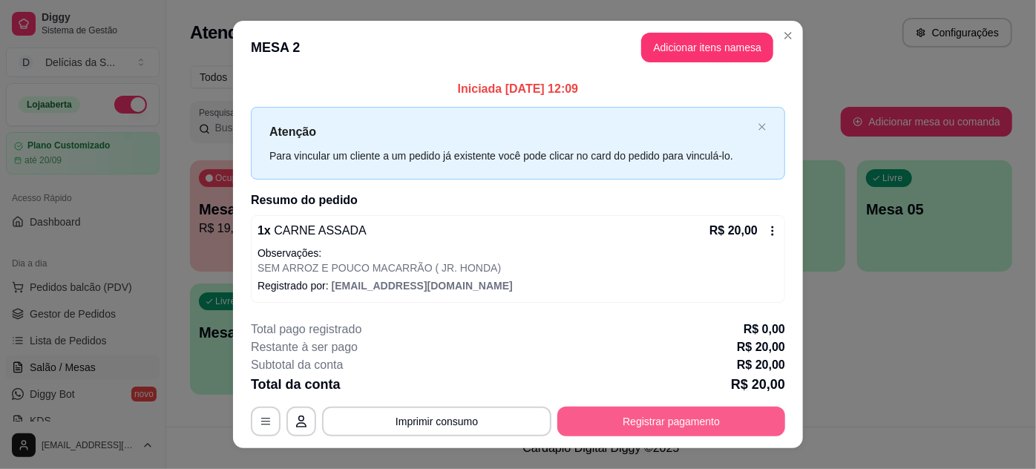
click at [641, 416] on button "Registrar pagamento" at bounding box center [671, 422] width 228 height 30
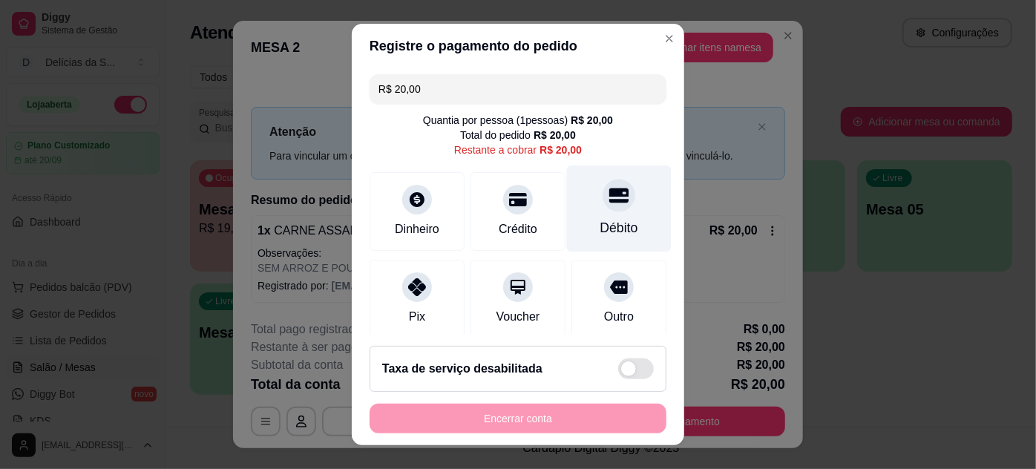
click at [600, 219] on div "Débito" at bounding box center [619, 227] width 38 height 19
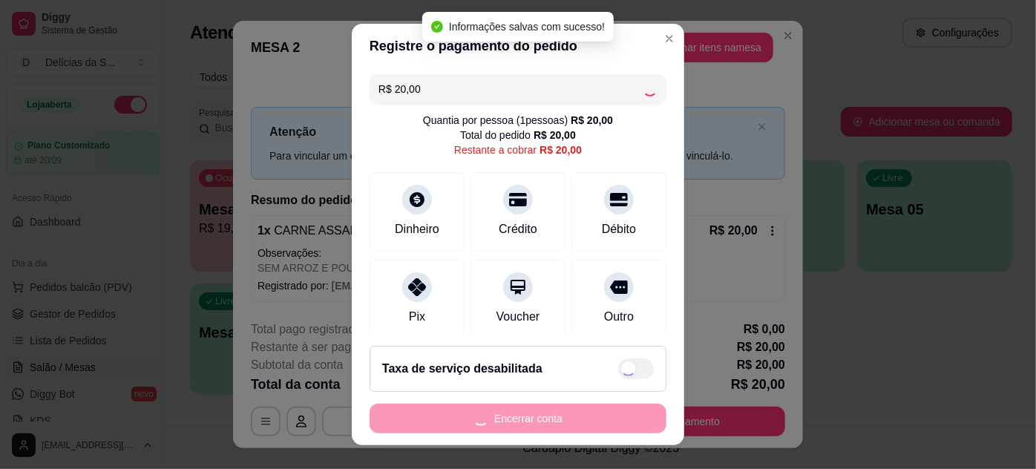
type input "R$ 0,00"
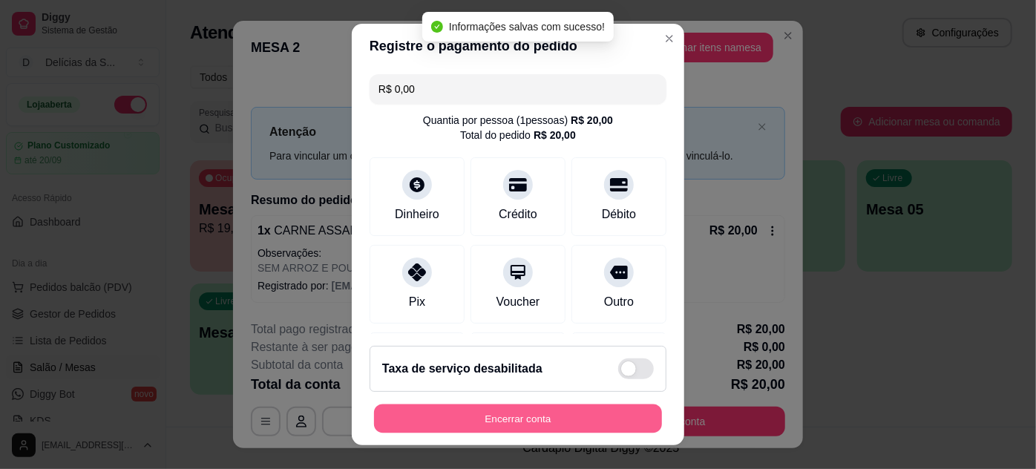
click at [593, 419] on button "Encerrar conta" at bounding box center [518, 418] width 288 height 29
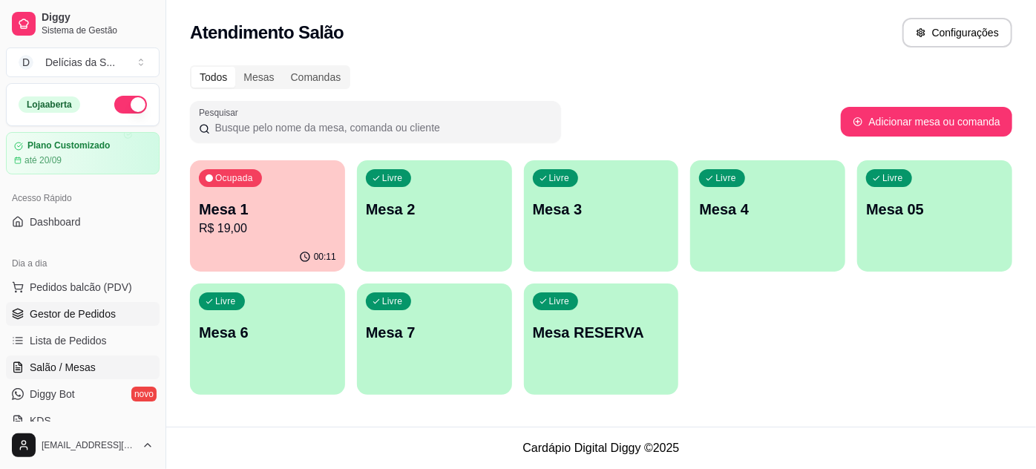
click at [82, 316] on span "Gestor de Pedidos" at bounding box center [73, 313] width 86 height 15
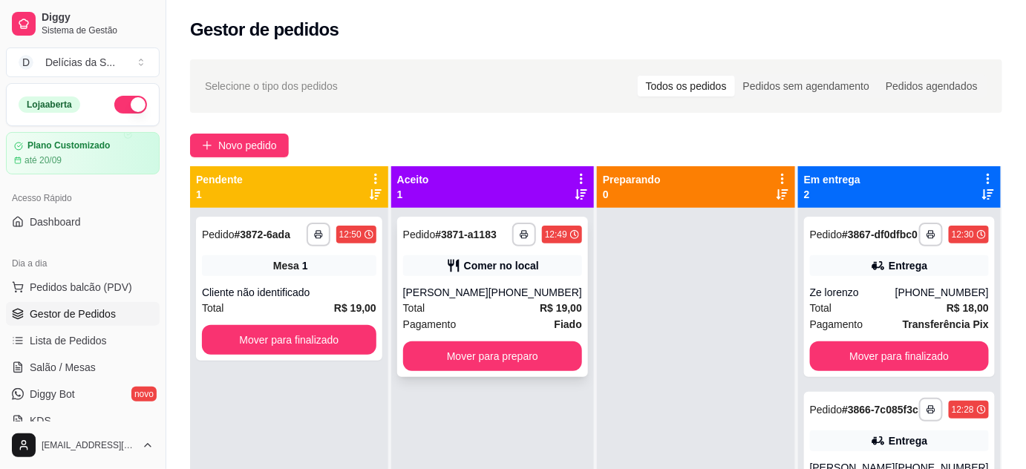
click at [488, 299] on div "[PERSON_NAME]" at bounding box center [445, 292] width 85 height 15
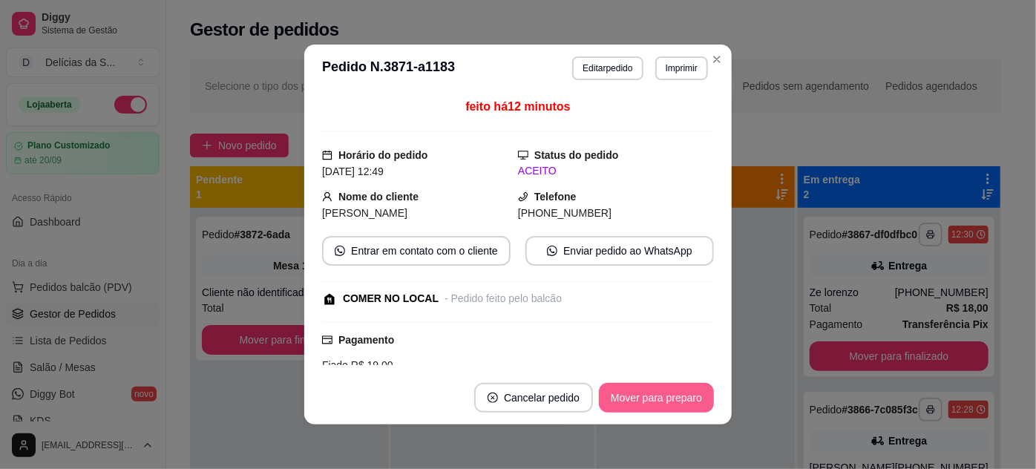
click at [653, 401] on button "Mover para preparo" at bounding box center [656, 398] width 115 height 30
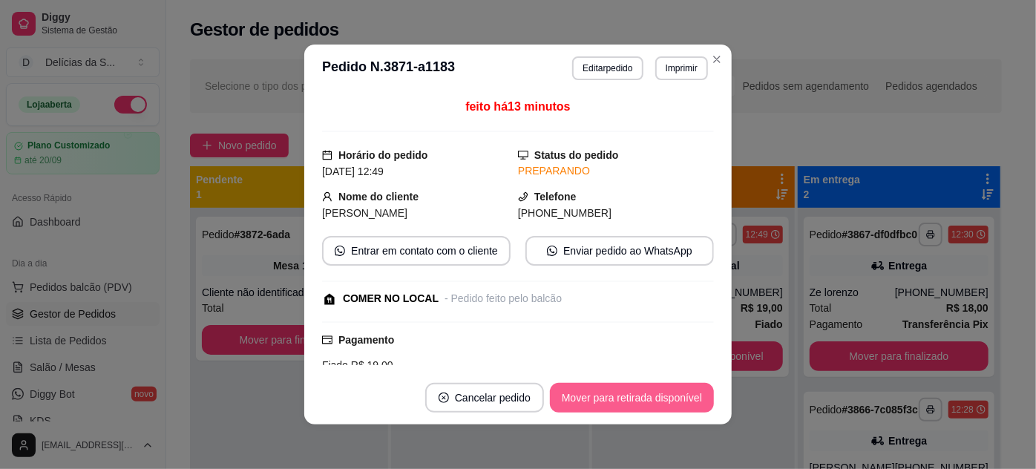
click at [653, 401] on button "Mover para retirada disponível" at bounding box center [632, 398] width 164 height 30
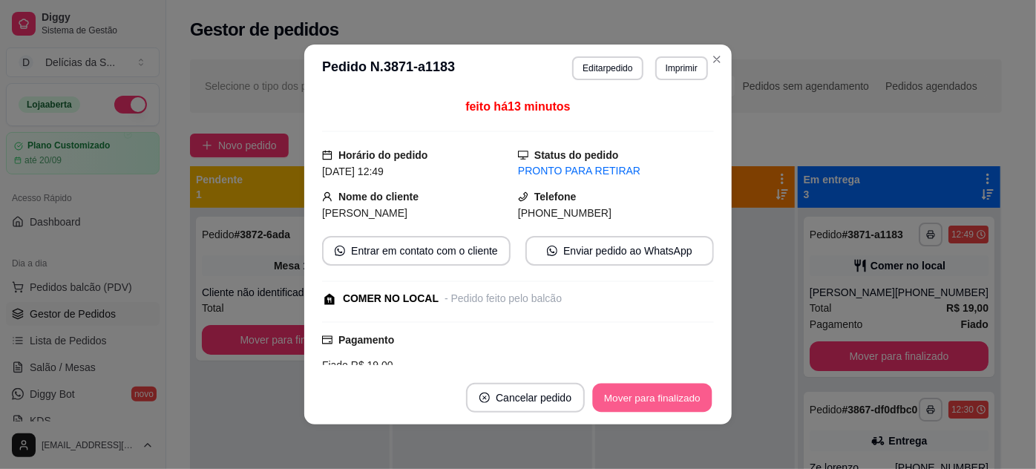
click at [653, 401] on button "Mover para finalizado" at bounding box center [652, 398] width 119 height 29
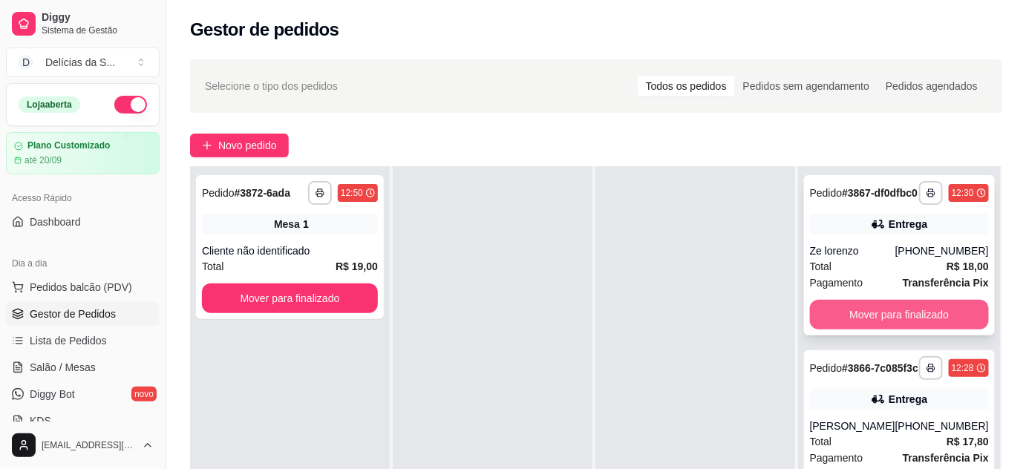
scroll to position [226, 0]
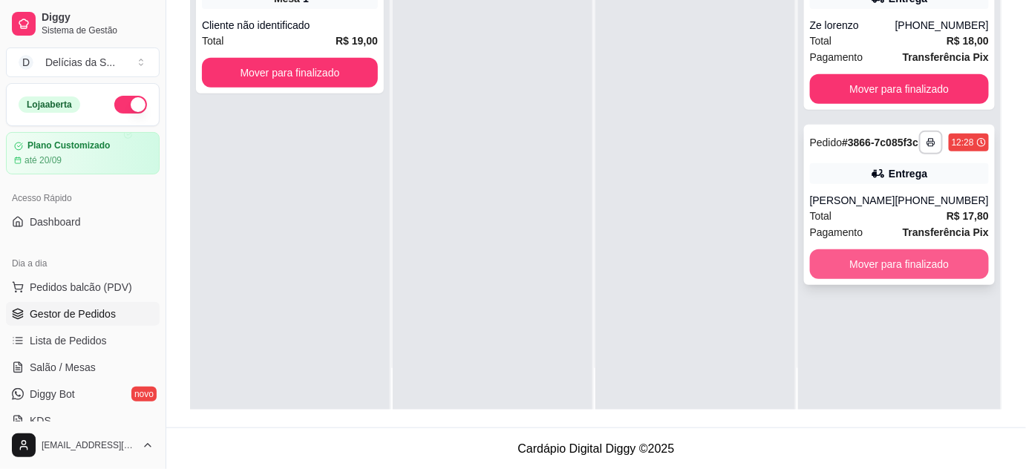
click at [888, 279] on button "Mover para finalizado" at bounding box center [899, 264] width 179 height 30
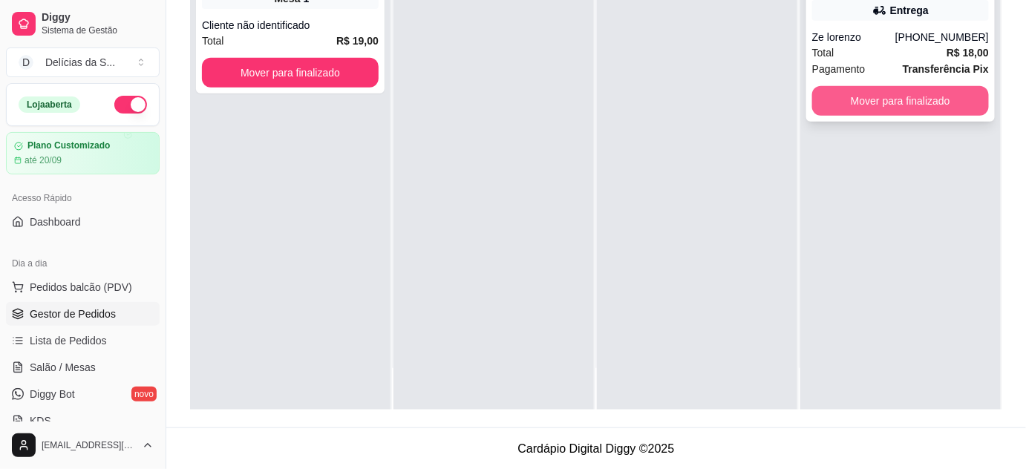
click at [861, 94] on button "Mover para finalizado" at bounding box center [900, 101] width 177 height 30
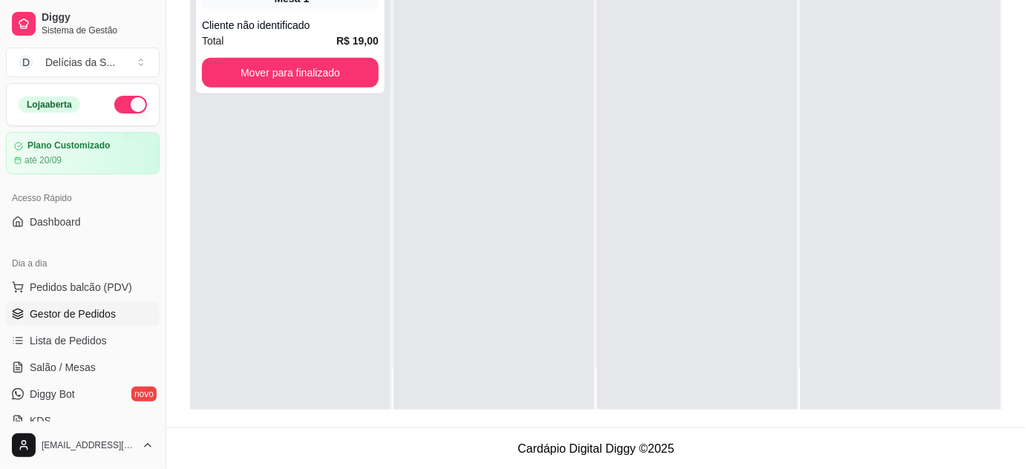
scroll to position [0, 0]
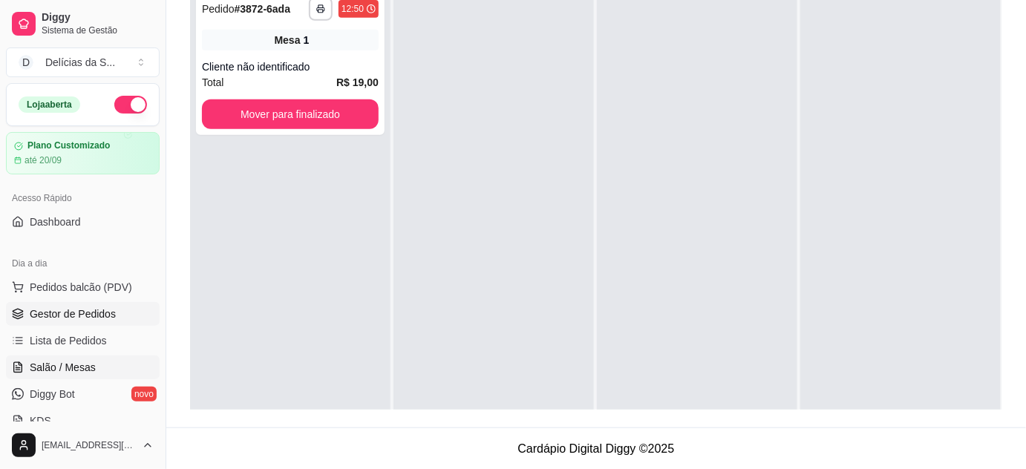
click at [82, 364] on span "Salão / Mesas" at bounding box center [63, 367] width 66 height 15
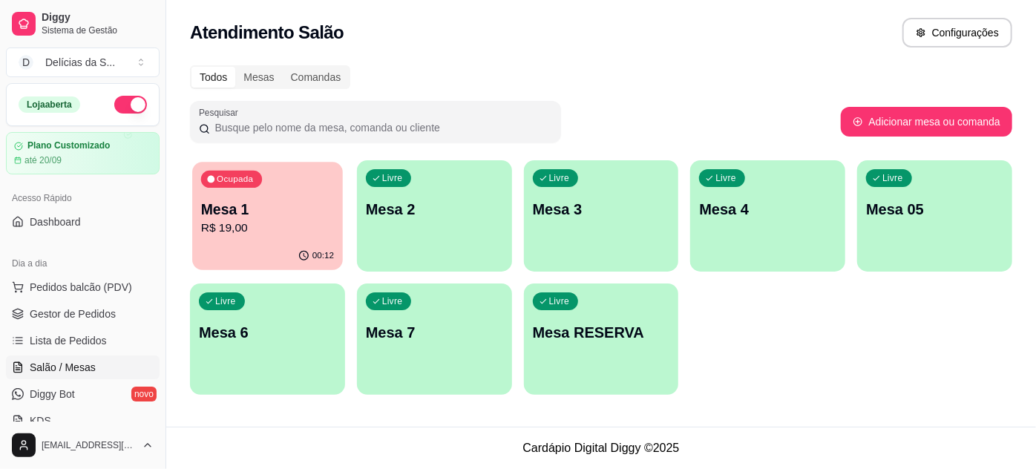
click at [285, 237] on div "Ocupada Mesa 1 R$ 19,00" at bounding box center [267, 202] width 151 height 80
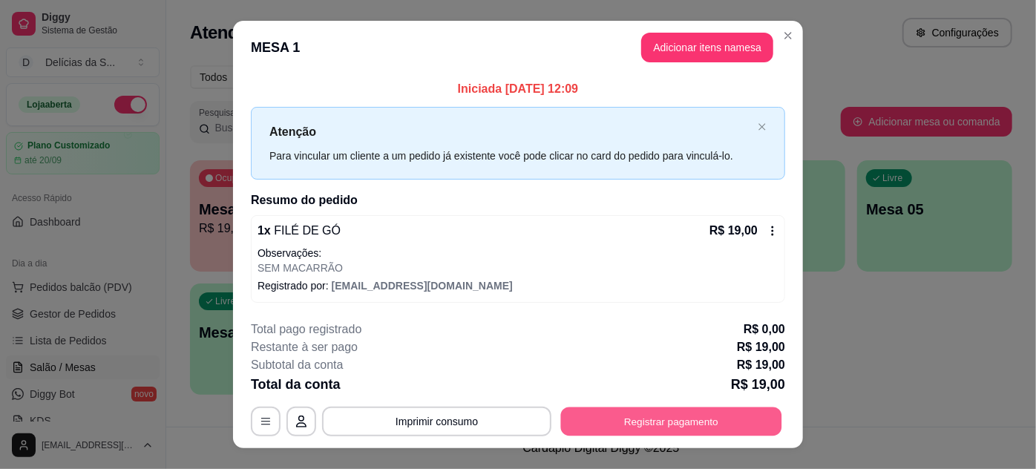
click at [658, 414] on button "Registrar pagamento" at bounding box center [671, 421] width 221 height 29
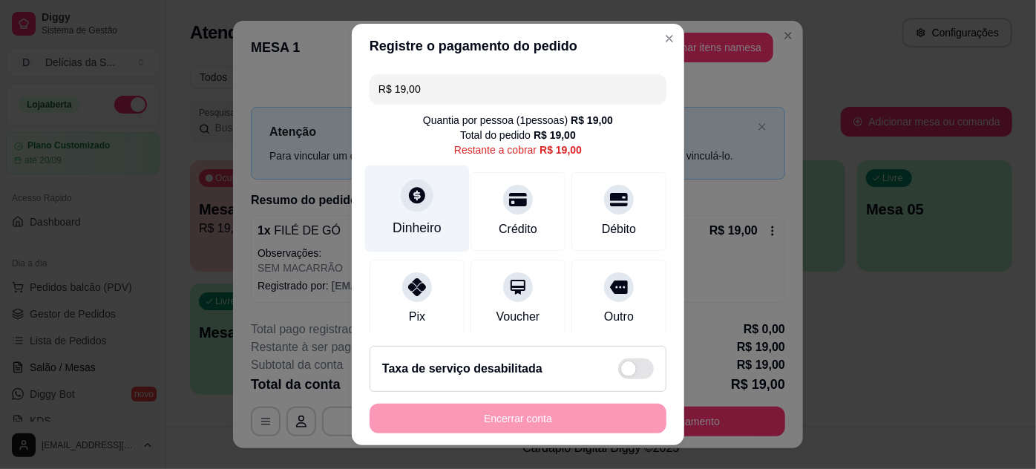
click at [414, 223] on div "Dinheiro" at bounding box center [417, 227] width 49 height 19
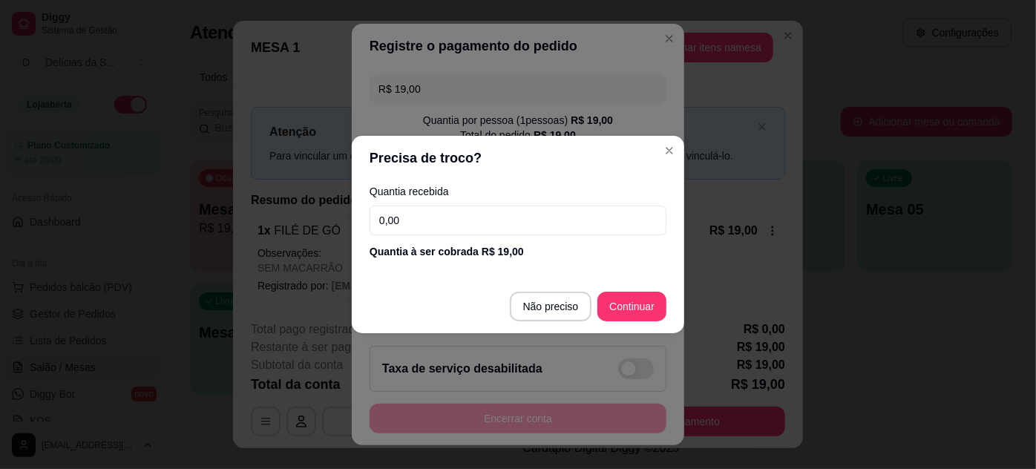
click at [595, 211] on input "0,00" at bounding box center [518, 221] width 297 height 30
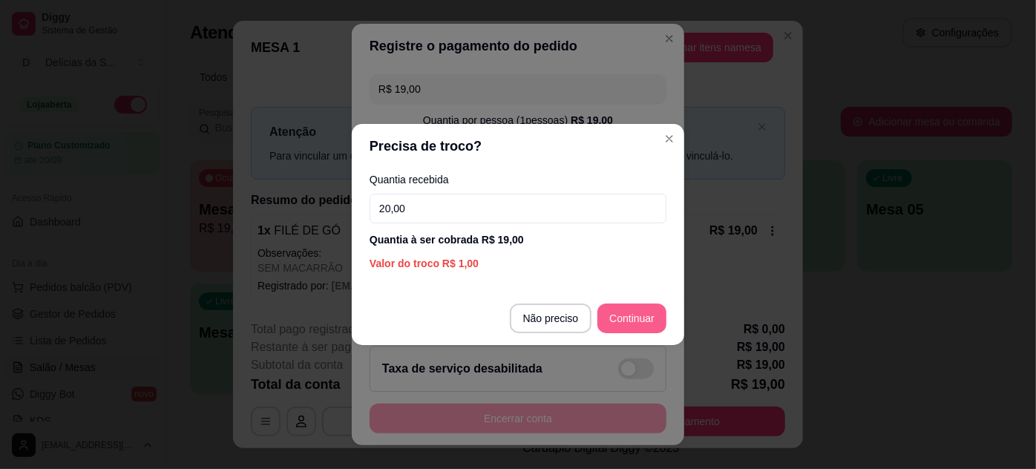
type input "20,00"
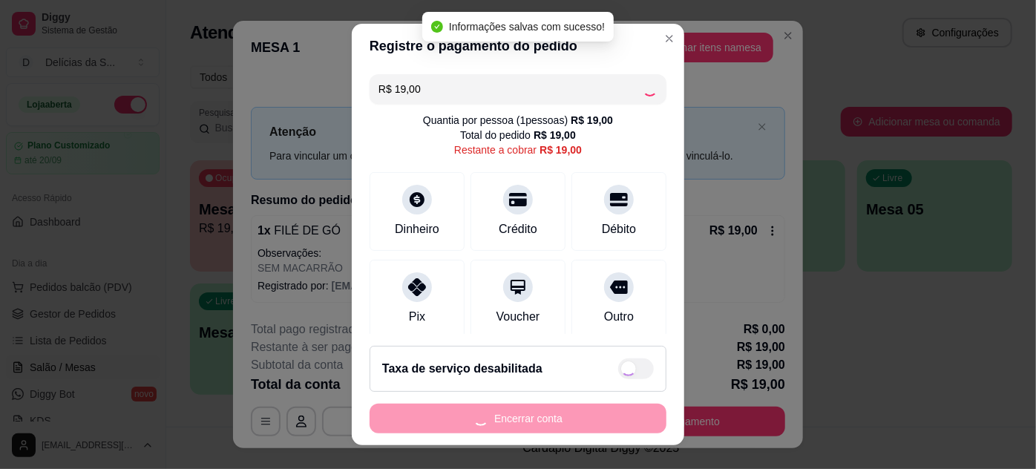
type input "R$ 0,00"
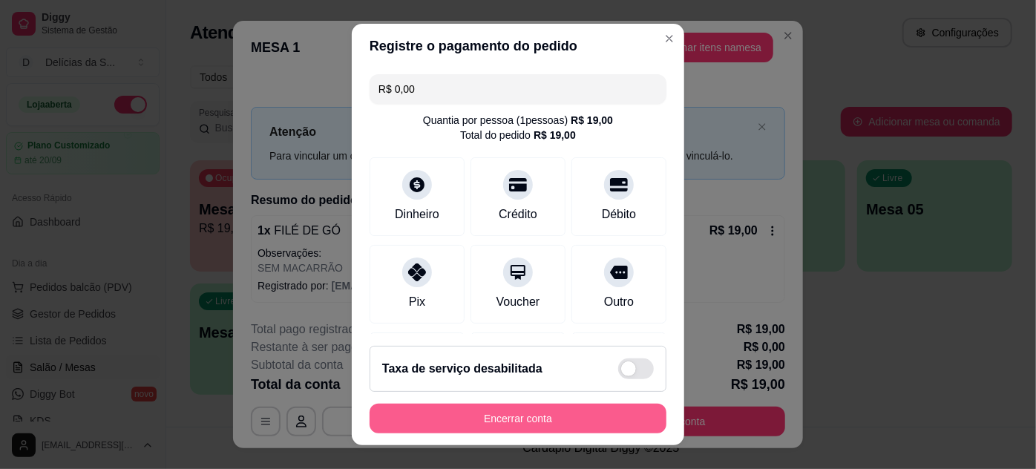
click at [631, 423] on button "Encerrar conta" at bounding box center [518, 419] width 297 height 30
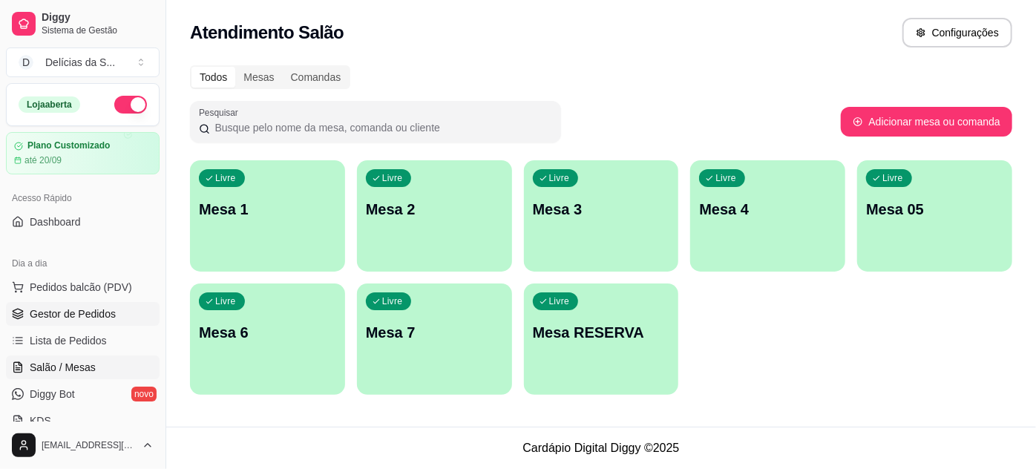
click at [102, 317] on span "Gestor de Pedidos" at bounding box center [73, 313] width 86 height 15
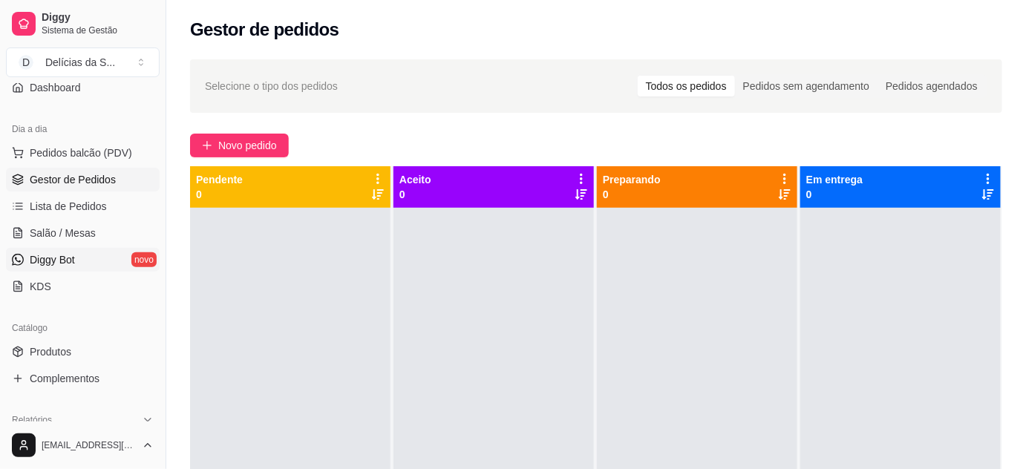
scroll to position [269, 0]
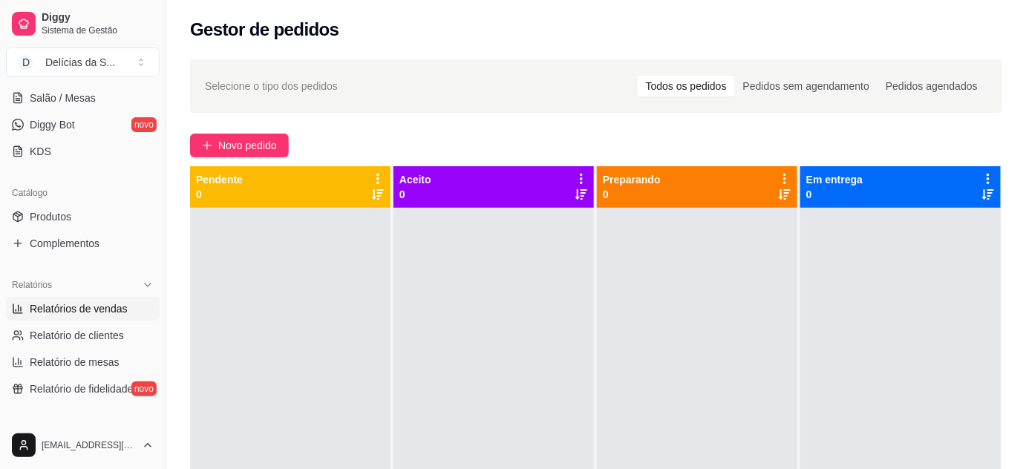
click at [93, 309] on span "Relatórios de vendas" at bounding box center [79, 308] width 98 height 15
select select "ALL"
select select "0"
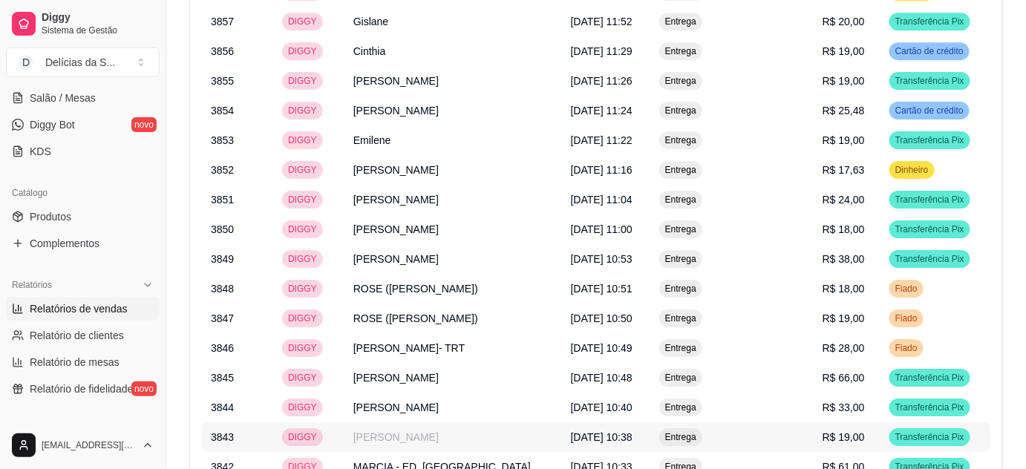
scroll to position [1711, 0]
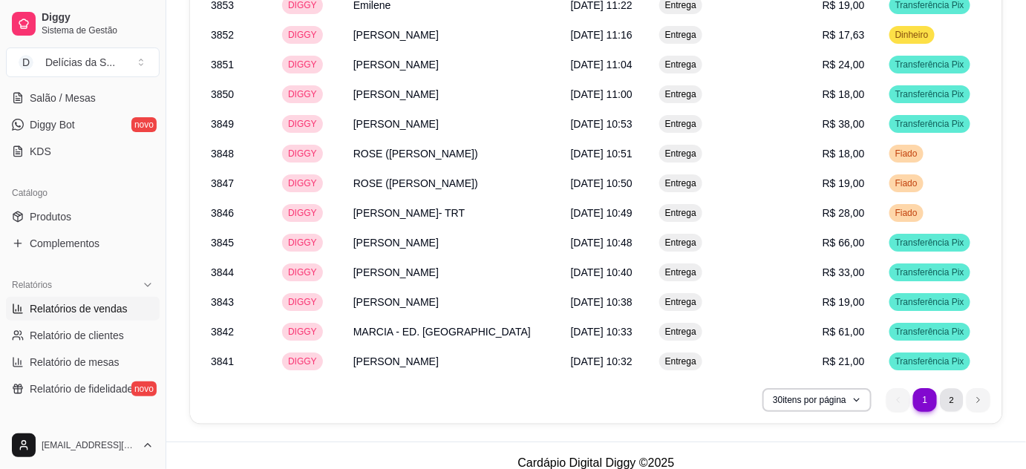
click at [951, 388] on li "2" at bounding box center [950, 399] width 23 height 23
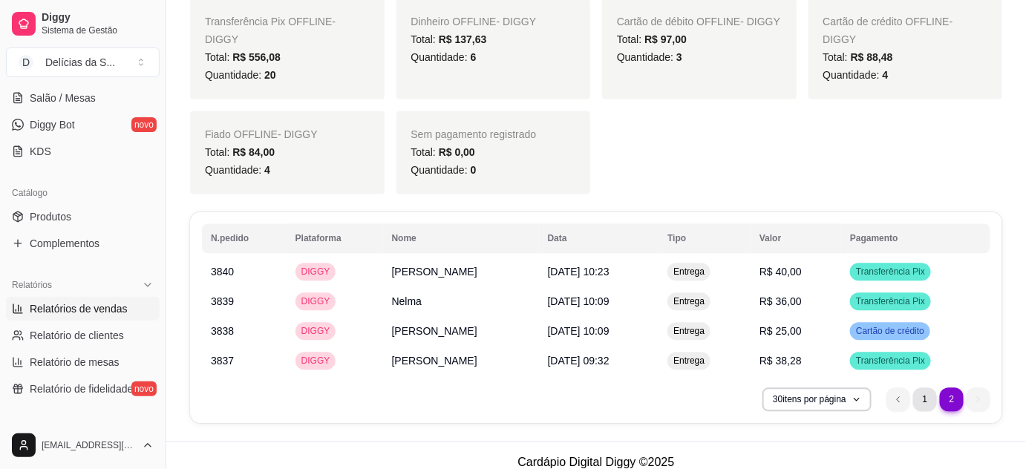
click at [919, 388] on li "1" at bounding box center [925, 400] width 24 height 24
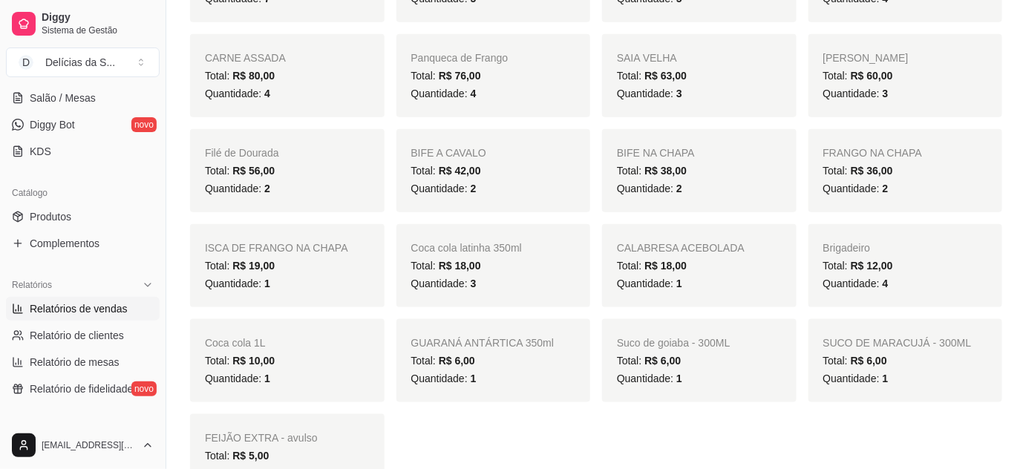
scroll to position [0, 0]
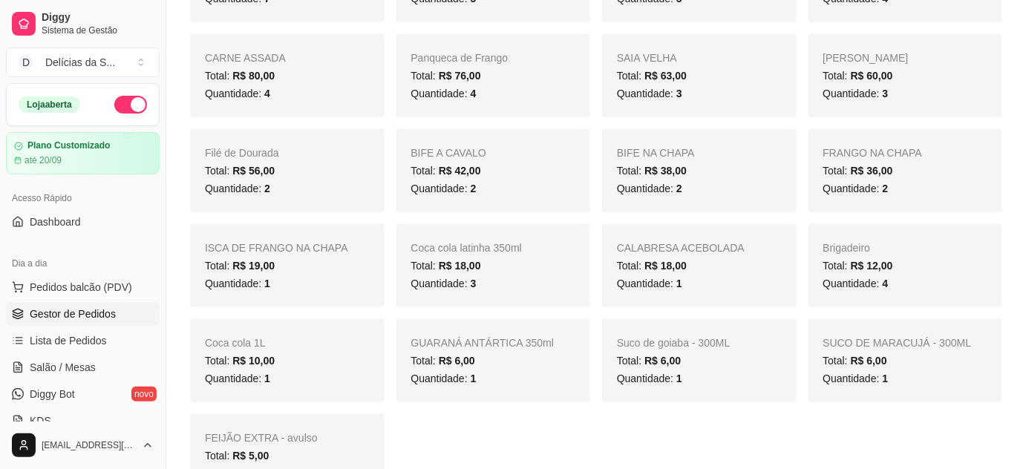
click at [105, 317] on span "Gestor de Pedidos" at bounding box center [73, 313] width 86 height 15
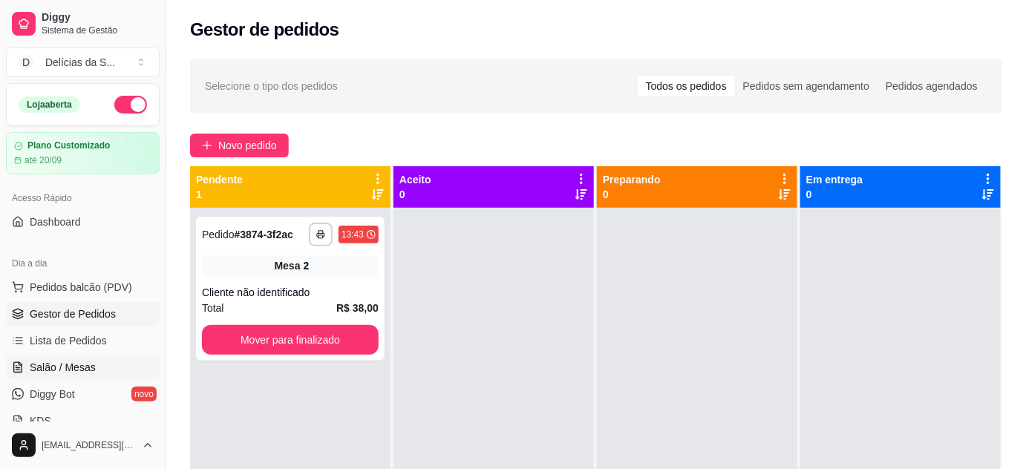
click at [79, 361] on span "Salão / Mesas" at bounding box center [63, 367] width 66 height 15
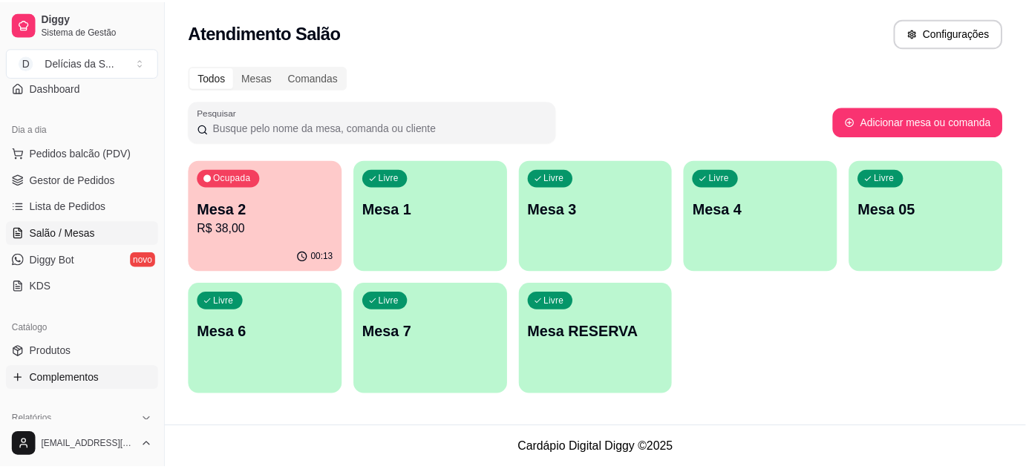
scroll to position [269, 0]
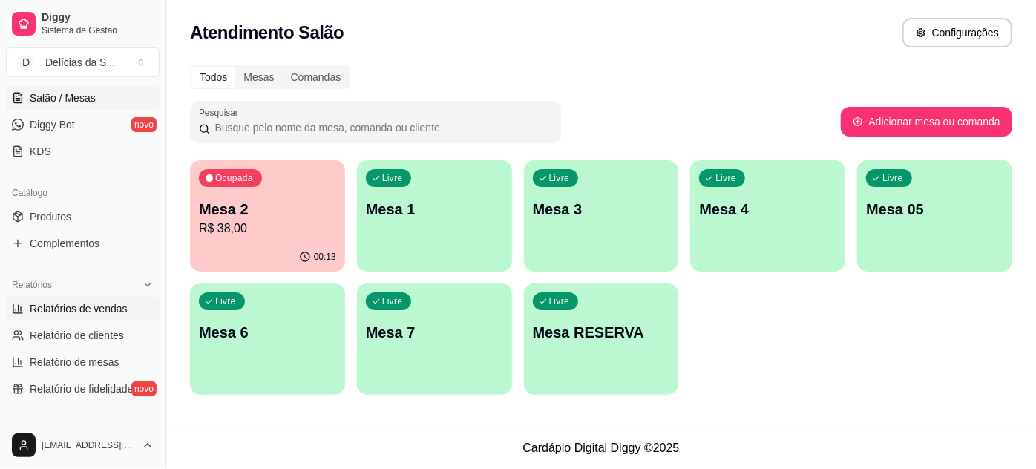
click at [96, 304] on span "Relatórios de vendas" at bounding box center [79, 308] width 98 height 15
select select "ALL"
select select "0"
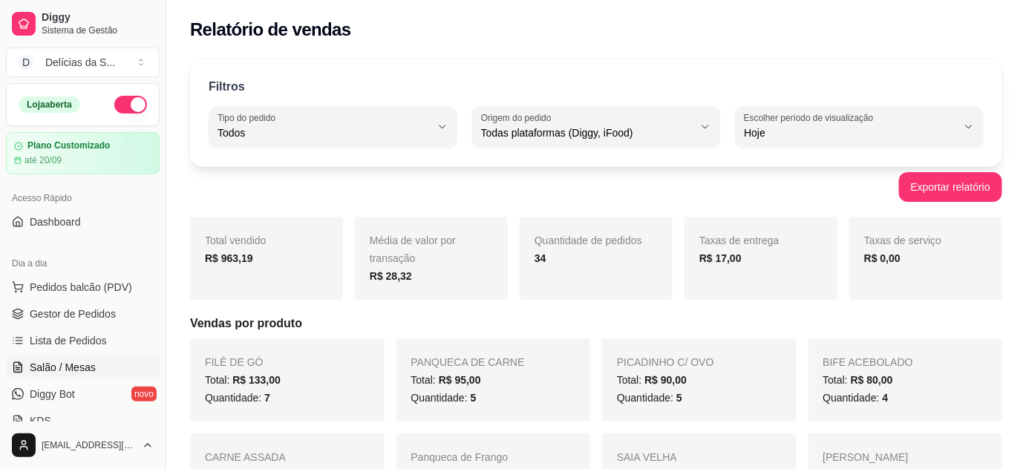
click at [82, 361] on span "Salão / Mesas" at bounding box center [63, 367] width 66 height 15
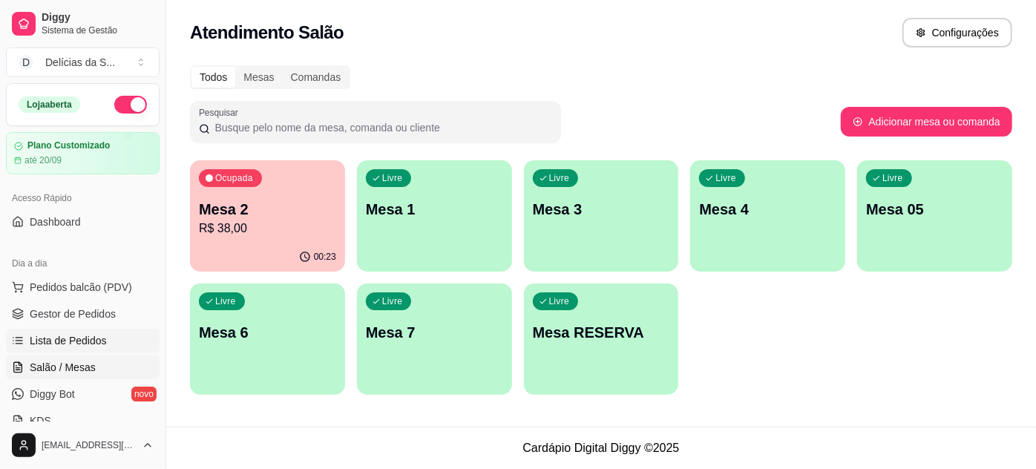
click at [79, 340] on span "Lista de Pedidos" at bounding box center [68, 340] width 77 height 15
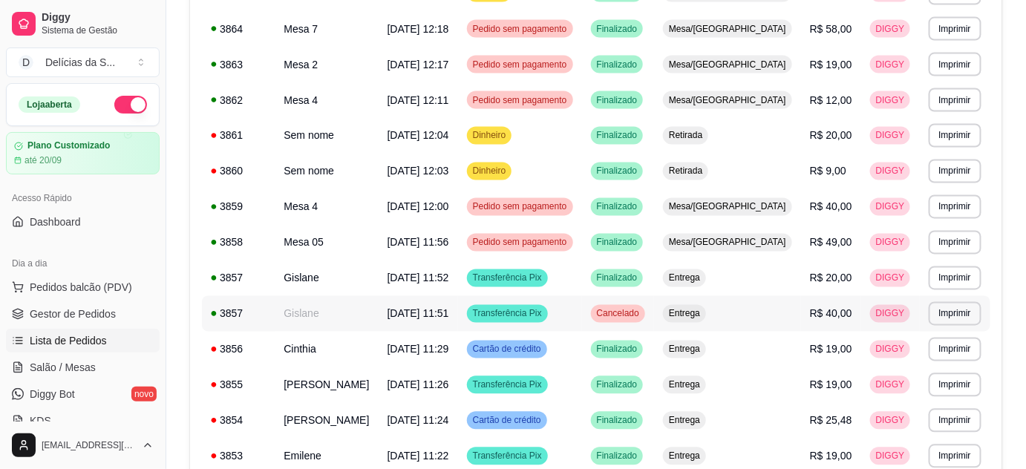
scroll to position [921, 0]
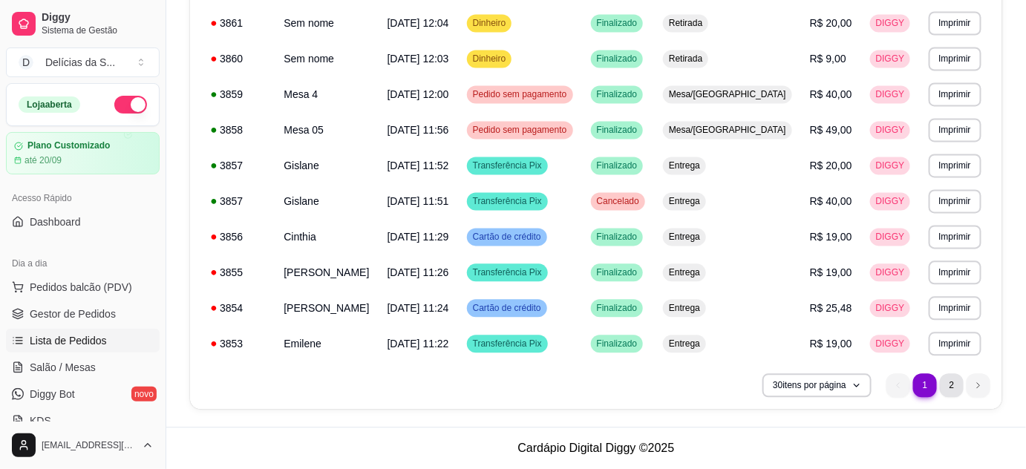
click at [945, 387] on li "2" at bounding box center [951, 386] width 24 height 24
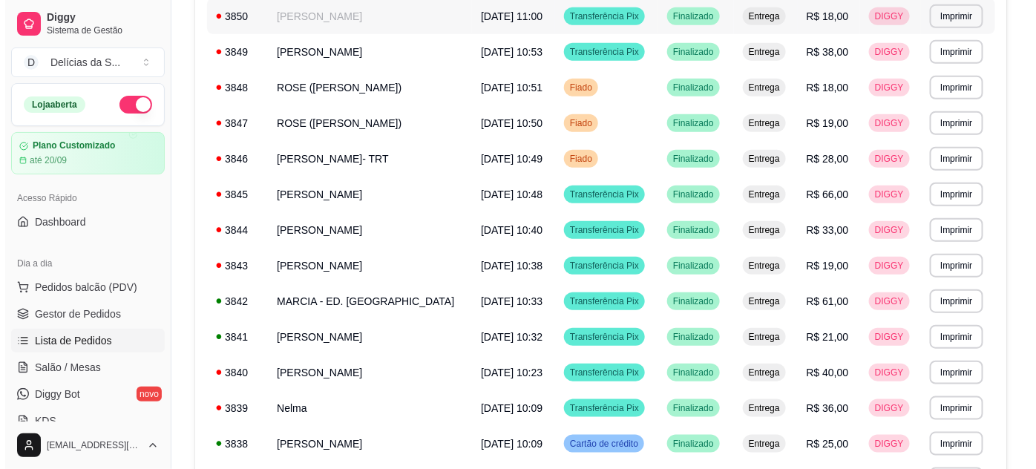
scroll to position [0, 0]
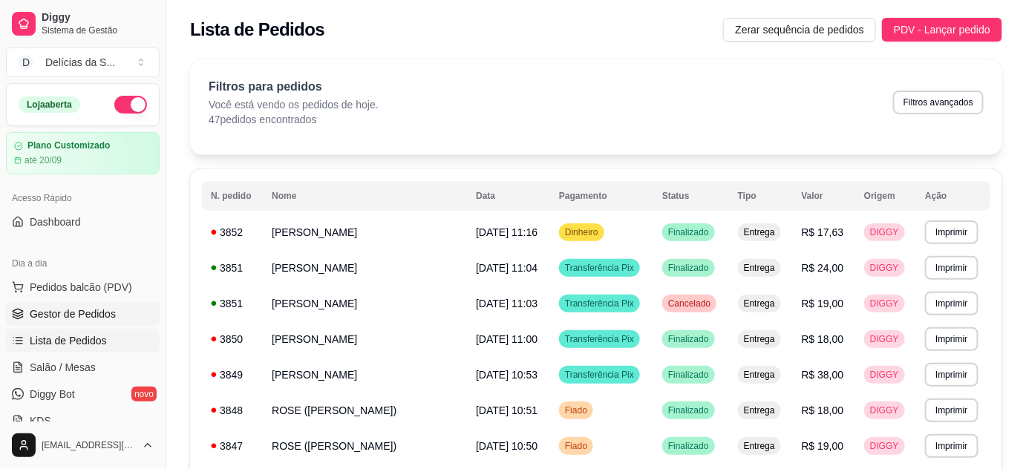
click at [84, 312] on span "Gestor de Pedidos" at bounding box center [73, 313] width 86 height 15
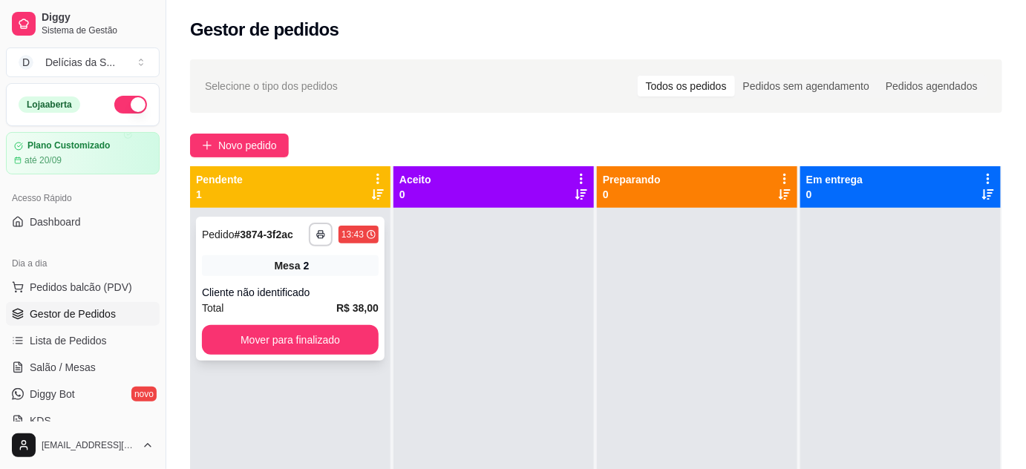
click at [306, 283] on div "**********" at bounding box center [290, 289] width 188 height 144
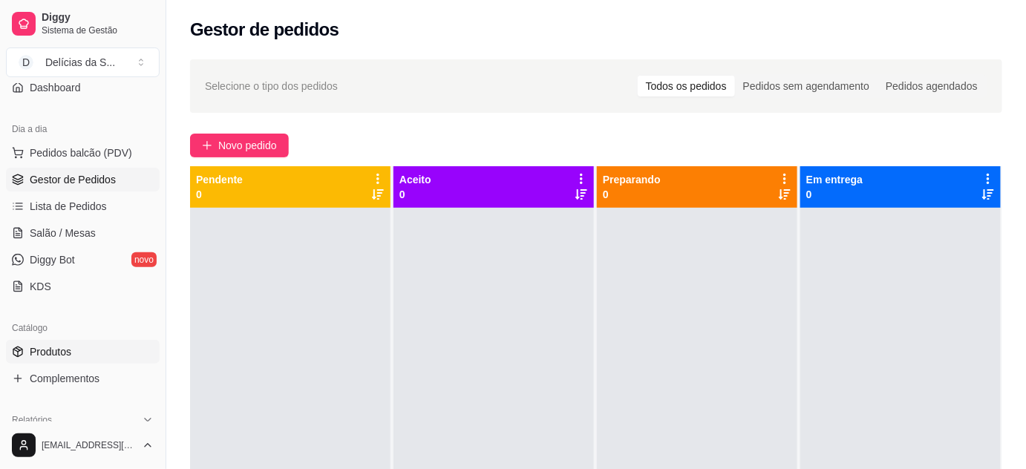
scroll to position [269, 0]
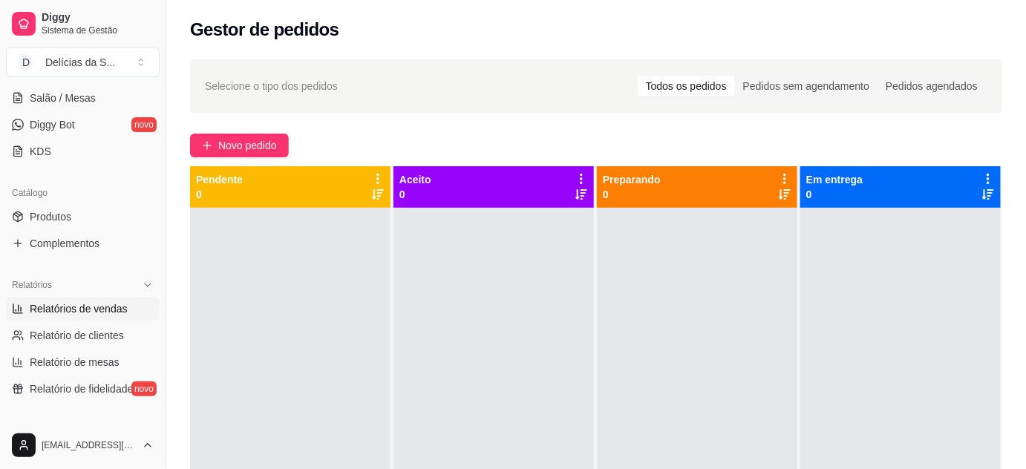
click at [114, 305] on span "Relatórios de vendas" at bounding box center [79, 308] width 98 height 15
select select "ALL"
select select "0"
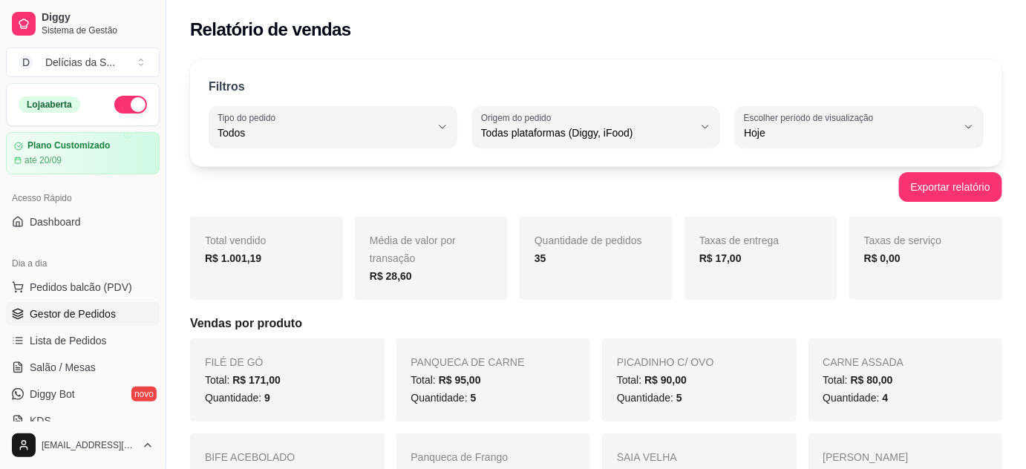
click at [87, 314] on span "Gestor de Pedidos" at bounding box center [73, 313] width 86 height 15
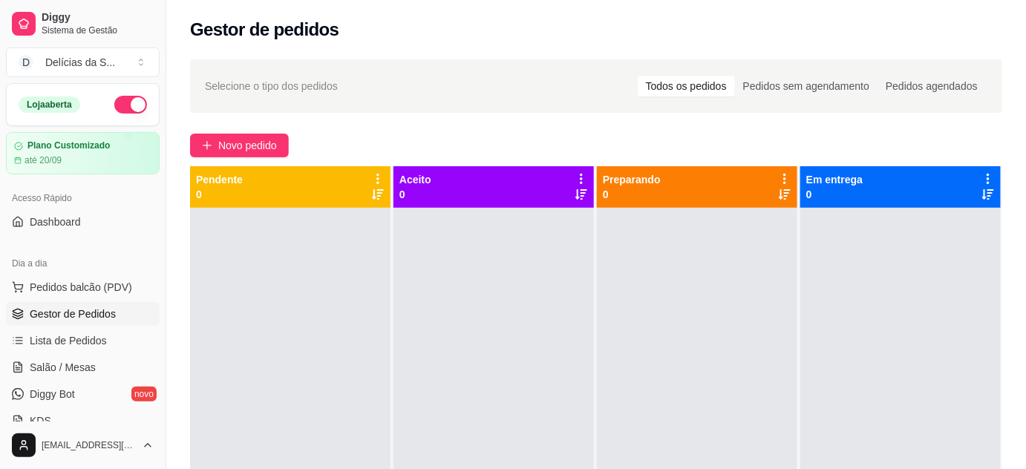
scroll to position [269, 0]
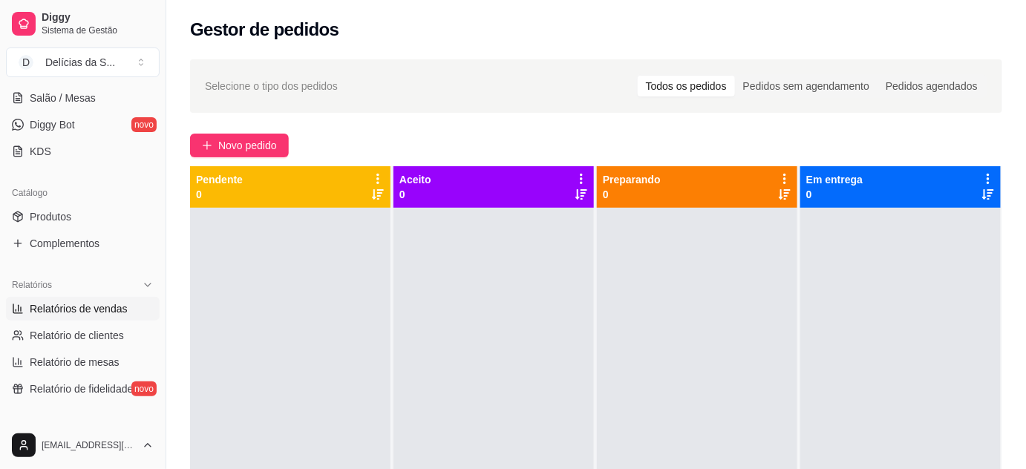
click at [108, 313] on span "Relatórios de vendas" at bounding box center [79, 308] width 98 height 15
select select "ALL"
select select "0"
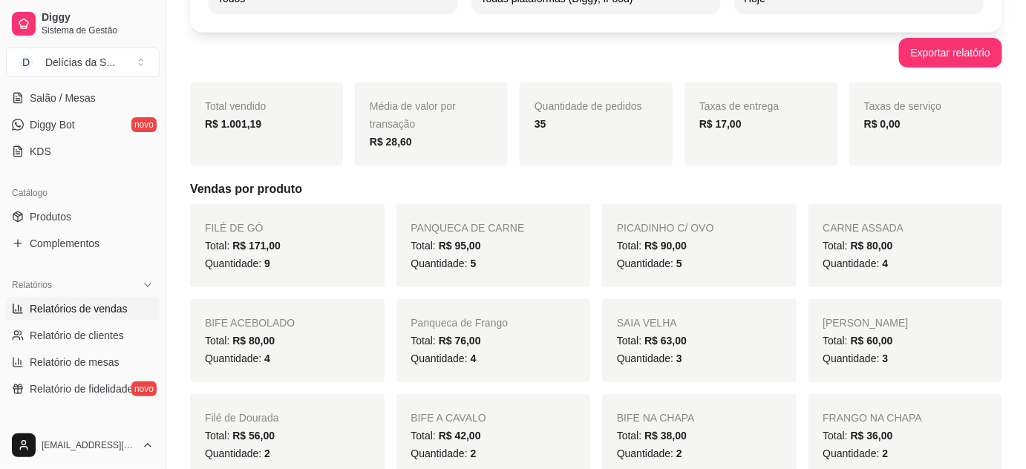
scroll to position [269, 0]
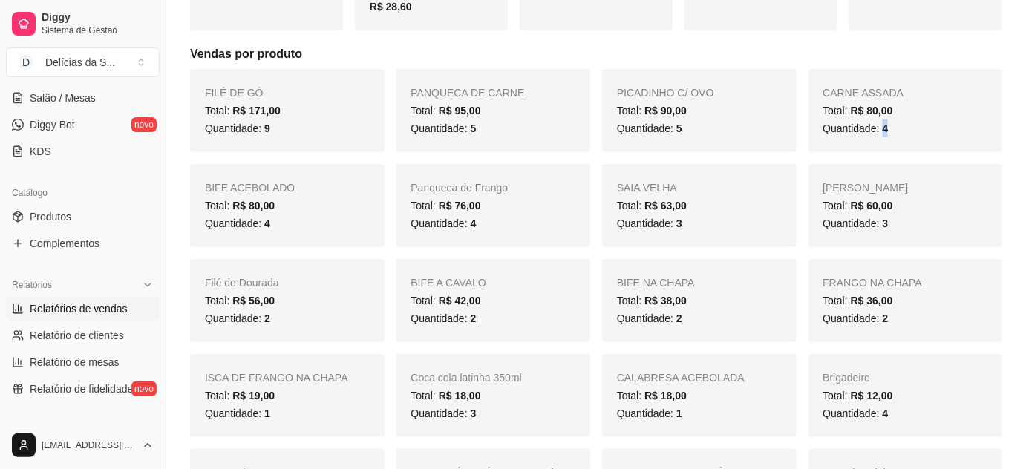
drag, startPoint x: 881, startPoint y: 128, endPoint x: 892, endPoint y: 129, distance: 11.2
click at [892, 129] on div "Quantidade: 4" at bounding box center [905, 128] width 165 height 18
click at [888, 129] on div "Quantidade: 4" at bounding box center [905, 128] width 165 height 18
drag, startPoint x: 879, startPoint y: 130, endPoint x: 886, endPoint y: 131, distance: 7.5
click at [886, 131] on span "Quantidade: 4" at bounding box center [855, 128] width 65 height 12
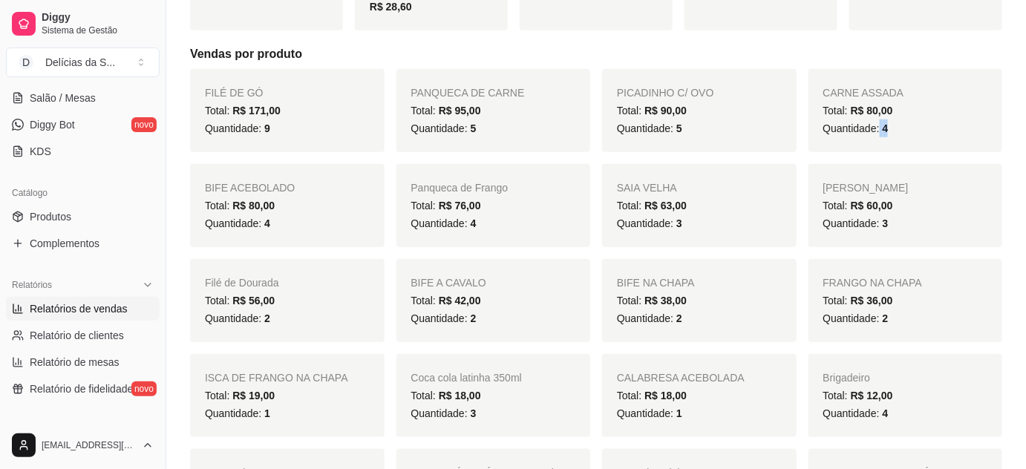
click at [911, 125] on div "Quantidade: 4" at bounding box center [905, 128] width 165 height 18
click at [894, 113] on div "Total: R$ 80,00" at bounding box center [905, 111] width 165 height 18
drag, startPoint x: 263, startPoint y: 226, endPoint x: 281, endPoint y: 229, distance: 18.8
click at [278, 229] on div "Quantidade: 4" at bounding box center [287, 223] width 165 height 18
drag, startPoint x: 465, startPoint y: 221, endPoint x: 550, endPoint y: 229, distance: 84.9
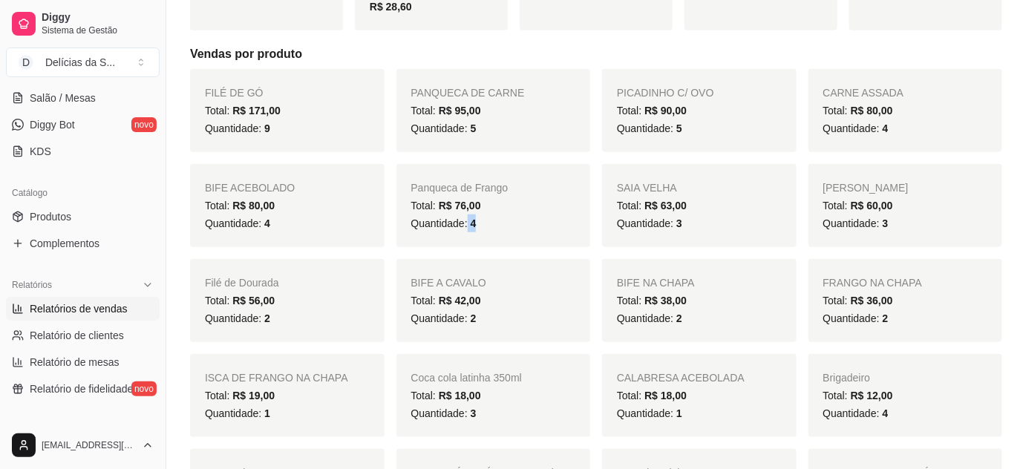
click at [481, 226] on div "Quantidade: 4" at bounding box center [493, 223] width 165 height 18
drag, startPoint x: 674, startPoint y: 223, endPoint x: 689, endPoint y: 229, distance: 16.7
click at [689, 229] on div "Quantidade: 3" at bounding box center [699, 223] width 165 height 18
drag, startPoint x: 878, startPoint y: 227, endPoint x: 894, endPoint y: 233, distance: 17.4
click at [894, 233] on div "FRANGO EMPANADO Total: R$ 60,00 Quantidade: 3" at bounding box center [905, 205] width 194 height 83
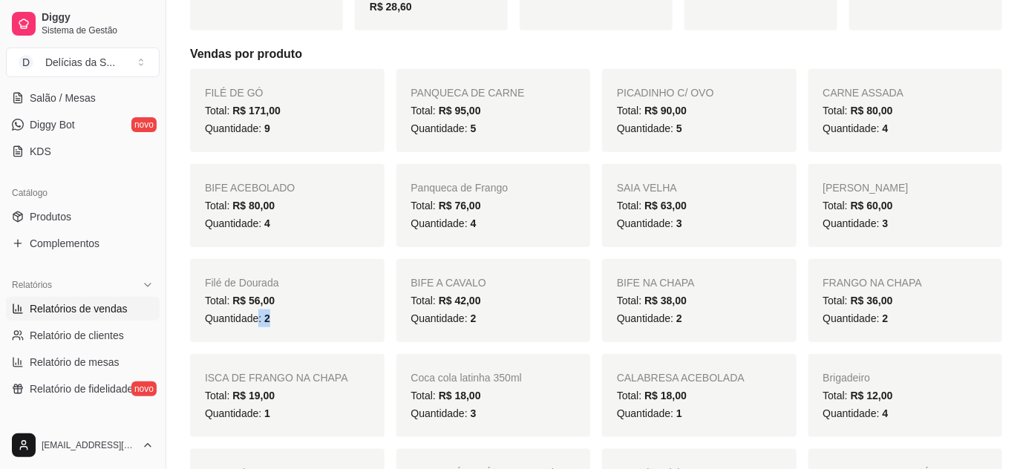
drag, startPoint x: 259, startPoint y: 318, endPoint x: 356, endPoint y: 316, distance: 97.2
click at [286, 321] on div "Quantidade: 2" at bounding box center [287, 318] width 165 height 18
drag, startPoint x: 466, startPoint y: 318, endPoint x: 476, endPoint y: 319, distance: 9.7
click at [476, 319] on div "Quantidade: 2" at bounding box center [493, 318] width 165 height 18
drag, startPoint x: 674, startPoint y: 322, endPoint x: 739, endPoint y: 322, distance: 65.3
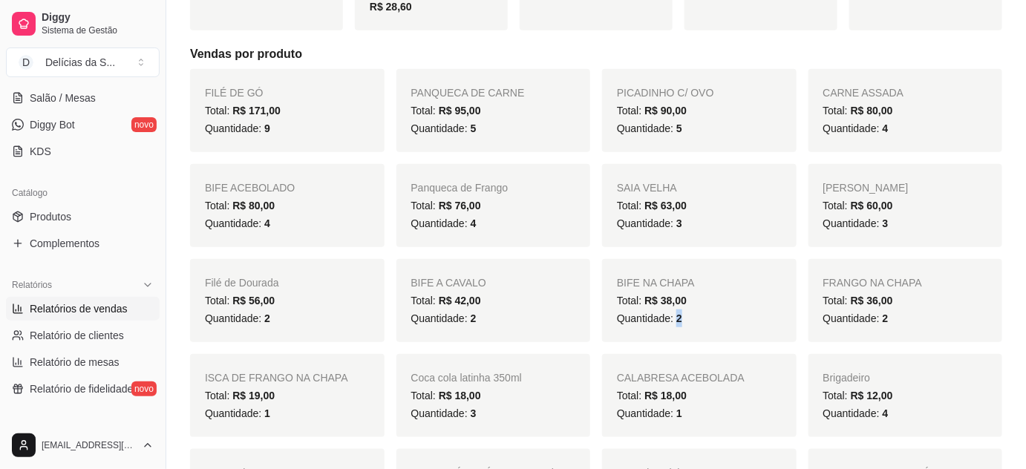
click at [699, 324] on div "Quantidade: 2" at bounding box center [699, 318] width 165 height 18
drag, startPoint x: 878, startPoint y: 318, endPoint x: 888, endPoint y: 318, distance: 10.4
click at [888, 318] on div "Quantidade: 2" at bounding box center [905, 318] width 165 height 18
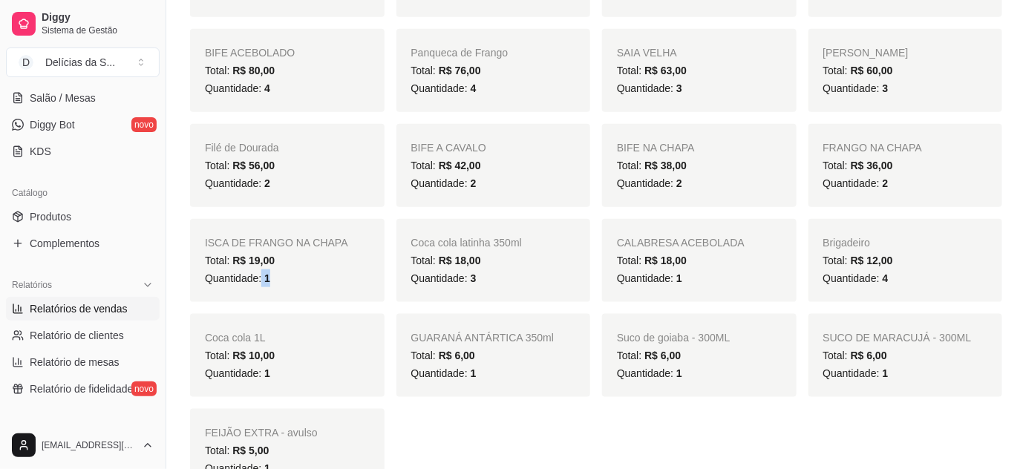
drag, startPoint x: 262, startPoint y: 283, endPoint x: 340, endPoint y: 287, distance: 78.0
click at [290, 286] on div "Quantidade: 1" at bounding box center [287, 278] width 165 height 18
drag, startPoint x: 676, startPoint y: 282, endPoint x: 690, endPoint y: 285, distance: 14.4
click at [689, 285] on div "Quantidade: 1" at bounding box center [699, 278] width 165 height 18
click at [511, 292] on div "Coca cola latinha 350ml Total: R$ 18,00 Quantidade: 3" at bounding box center [493, 260] width 194 height 83
